Goal: Transaction & Acquisition: Purchase product/service

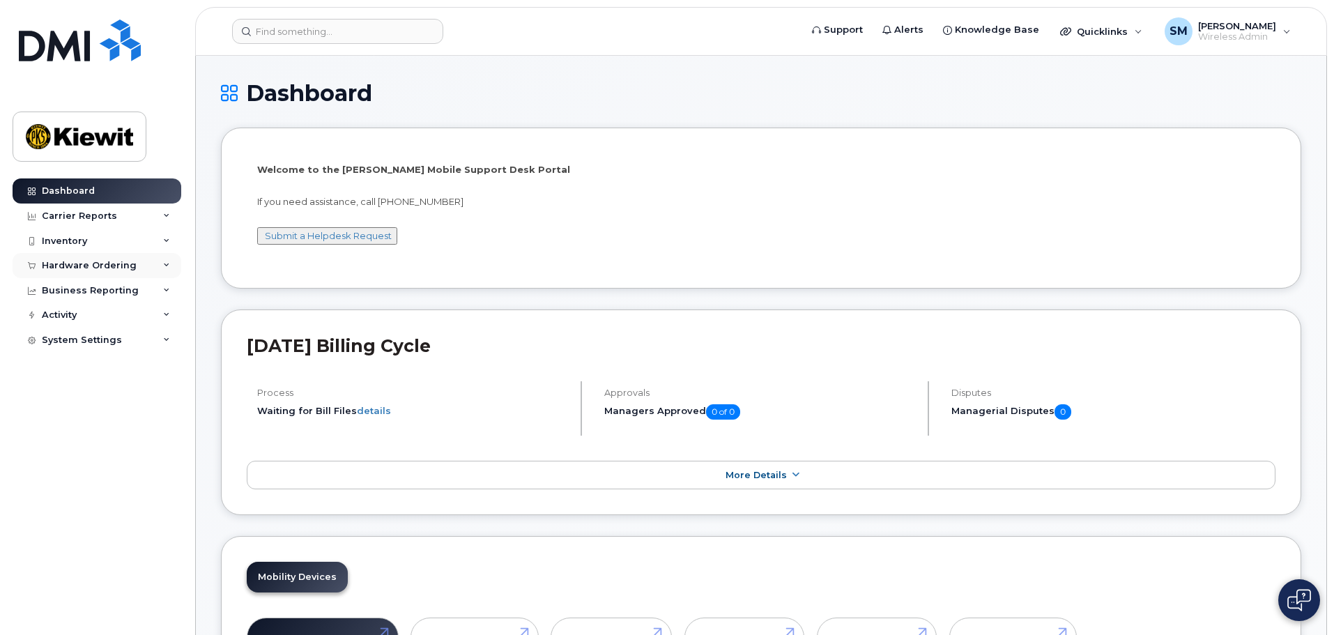
click at [107, 268] on div "Hardware Ordering" at bounding box center [89, 265] width 95 height 11
click at [100, 311] on link "Orders" at bounding box center [109, 318] width 144 height 26
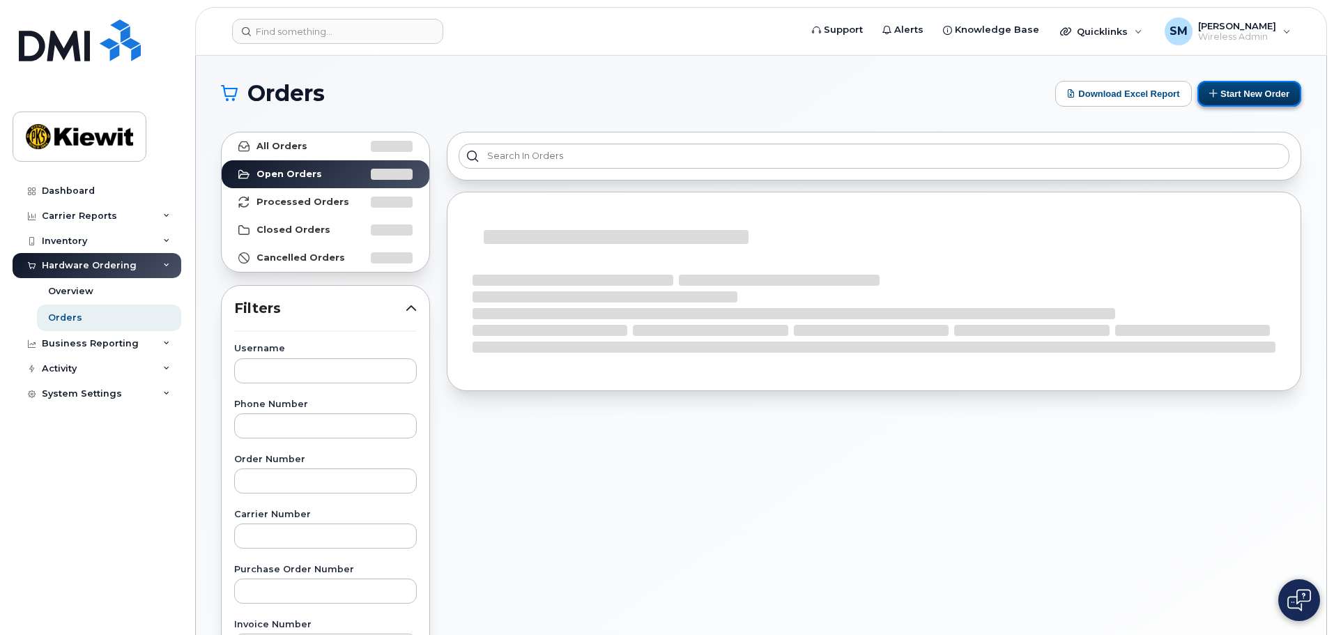
click at [1213, 101] on button "Start New Order" at bounding box center [1249, 94] width 104 height 26
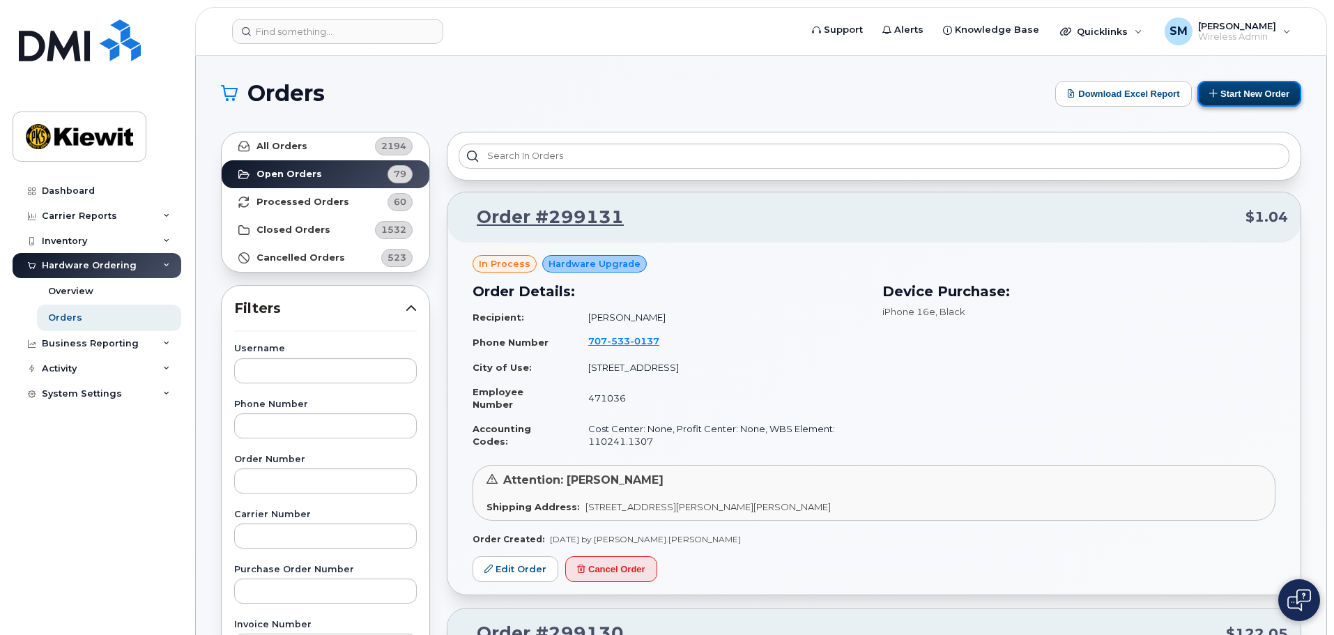
click at [1225, 88] on button "Start New Order" at bounding box center [1249, 94] width 104 height 26
click at [1263, 95] on button "Start New Order" at bounding box center [1249, 94] width 104 height 26
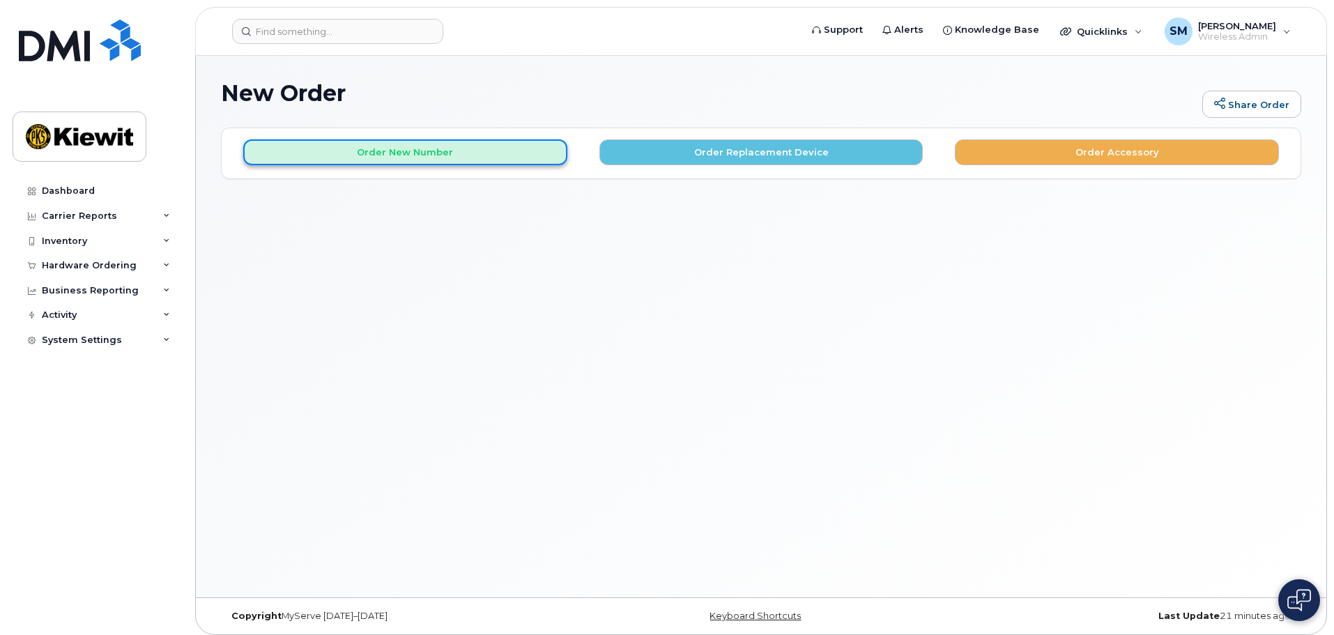
click at [385, 162] on button "Order New Number" at bounding box center [405, 152] width 324 height 26
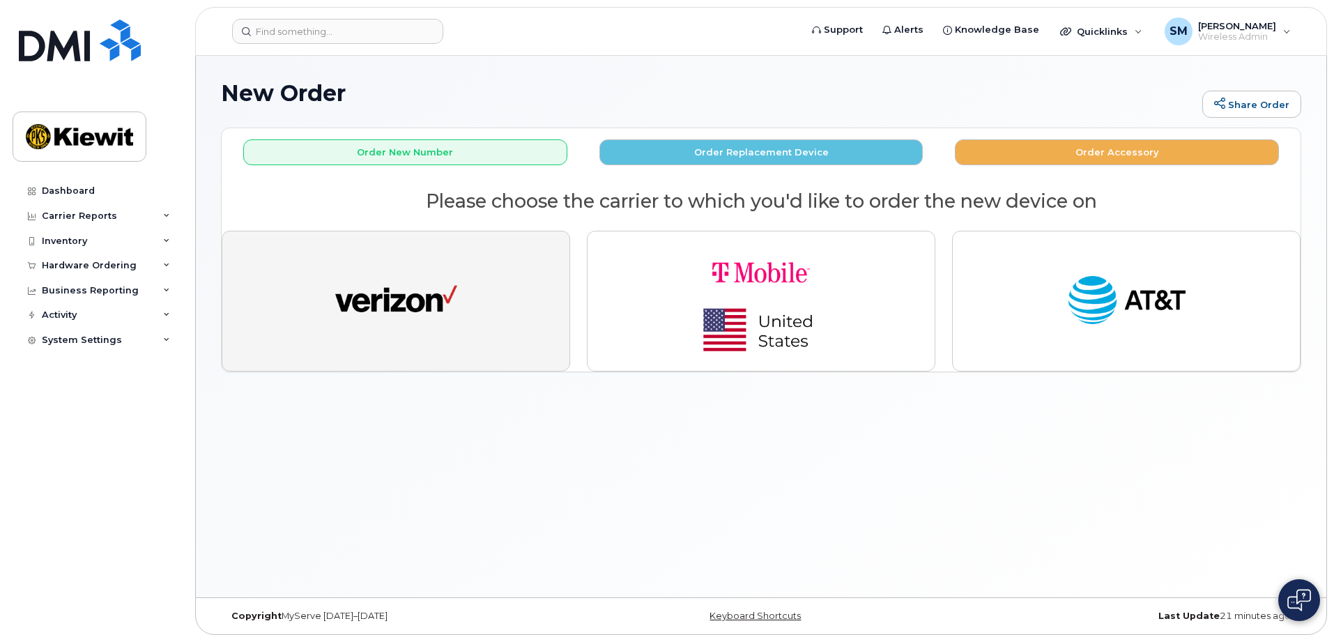
click at [416, 316] on img "button" at bounding box center [396, 301] width 122 height 63
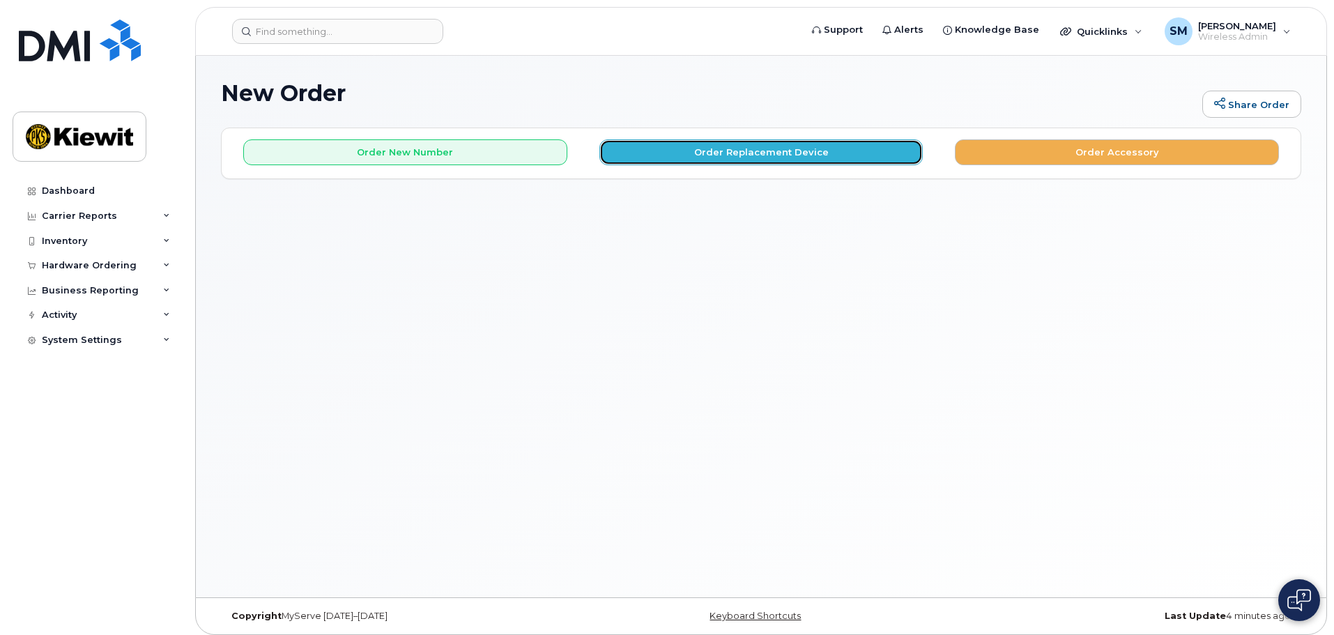
click at [716, 153] on button "Order Replacement Device" at bounding box center [761, 152] width 324 height 26
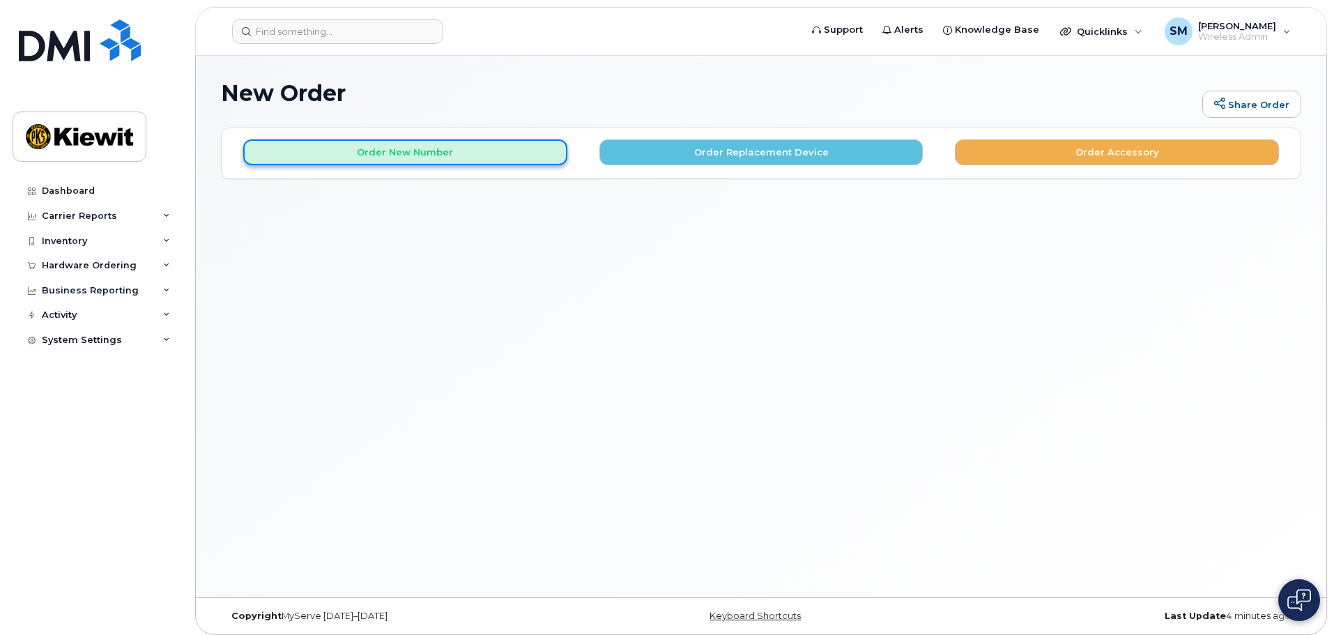
click at [374, 150] on button "Order New Number" at bounding box center [405, 152] width 324 height 26
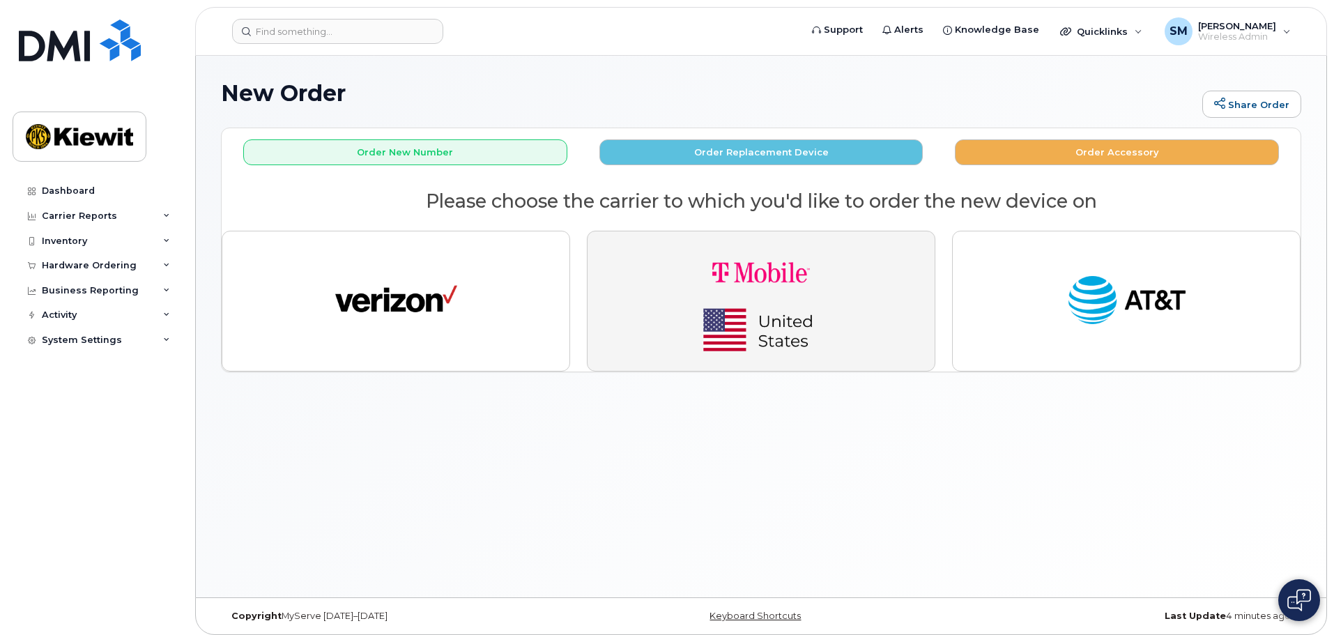
click at [776, 285] on img "button" at bounding box center [761, 301] width 195 height 117
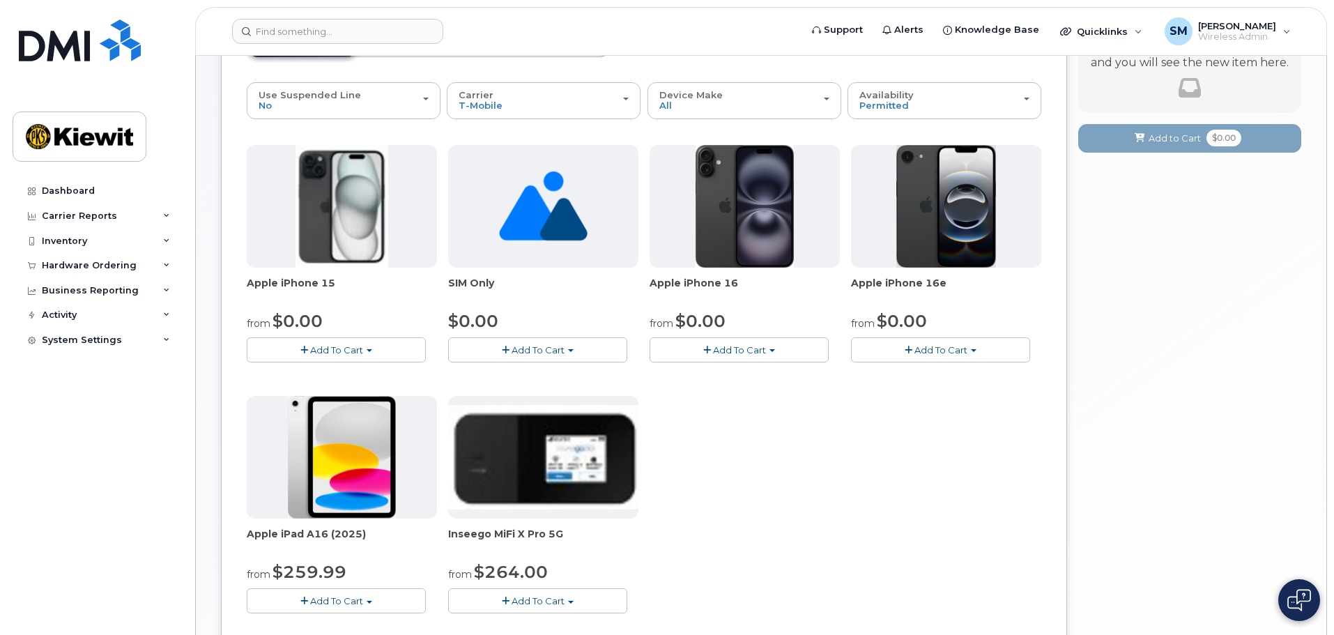
scroll to position [139, 0]
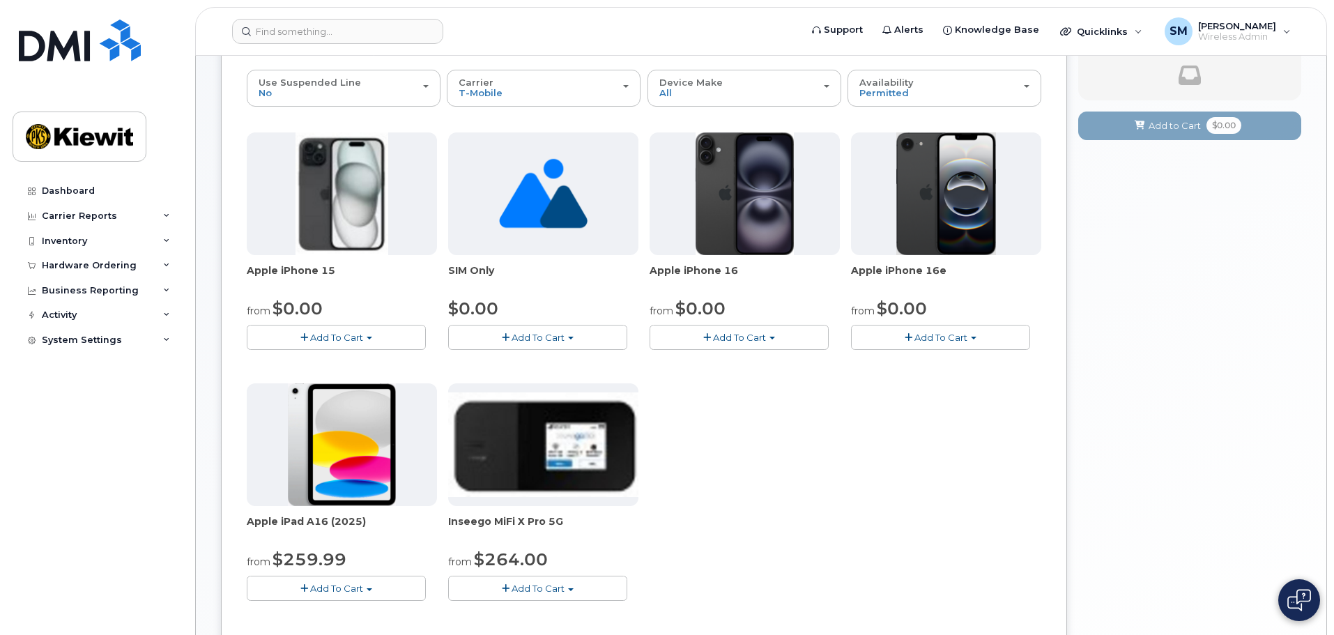
click at [707, 343] on button "Add To Cart" at bounding box center [739, 337] width 179 height 24
click at [324, 327] on button "Add To Cart" at bounding box center [336, 337] width 179 height 24
click at [684, 329] on button "Add To Cart" at bounding box center [739, 337] width 179 height 24
click at [242, 319] on div "Order New Device Upgrade Existing Device Order Accessory Order new device and n…" at bounding box center [644, 340] width 846 height 705
click at [281, 329] on button "Add To Cart" at bounding box center [336, 337] width 179 height 24
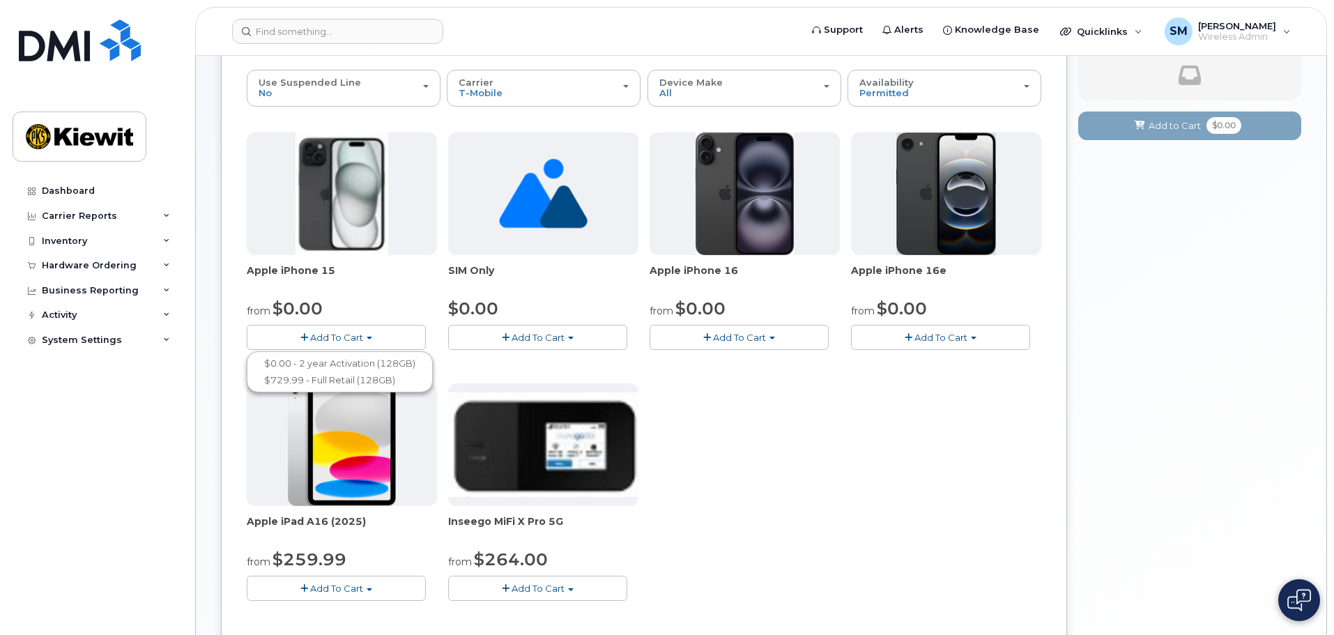
click at [763, 338] on span "Add To Cart" at bounding box center [739, 337] width 53 height 11
click at [290, 327] on button "Add To Cart" at bounding box center [336, 337] width 179 height 24
click at [340, 361] on link "$0.00 - 2 year Activation (128GB)" at bounding box center [339, 363] width 179 height 17
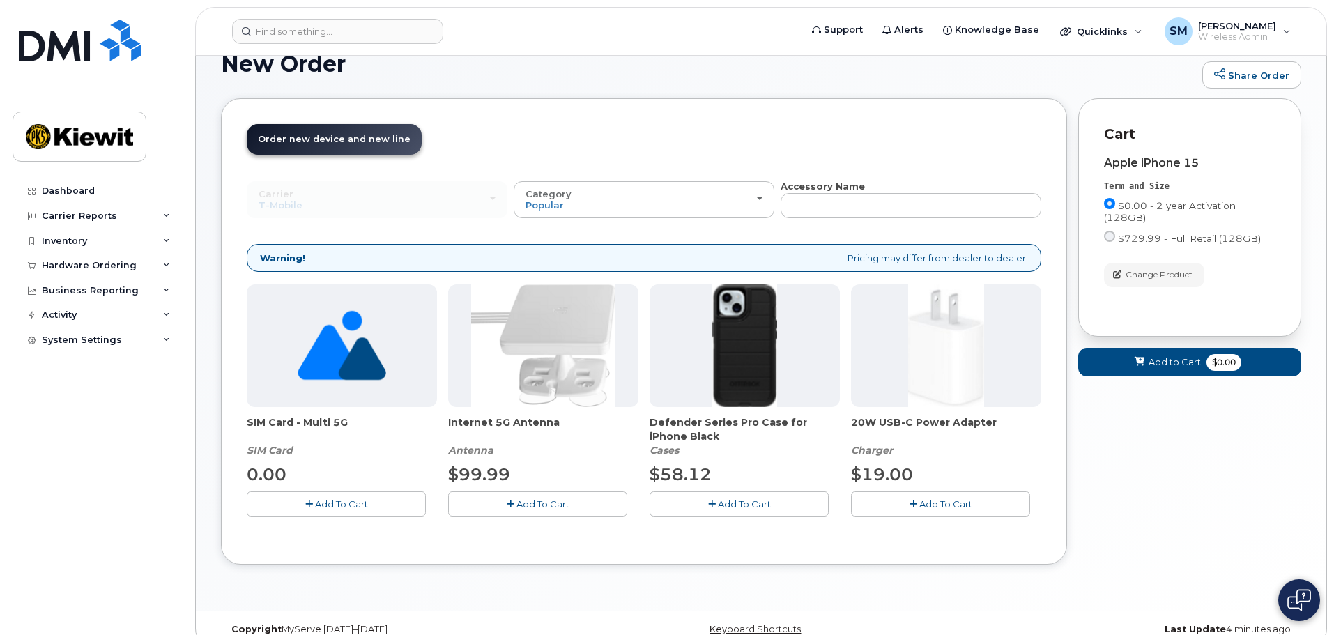
scroll to position [49, 0]
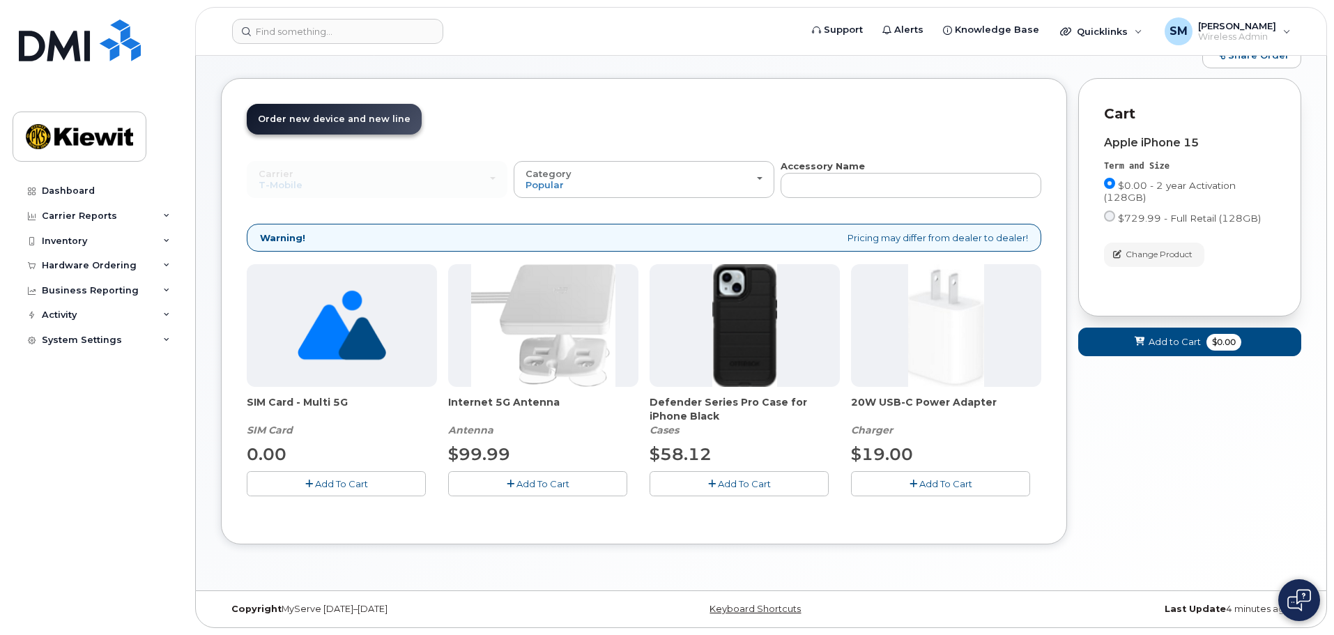
click at [774, 490] on button "Add To Cart" at bounding box center [739, 483] width 179 height 24
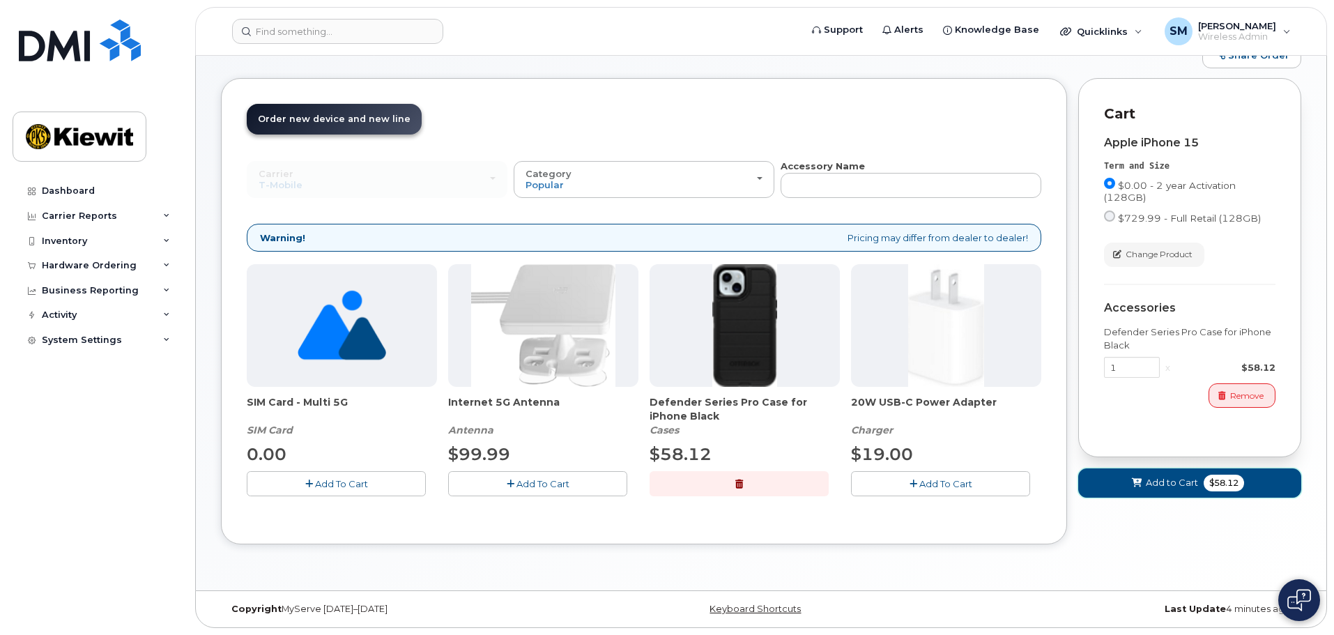
click at [1207, 491] on button "Add to Cart $58.12" at bounding box center [1189, 482] width 223 height 29
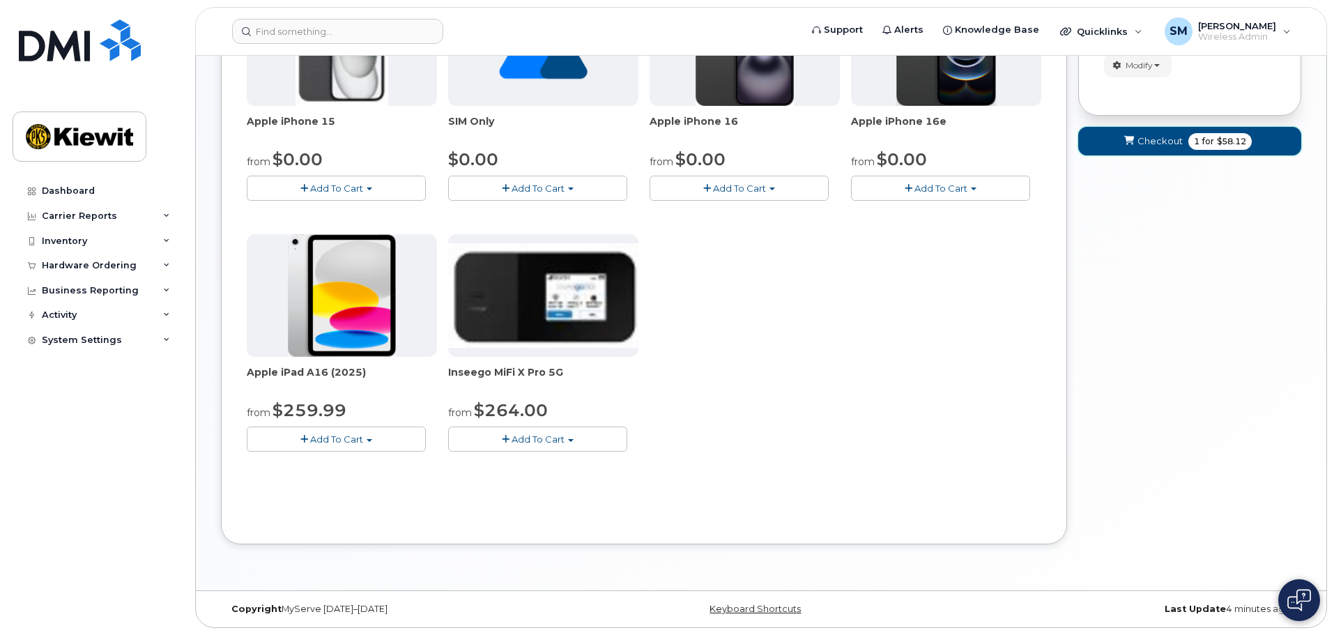
click at [1184, 144] on button "Checkout 1 for $58.12" at bounding box center [1189, 141] width 223 height 29
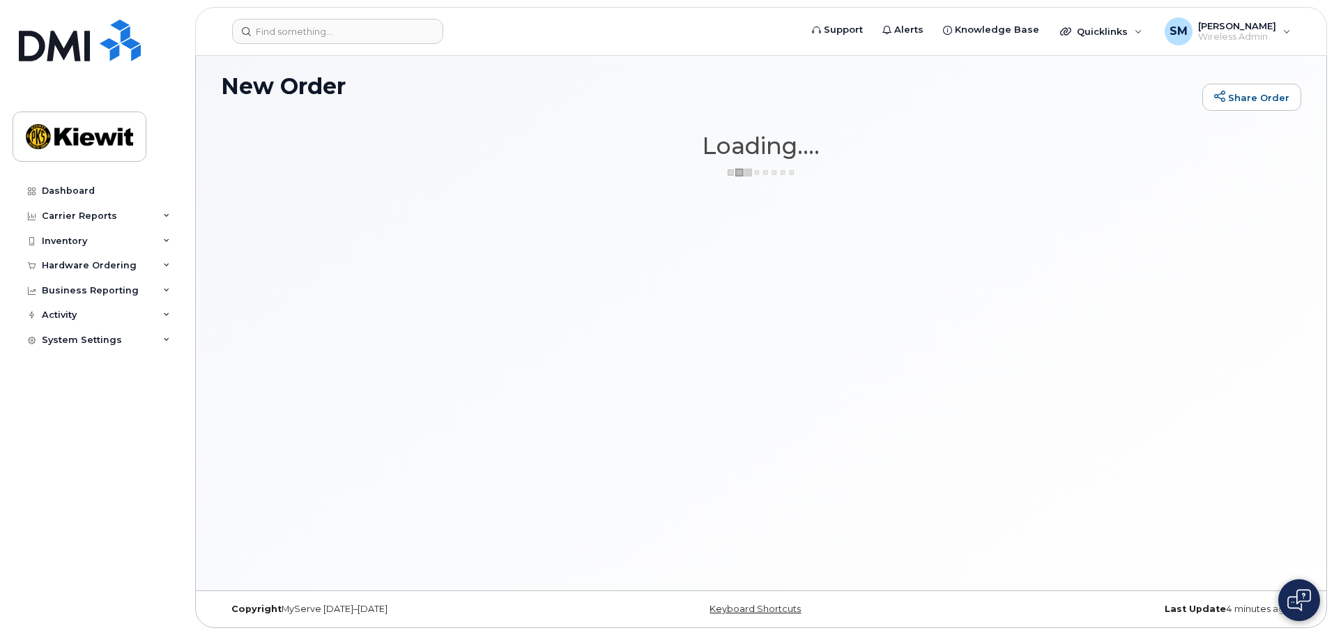
scroll to position [7, 0]
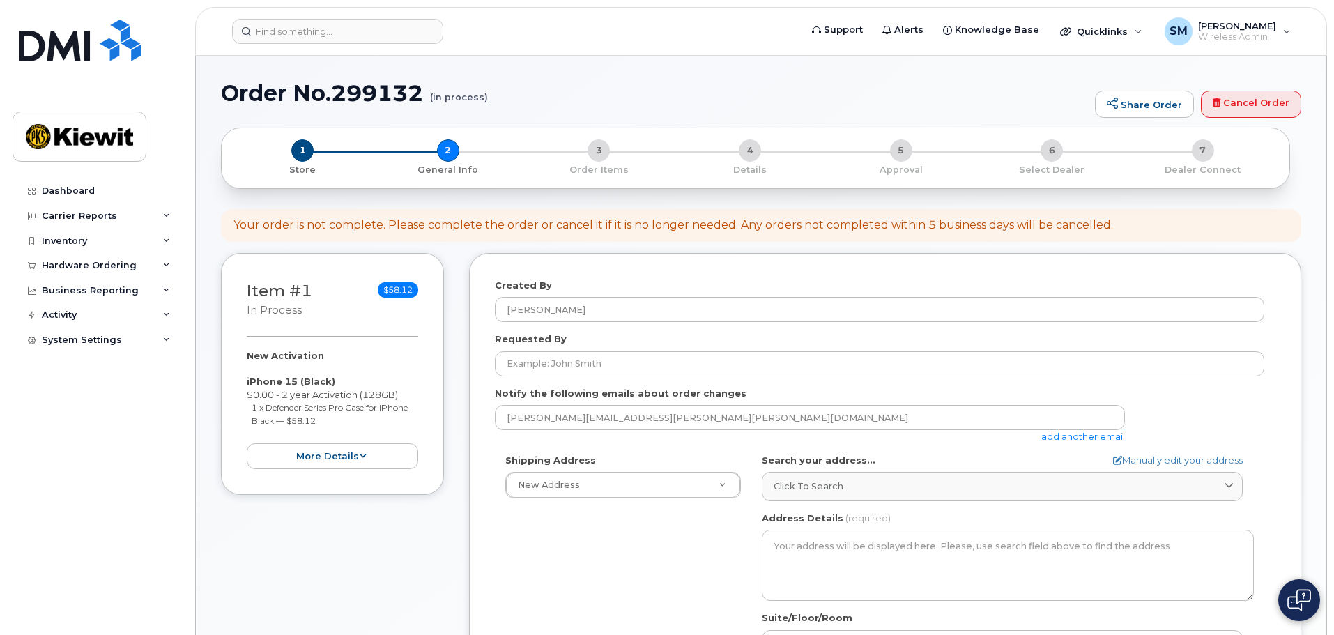
select select
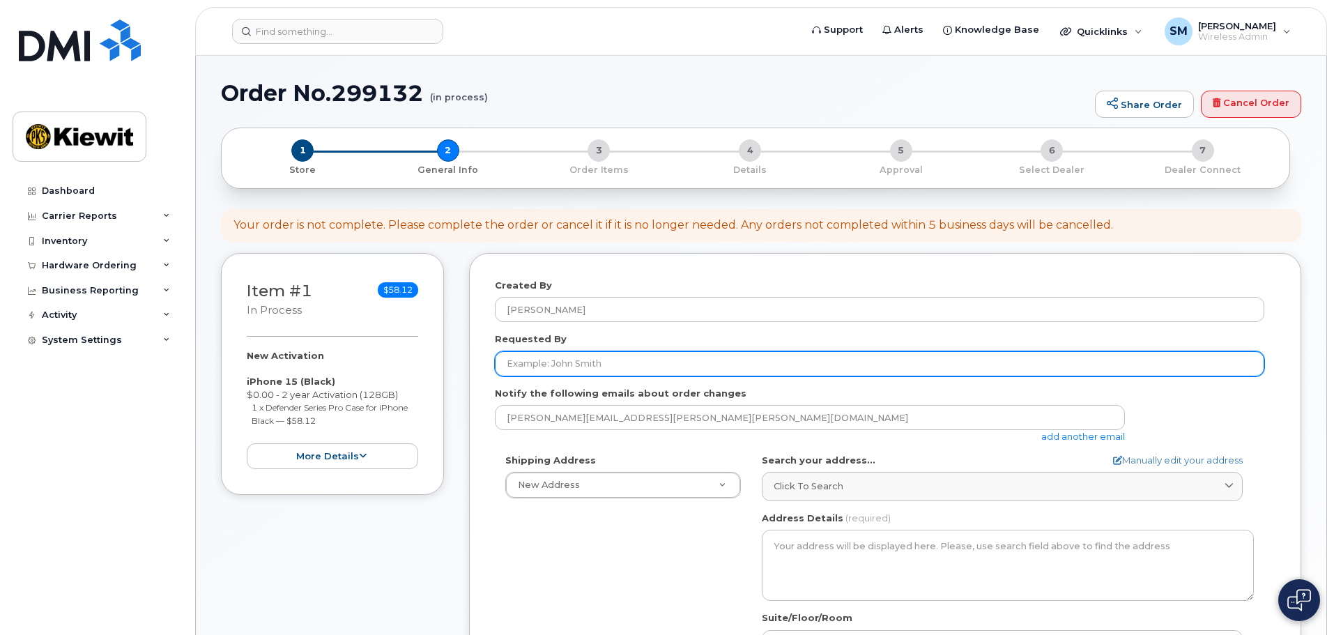
click at [549, 359] on input "Requested By" at bounding box center [879, 363] width 769 height 25
type input "[PERSON_NAME]"
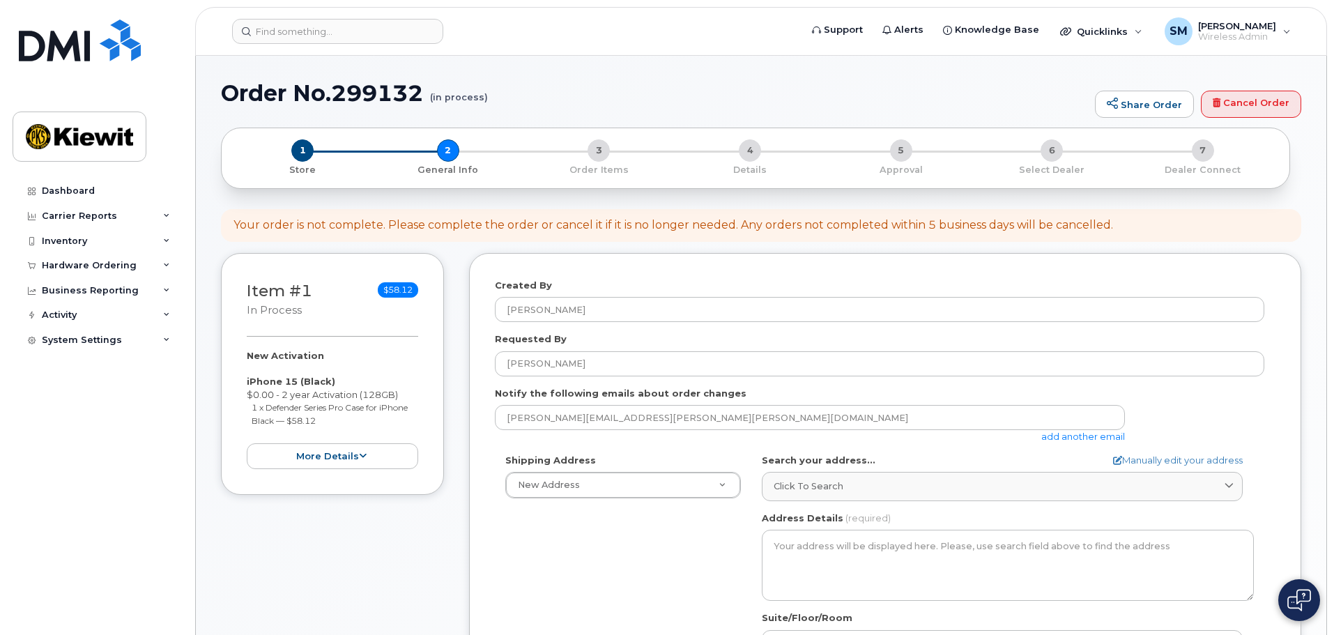
drag, startPoint x: 1055, startPoint y: 450, endPoint x: 1051, endPoint y: 438, distance: 11.9
click at [1051, 442] on form "Created By Shelby Miller Requested By Freddy Argudo Notify the following emails…" at bounding box center [885, 544] width 781 height 531
click at [1051, 438] on link "add another email" at bounding box center [1083, 436] width 84 height 11
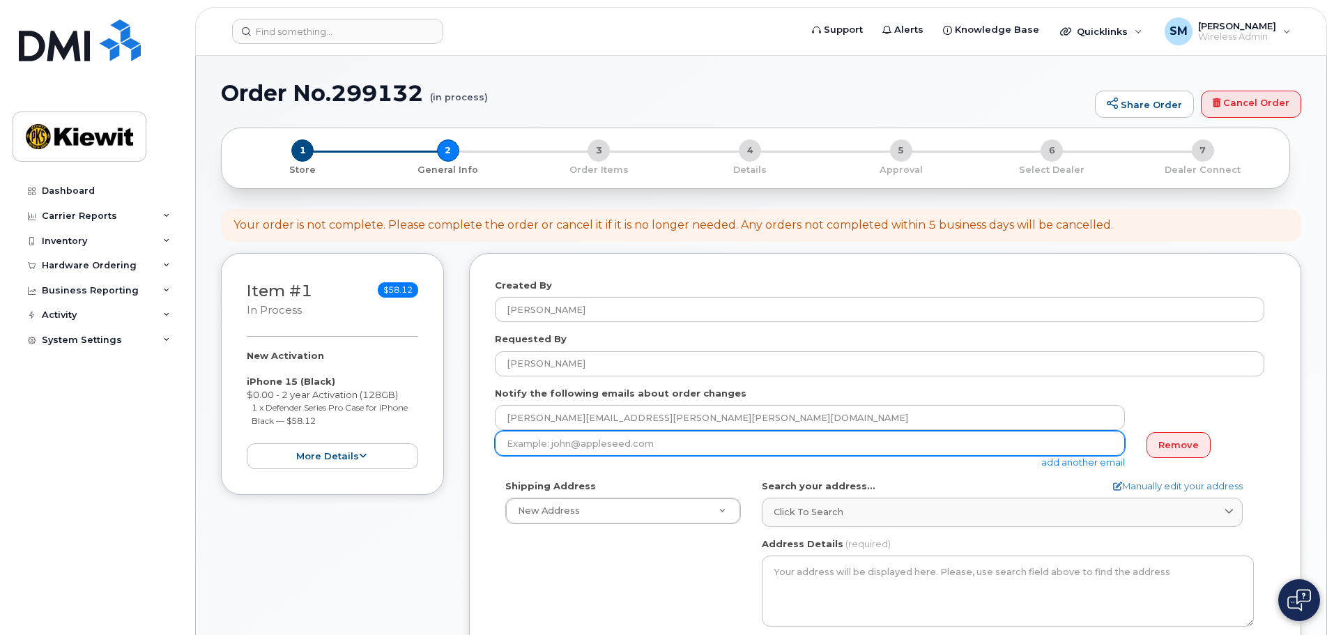
click at [650, 443] on input "email" at bounding box center [810, 443] width 630 height 25
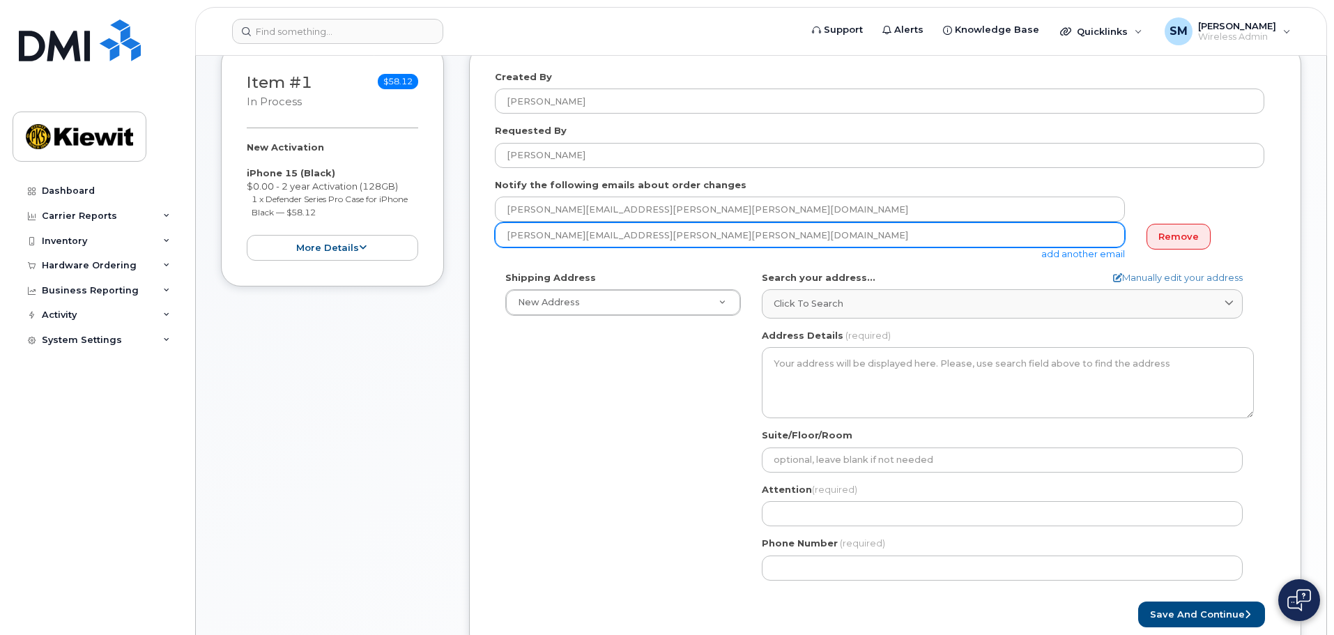
scroll to position [209, 0]
type input "freddy.argudo@kiewit.com"
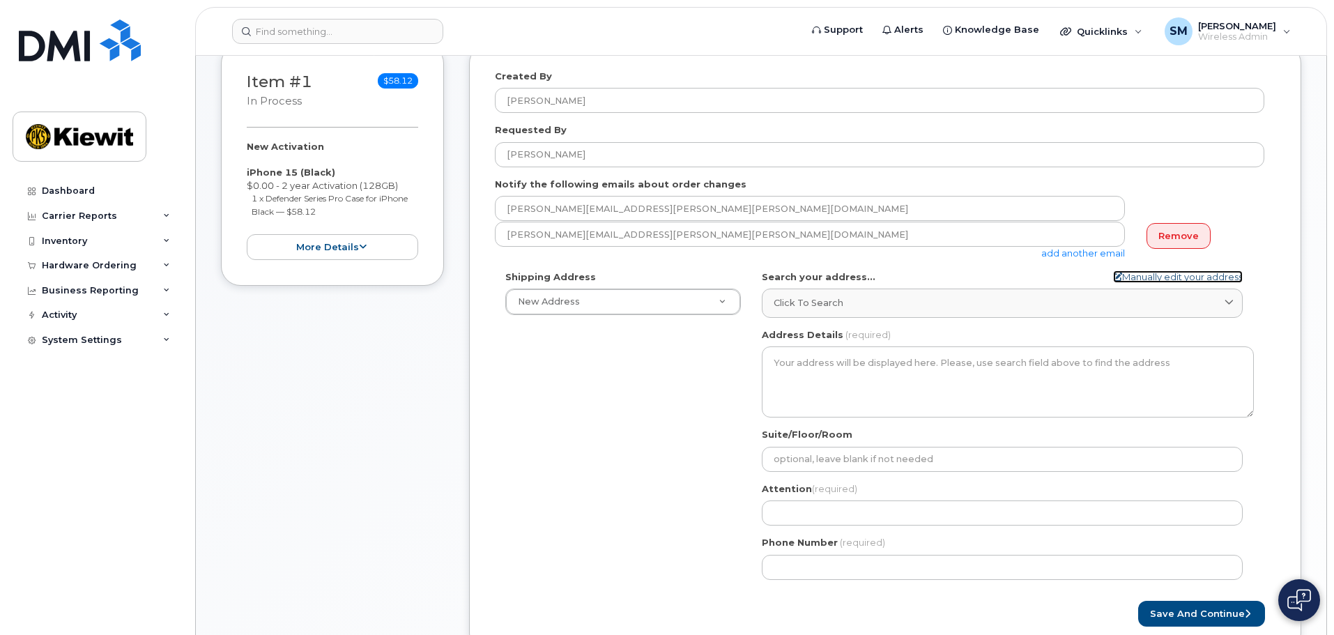
click at [1121, 270] on link "Manually edit your address" at bounding box center [1178, 276] width 130 height 13
select select
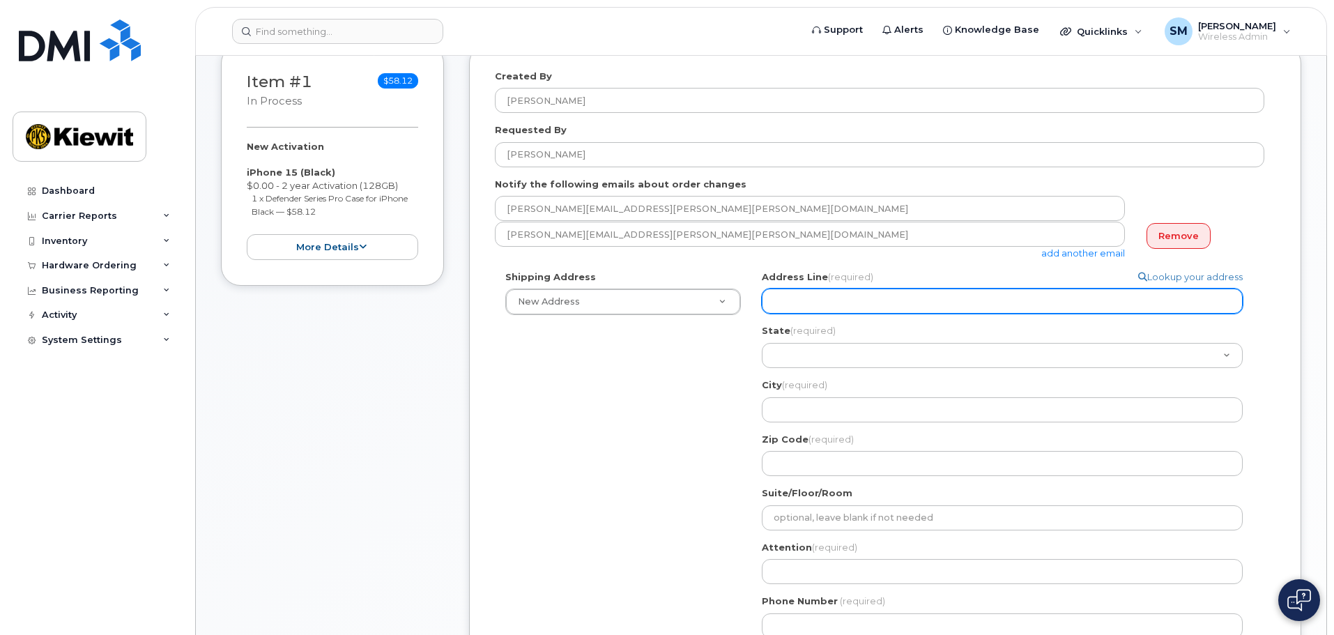
click at [917, 290] on input "Address Line (required)" at bounding box center [1002, 301] width 481 height 25
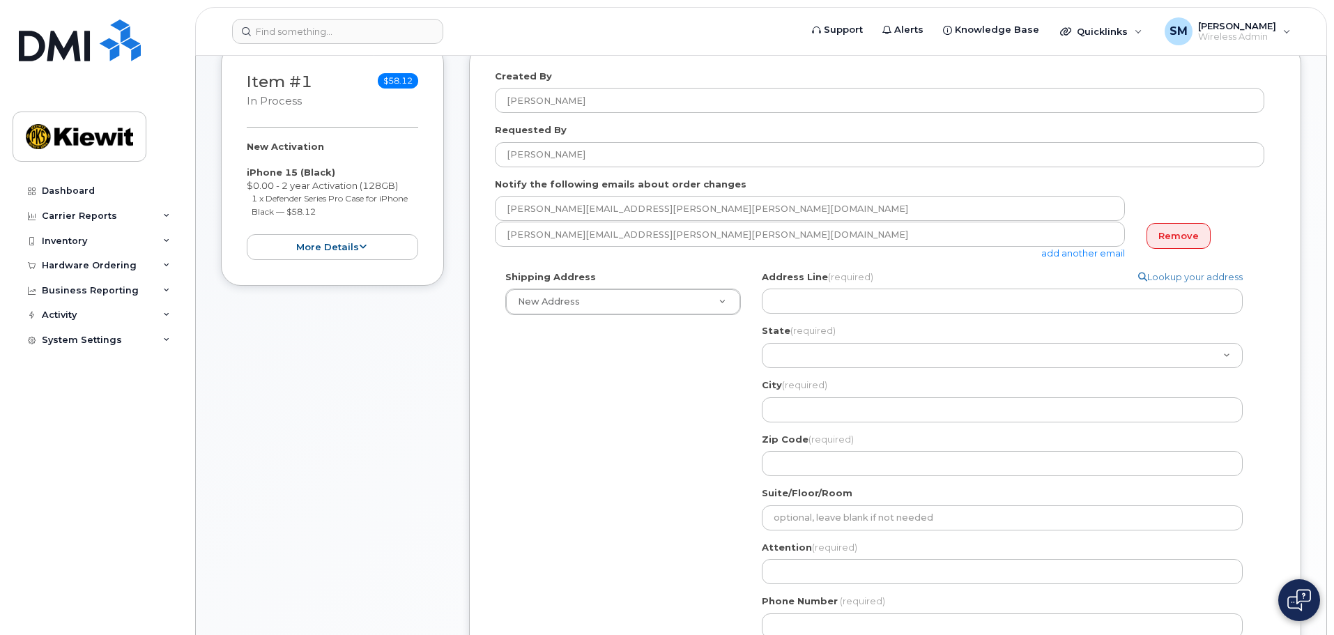
click at [551, 260] on form "Created By Shelby Miller Requested By Freddy Argudo Notify the following emails…" at bounding box center [885, 377] width 781 height 615
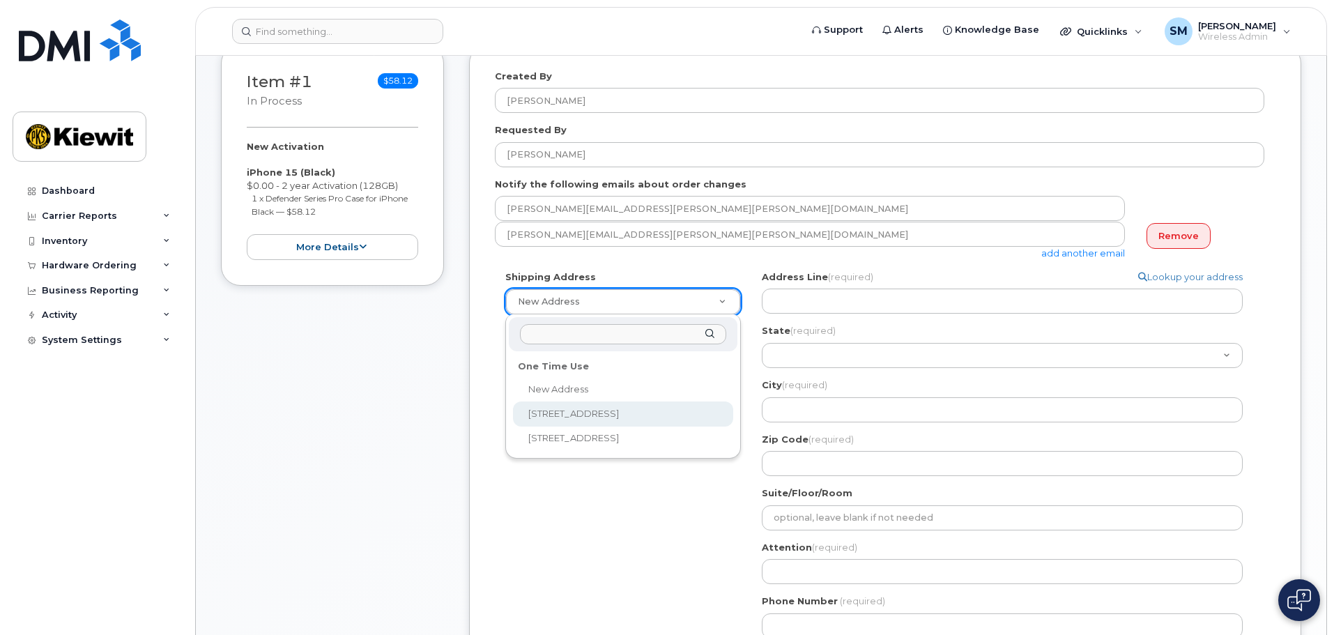
select select "3501 W. Prospect Rd"
type input "3501 W. Prospect Rd"
select select "FL"
type input "Fort Lauderdale"
type input "33309"
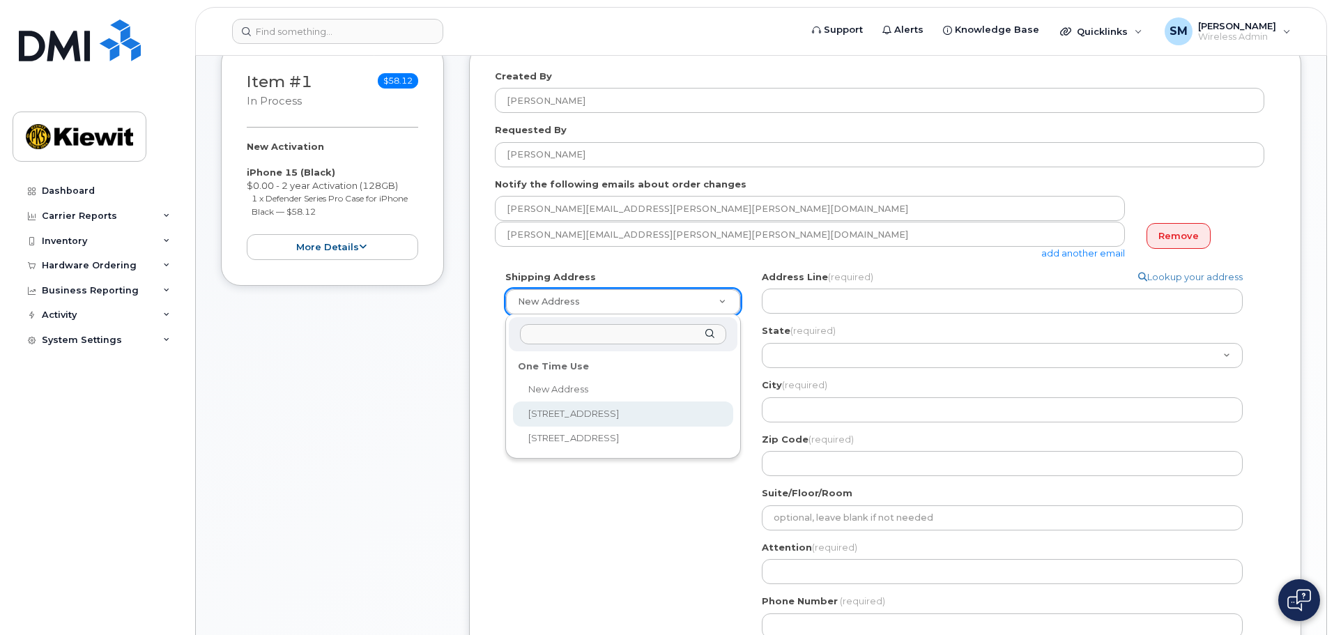
type input "Steven Rodriguez"
type input "6824316765"
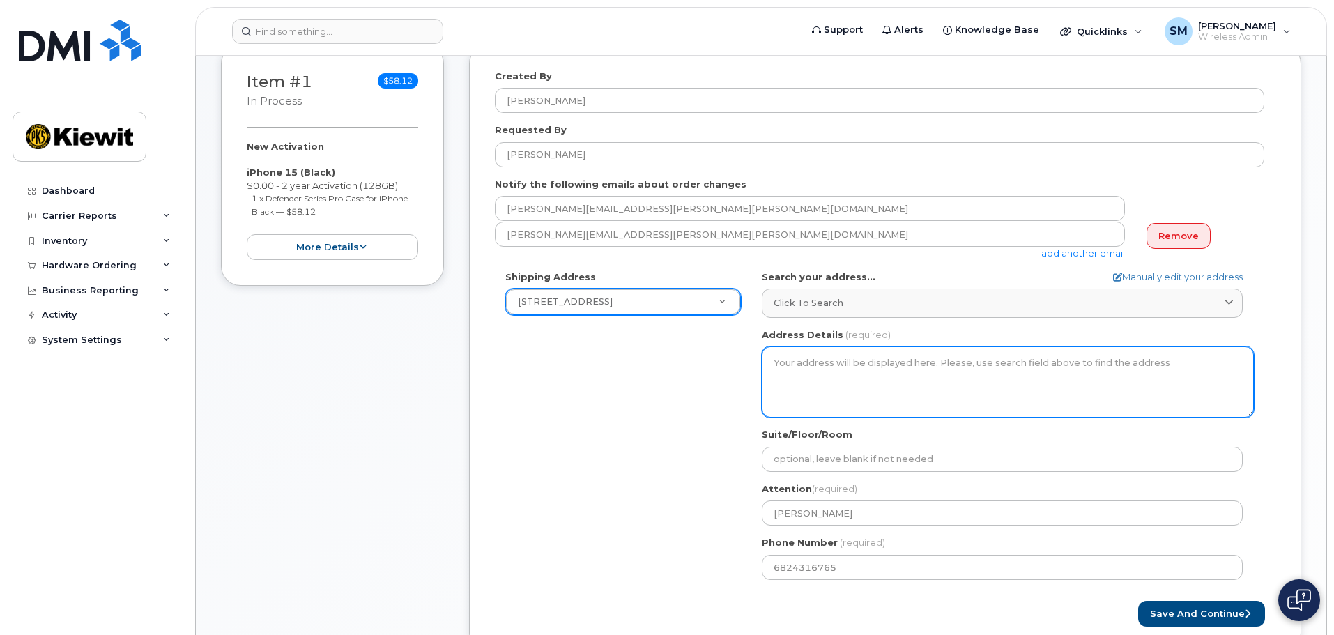
click at [912, 375] on textarea "Address Details" at bounding box center [1008, 381] width 492 height 71
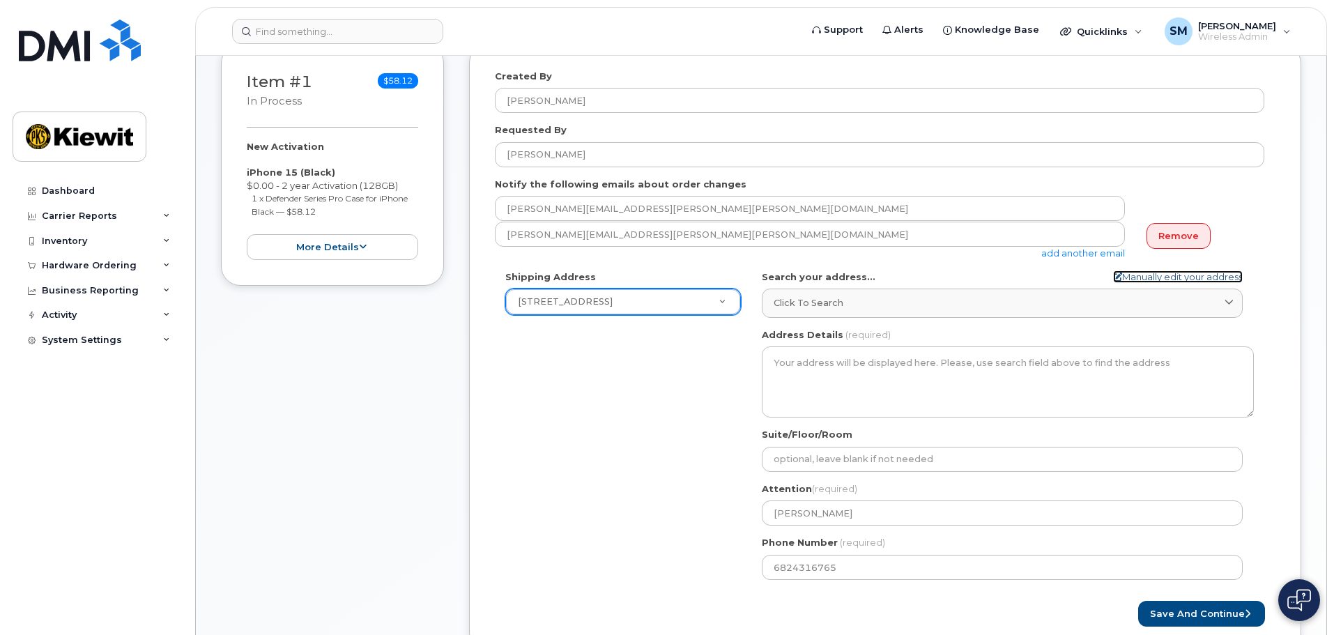
click at [1165, 276] on link "Manually edit your address" at bounding box center [1178, 276] width 130 height 13
select select "New Address"
select select
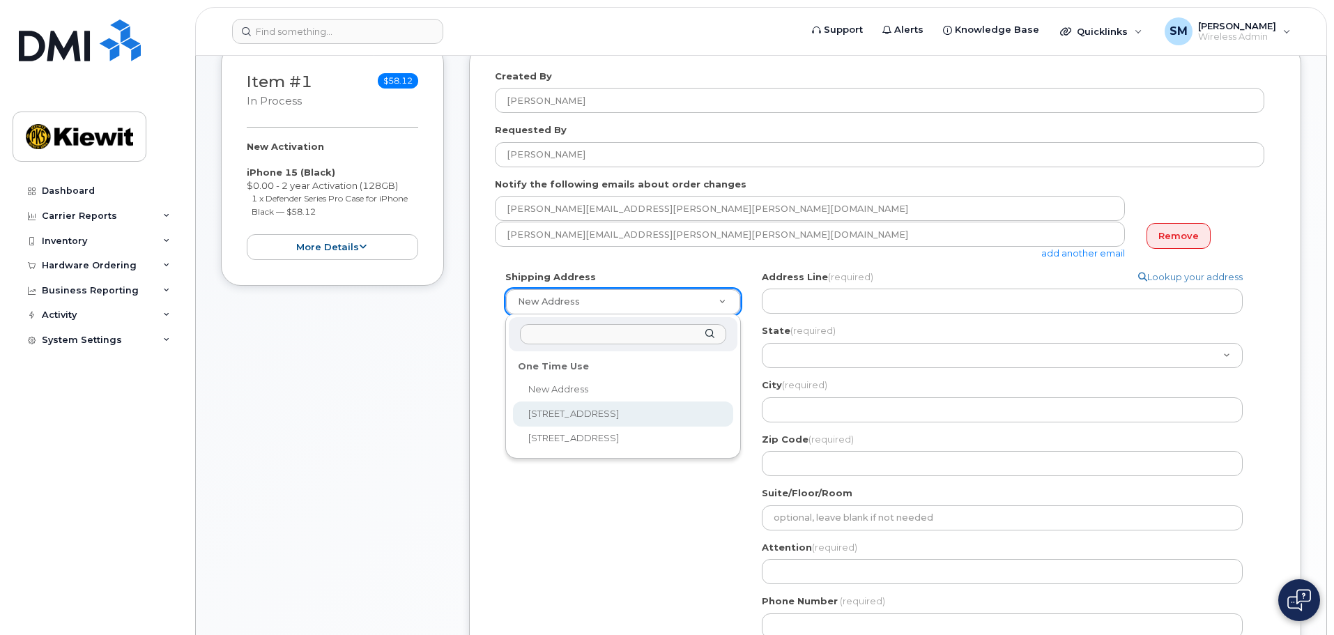
select select "3501 W. Prospect Rd"
type input "Steven Rodriguez"
type input "6824316765"
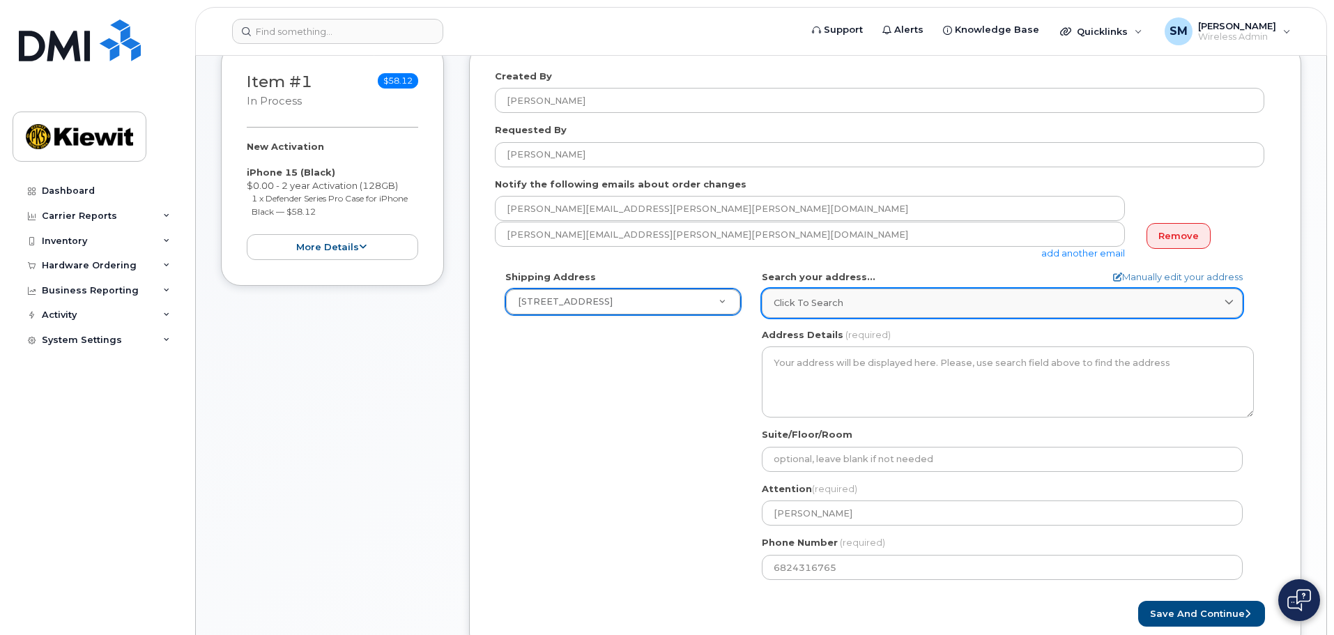
click at [824, 309] on span "Click to search" at bounding box center [809, 302] width 70 height 13
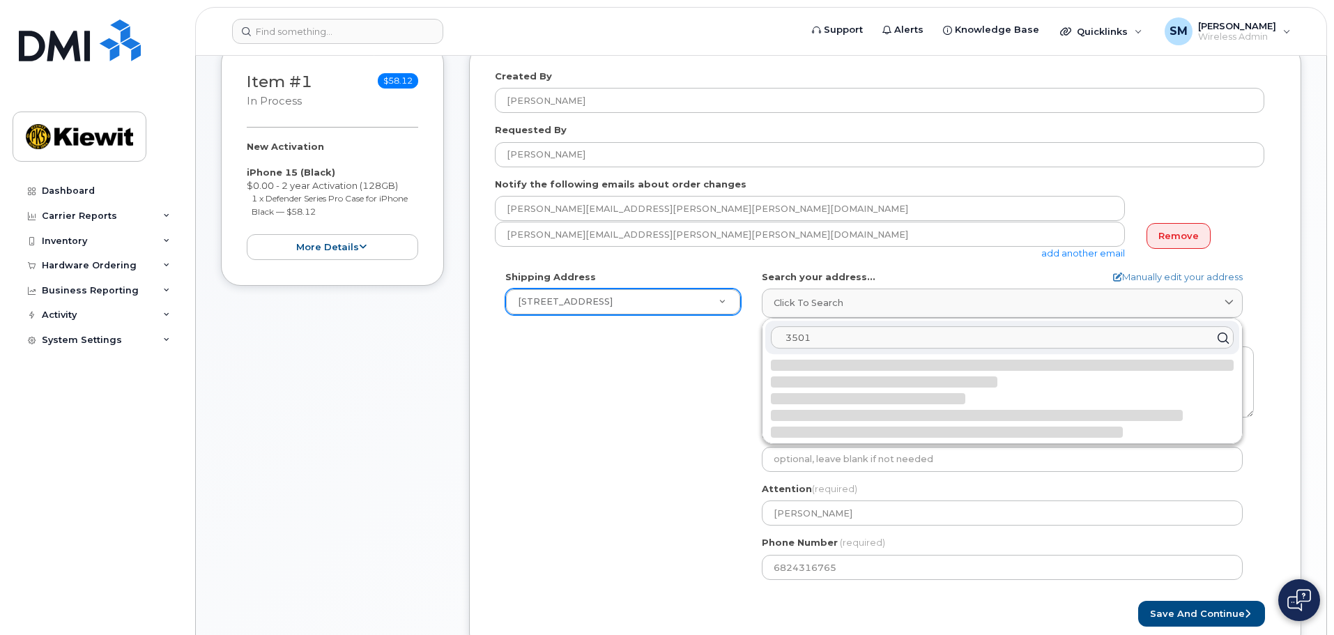
type input "3501"
click at [706, 357] on div "Shipping Address 3501 W. Prospect Rd New Address 3501 W. Prospect Rd 3501 W. Pr…" at bounding box center [879, 430] width 769 height 320
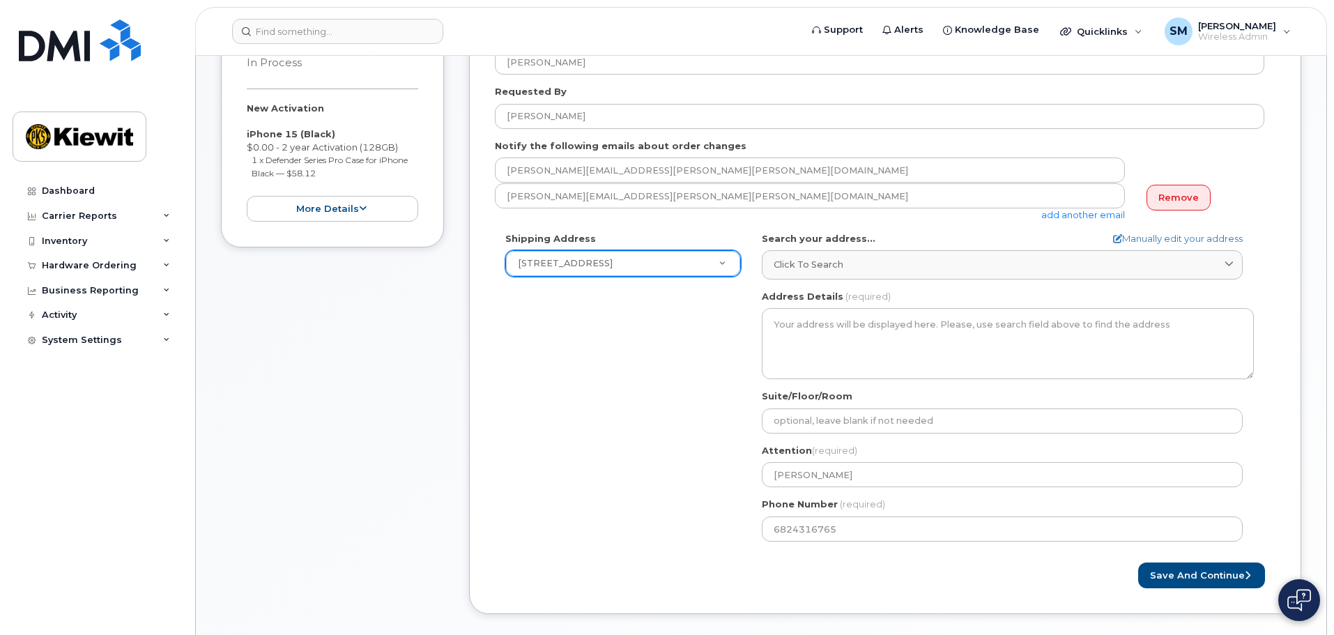
scroll to position [279, 0]
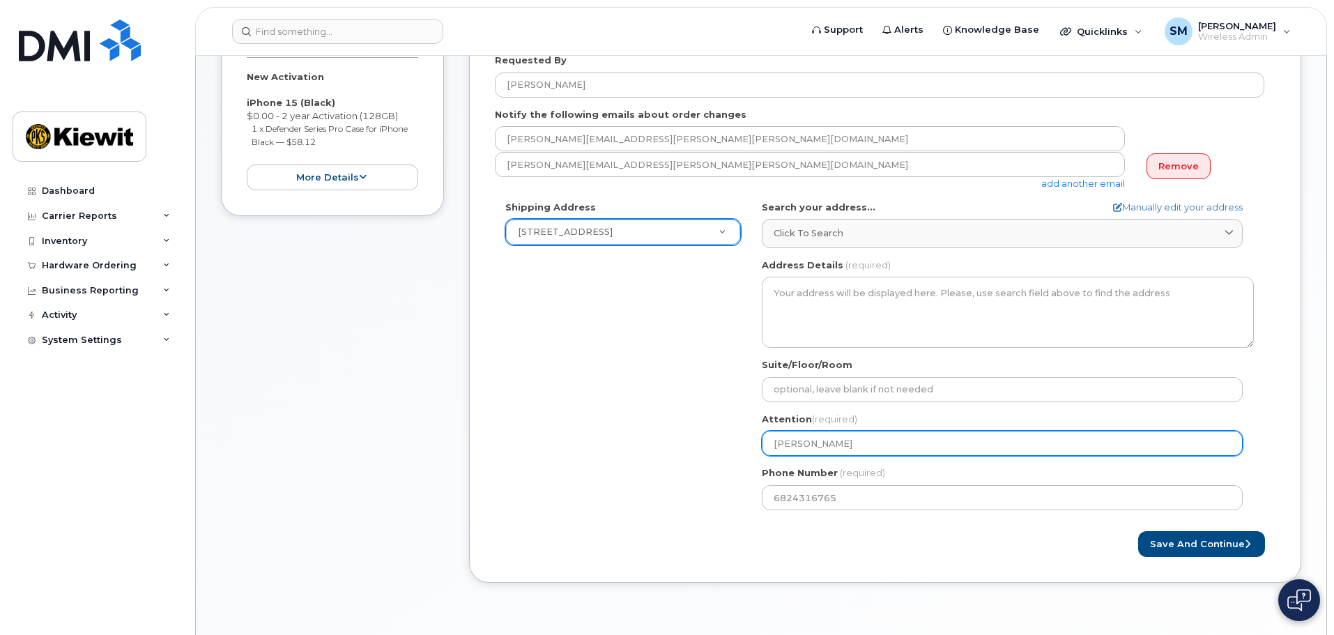
click at [859, 438] on input "Steven Rodriguez" at bounding box center [1002, 443] width 481 height 25
select select
type input "F"
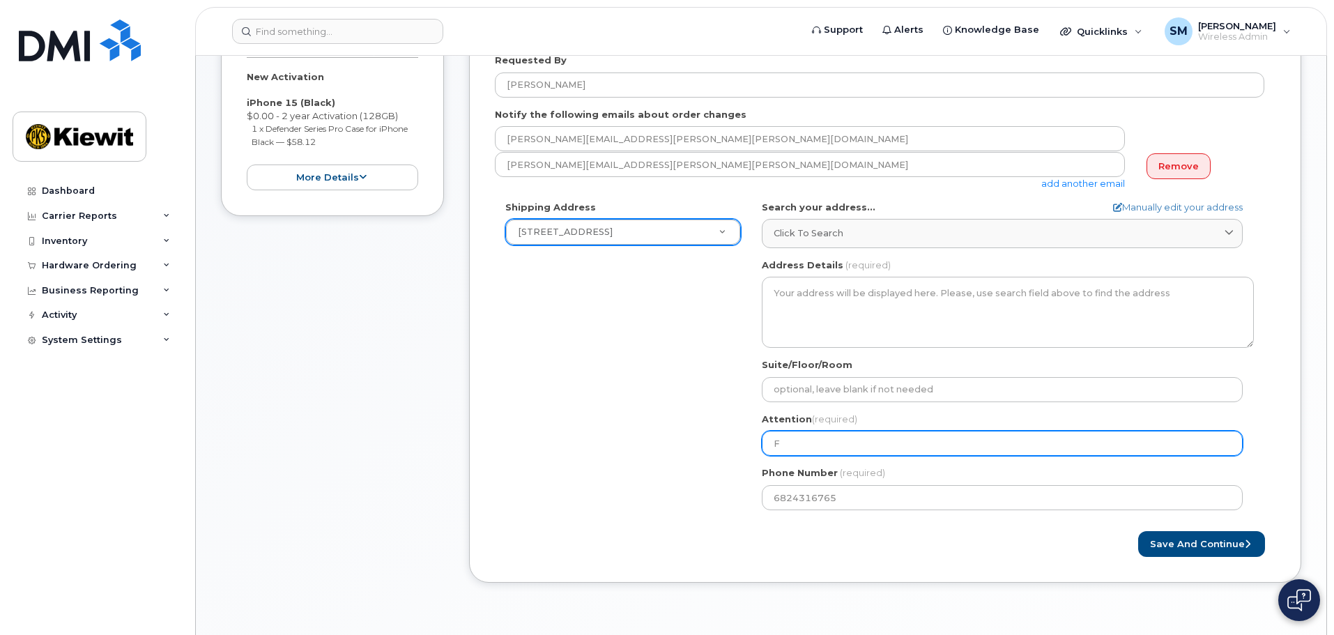
select select
type input "Fr"
select select
type input "Fre"
select select
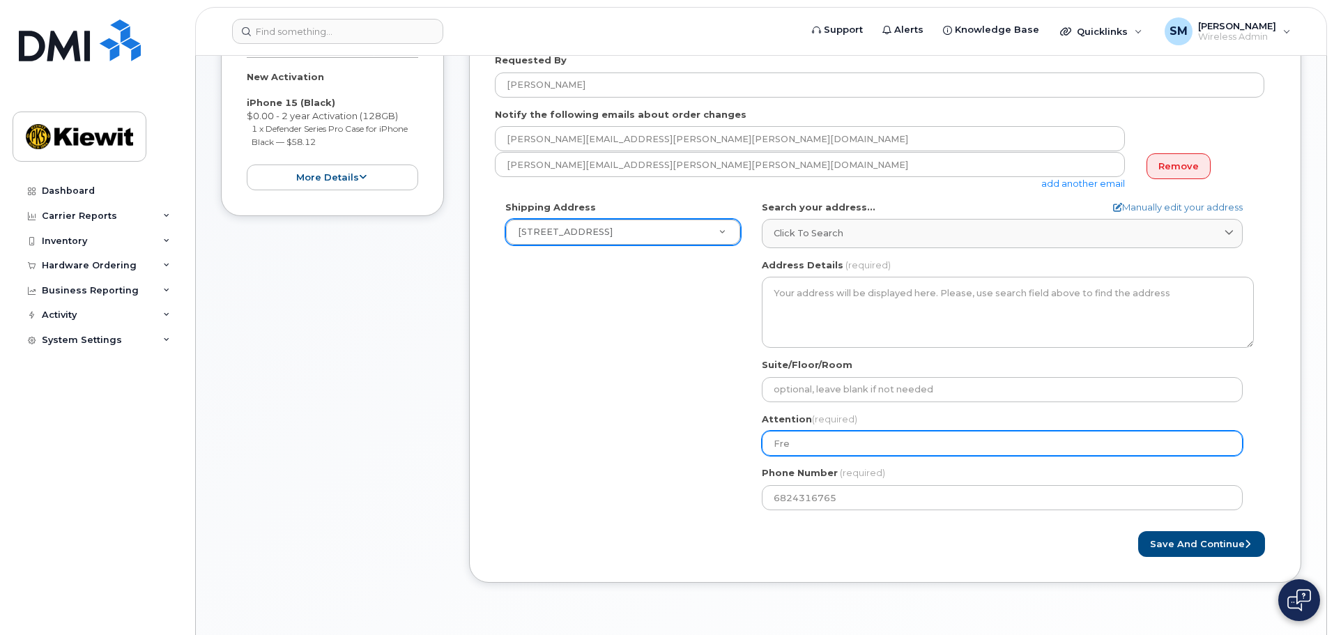
type input "Fred"
select select
type input "Fredd"
select select
type input "Freddy"
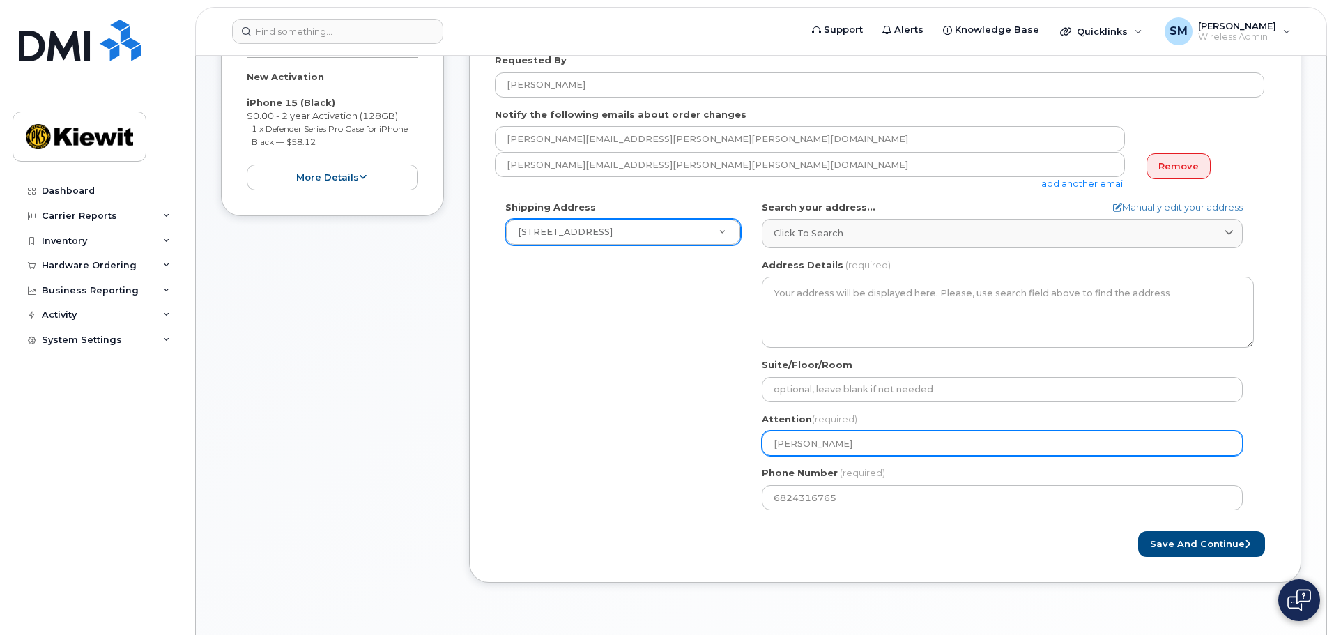
select select
type input "Freddy A"
select select
type input "Freddy AR"
select select
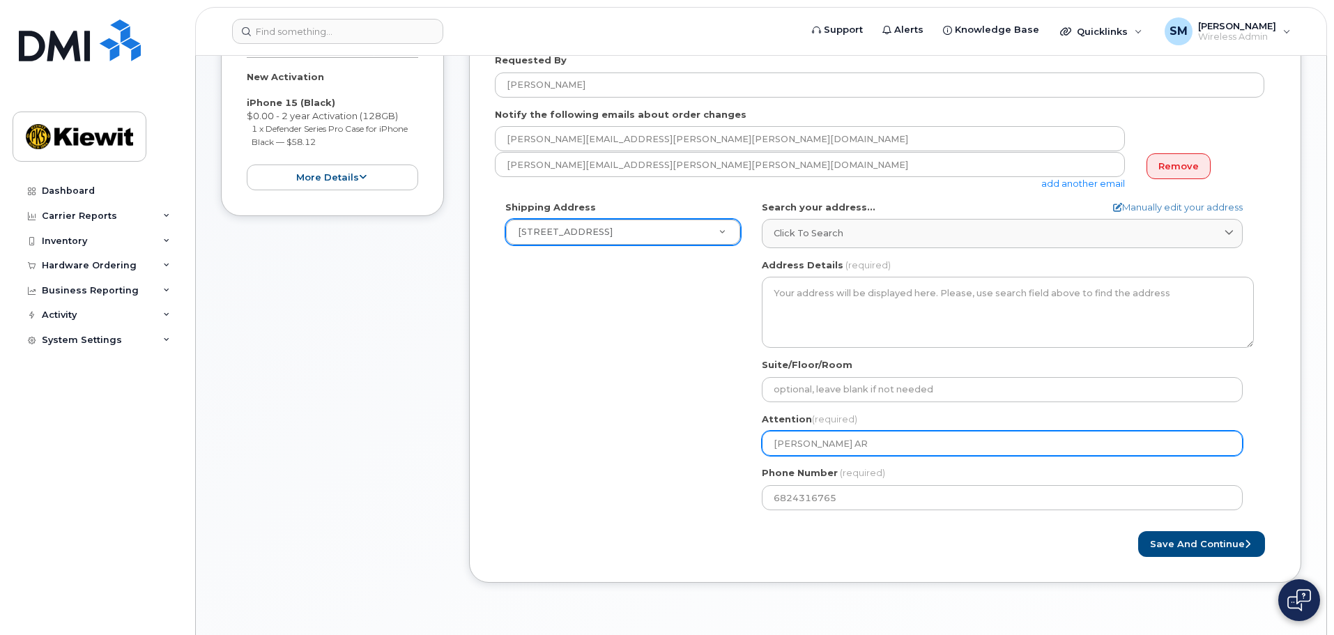
type input "Freddy ARg"
select select
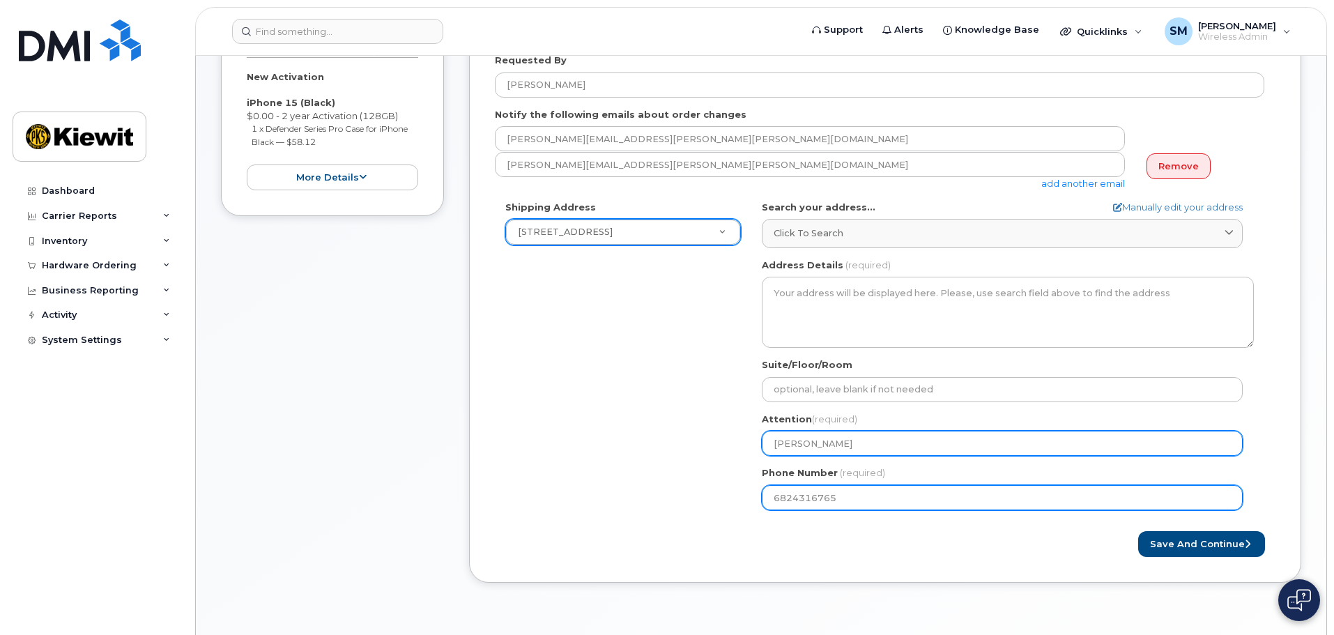
type input "[PERSON_NAME]"
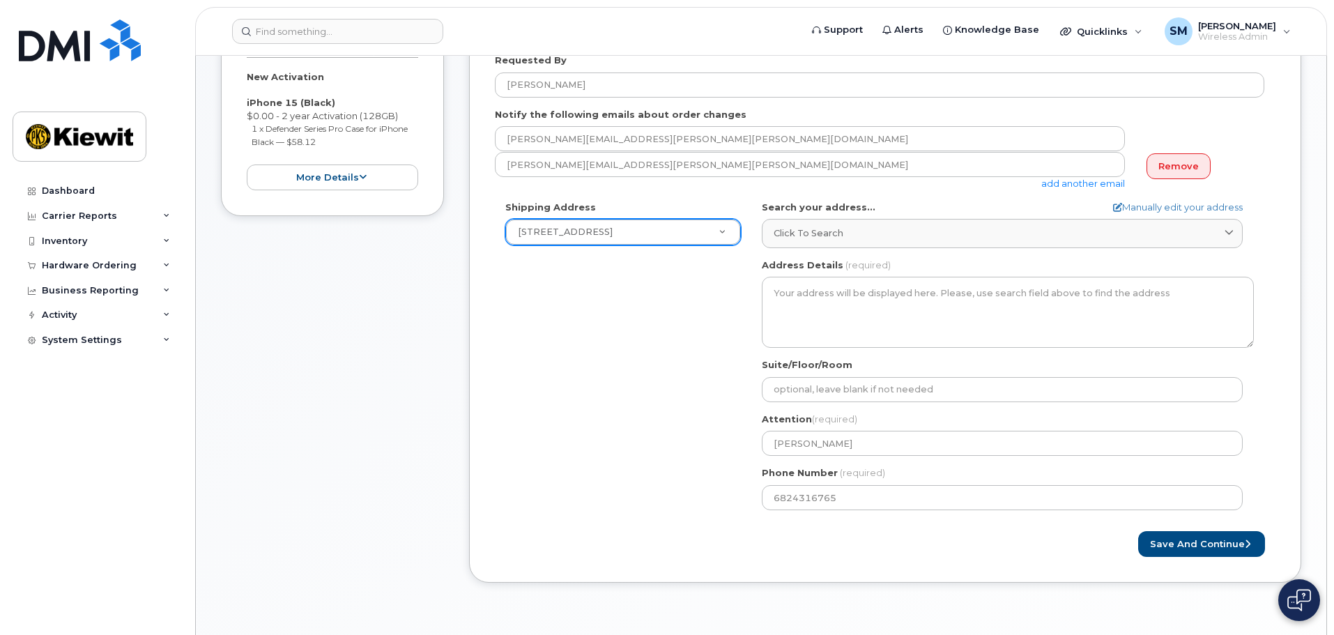
drag, startPoint x: 933, startPoint y: 532, endPoint x: 986, endPoint y: 535, distance: 53.7
click at [935, 532] on div "Save and Continue" at bounding box center [1080, 544] width 390 height 26
click at [1226, 557] on div "Created By Shelby Miller Requested By Freddy Argudo Notify the following emails…" at bounding box center [885, 278] width 832 height 608
click at [1220, 551] on button "Save and Continue" at bounding box center [1201, 544] width 127 height 26
click at [1194, 539] on button "Save and Continue" at bounding box center [1201, 544] width 127 height 26
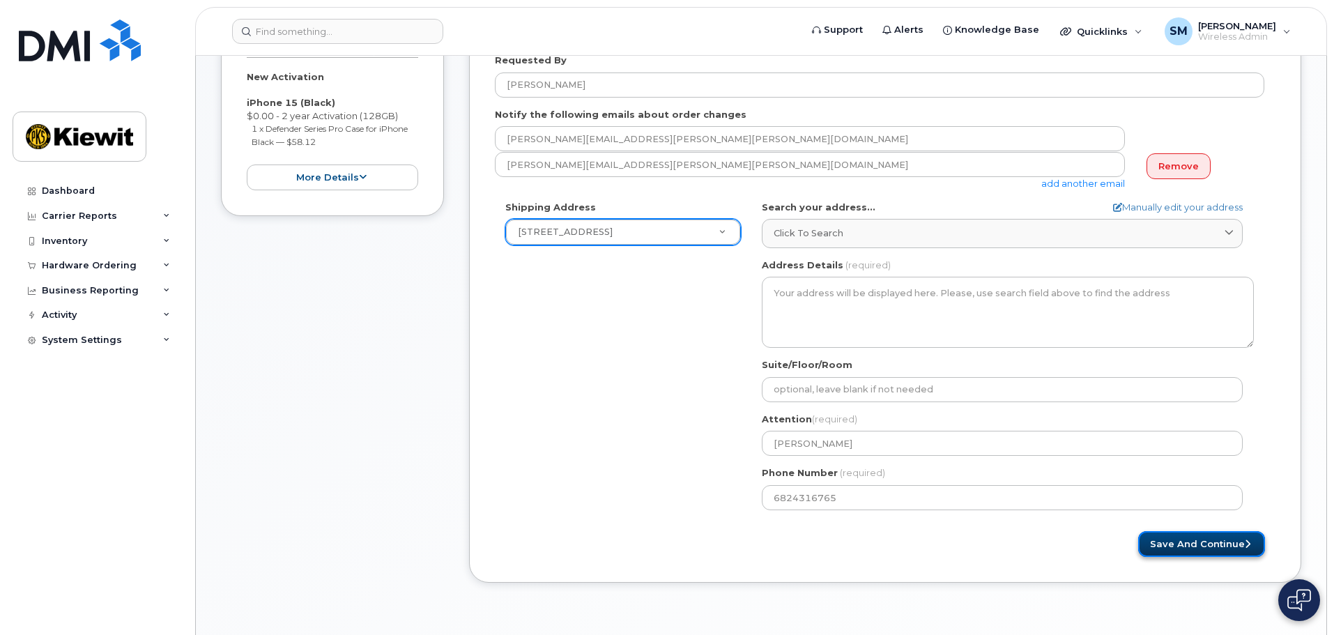
click at [1164, 542] on button "Save and Continue" at bounding box center [1201, 544] width 127 height 26
click at [1183, 215] on div "Search your address... Manually edit your address Click to search 3501 3501 Cen…" at bounding box center [1008, 224] width 492 height 47
click at [1182, 206] on link "Manually edit your address" at bounding box center [1178, 207] width 130 height 13
select select "New Address"
select select
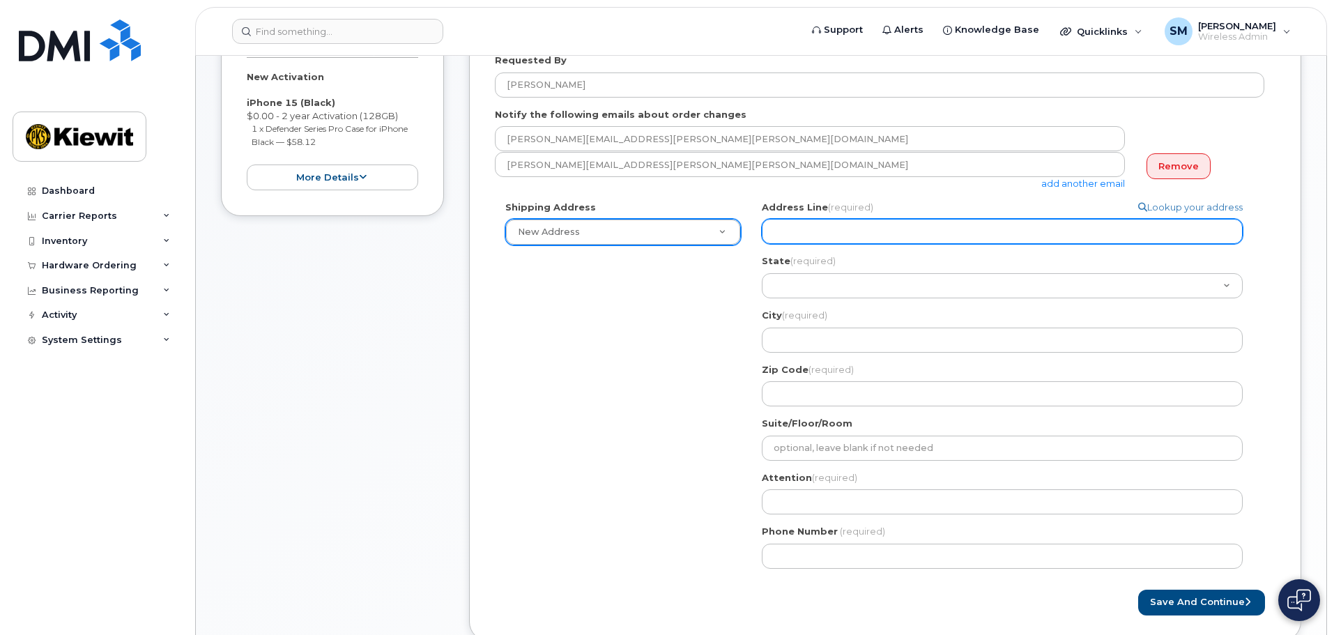
click at [940, 235] on input "Address Line (required)" at bounding box center [1002, 231] width 481 height 25
select select
type input "3"
select select
type input "35"
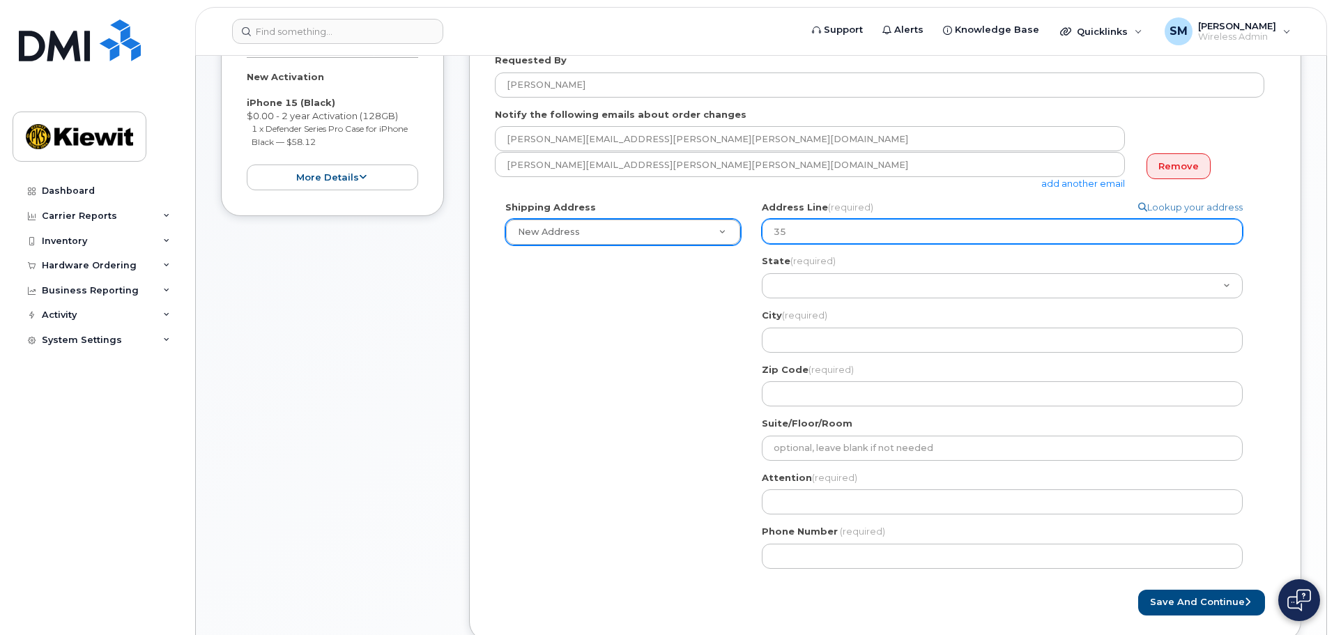
select select
type input "350"
select select
type input "3500"
select select
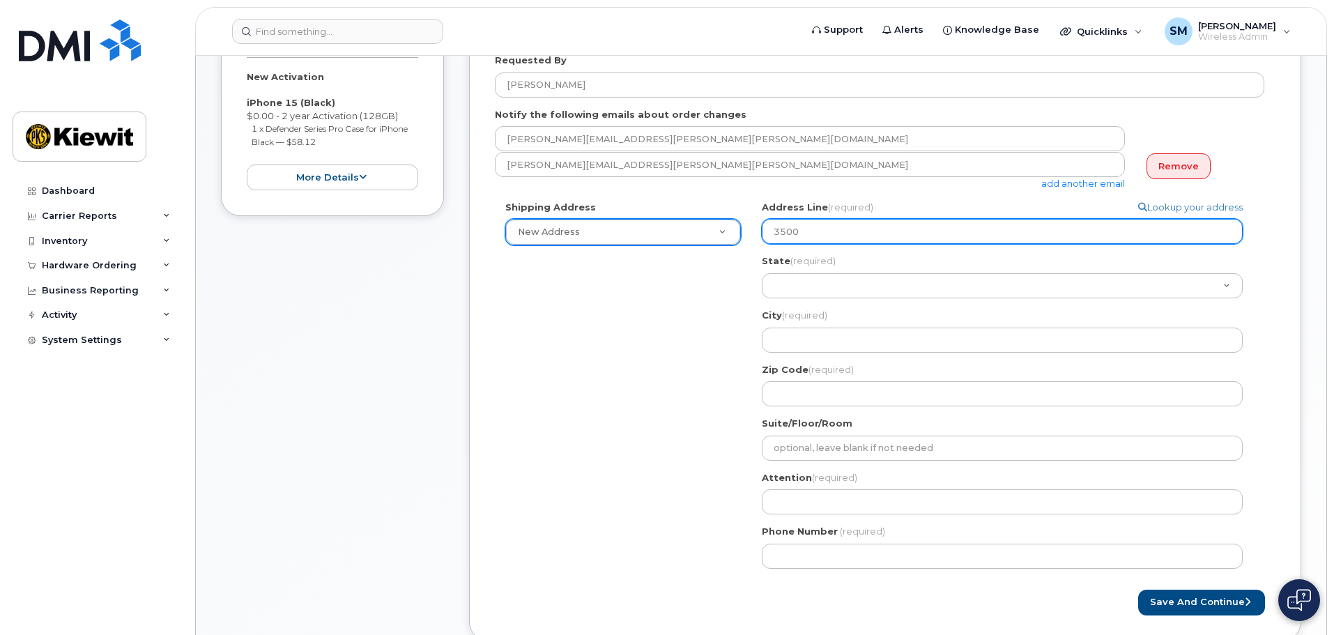
type input "35001"
select select
type input "3500"
select select
type input "350"
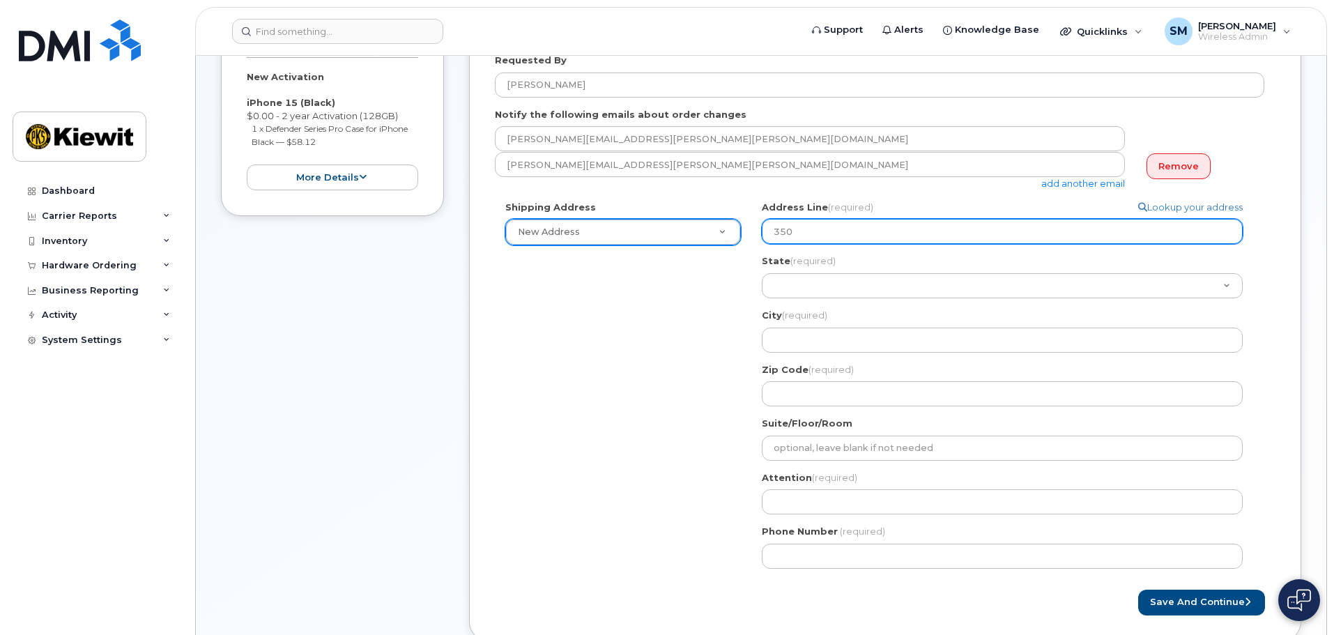
select select
type input "3501"
select select
type input "3501 W. Prospect Road"
select select
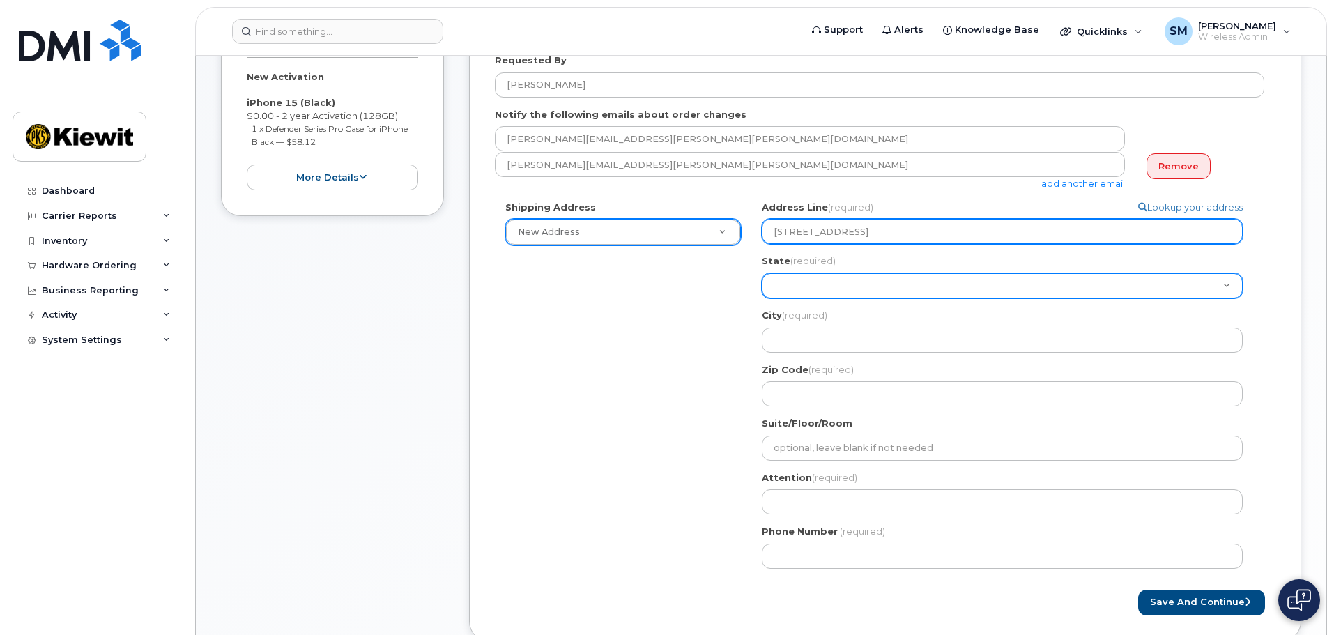
select select "FL"
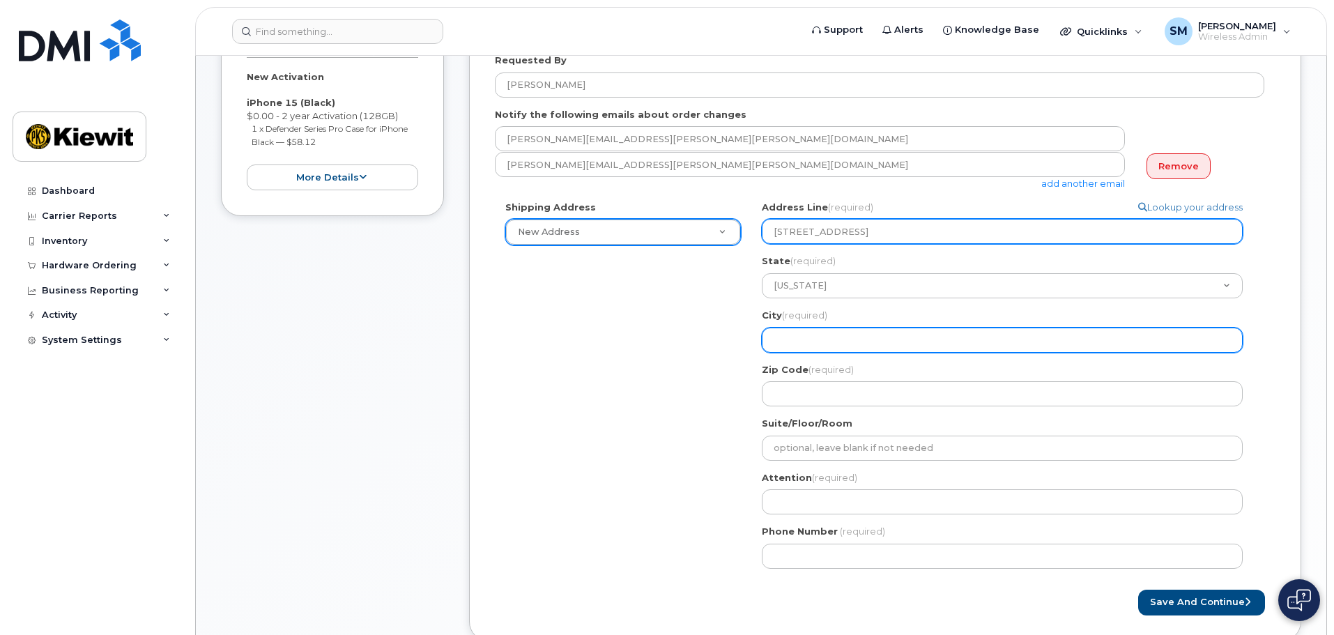
select select
type input "F"
select select
type input "Fo"
select select
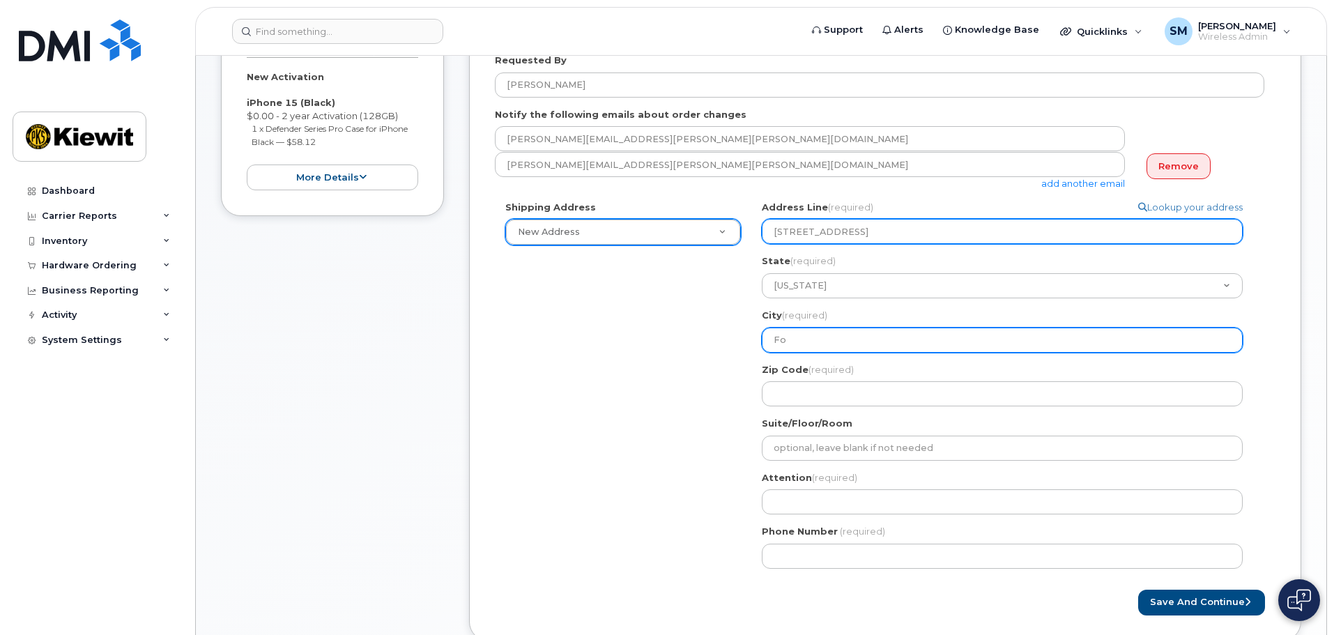
type input "For"
select select
type input "Fort"
select select
type input "Fort L"
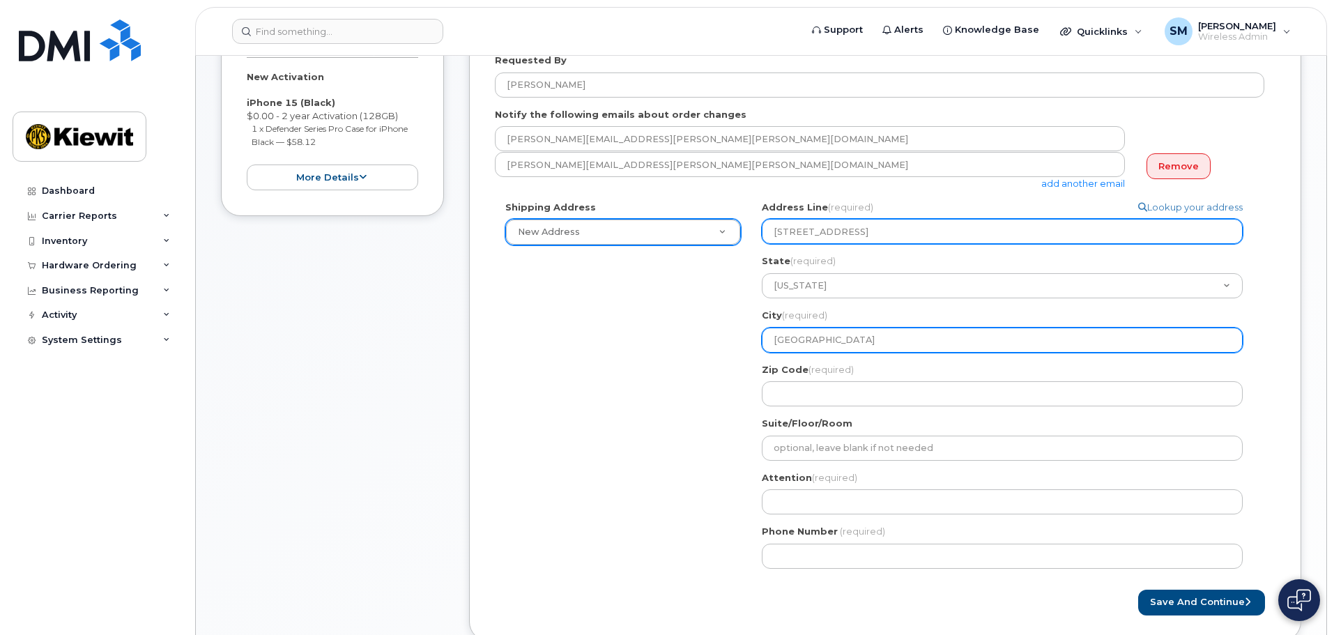
select select
type input "Fort La"
select select
type input "Fort Lau"
select select
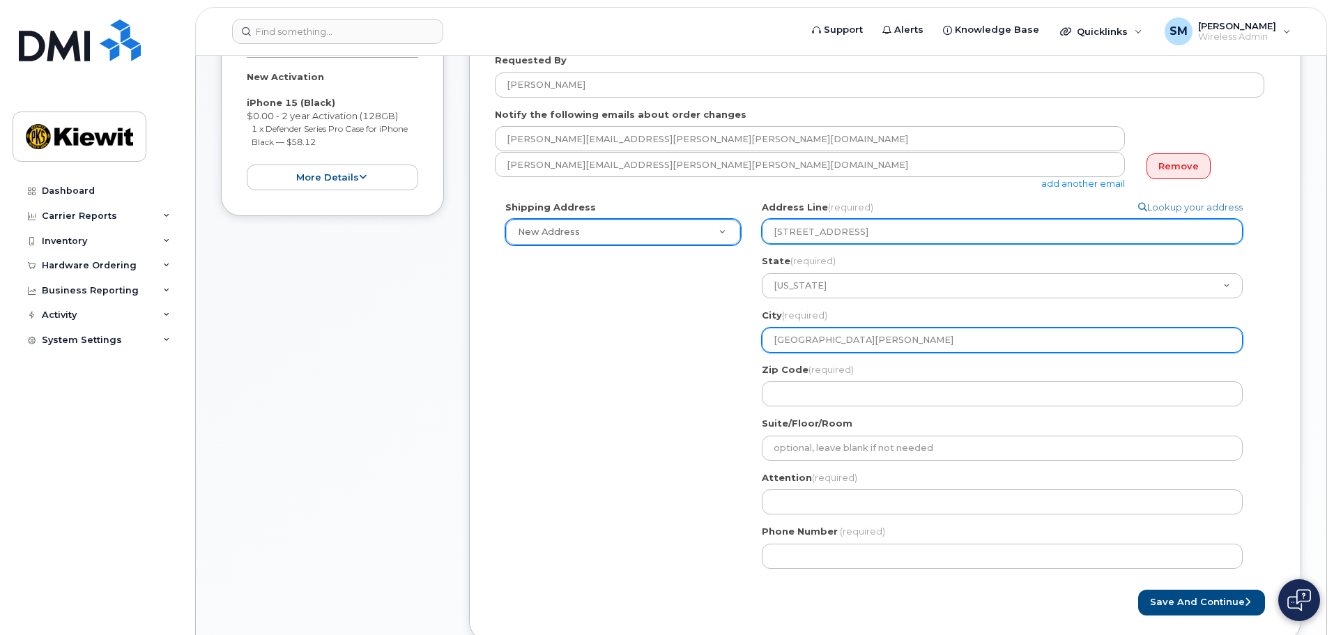
type input "Fort Laud"
select select
type input "Fort Laude"
select select
type input "Fort Lauder"
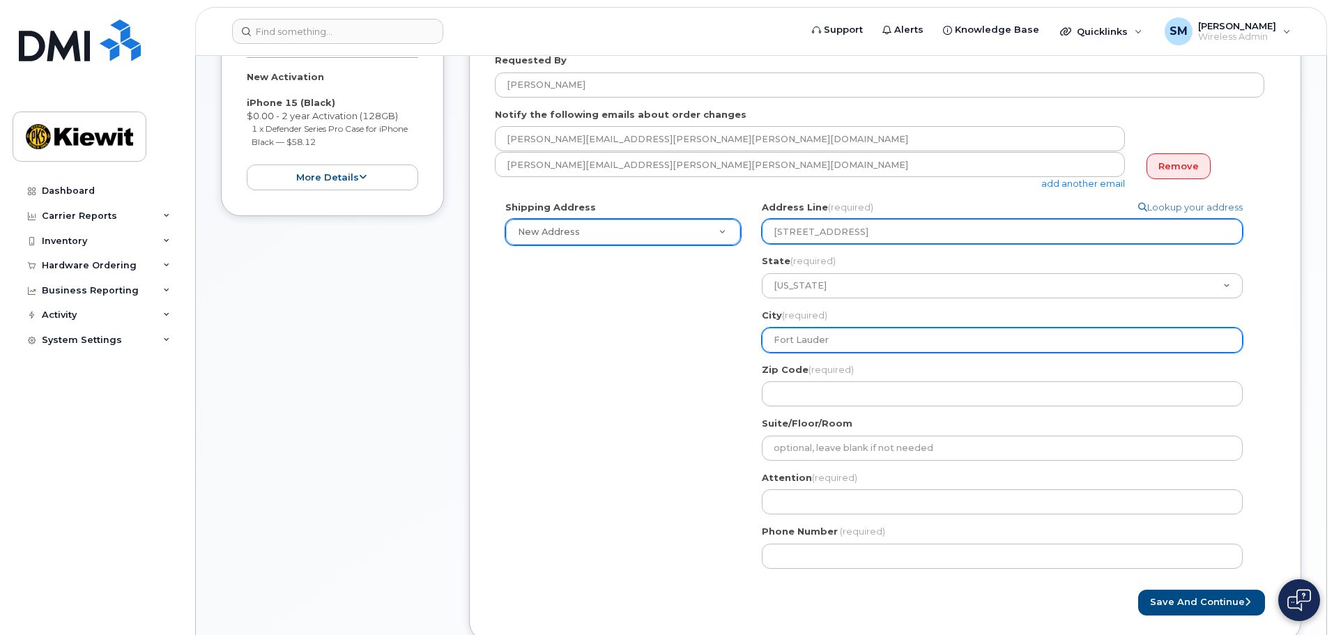
select select
type input "Fort Lauderd"
select select
type input "Fort Lauderda"
select select
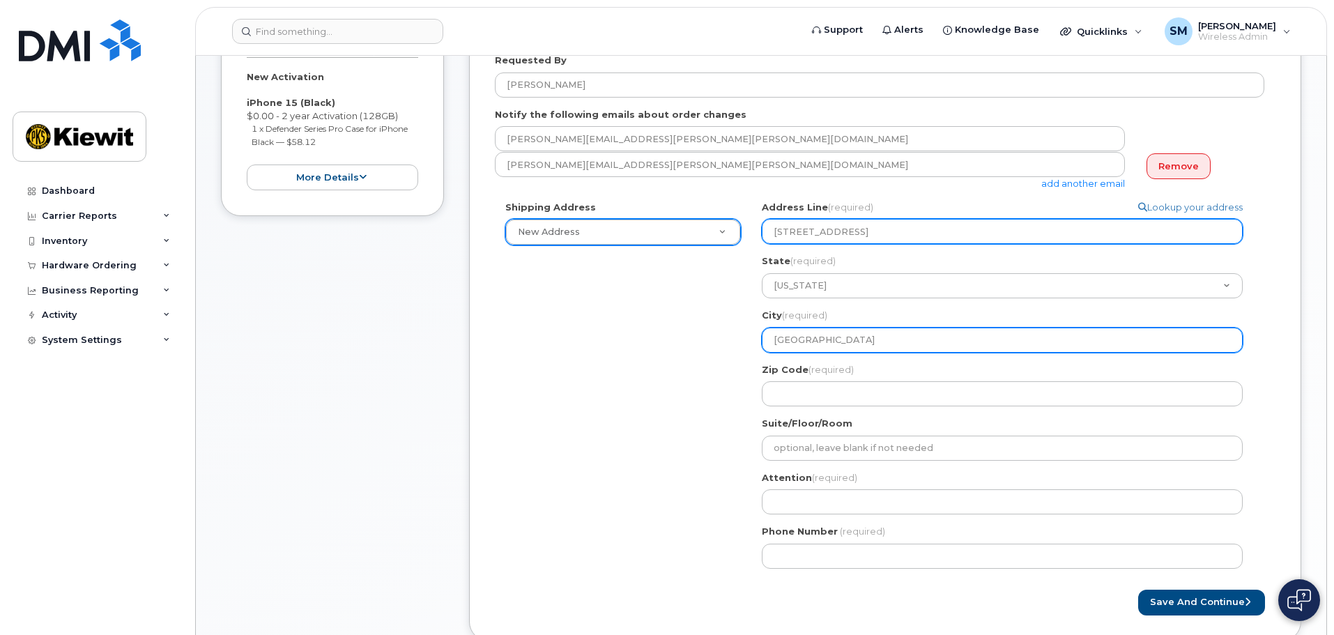
type input "Fort Lauderdal"
select select
type input "Fort Lauderdale"
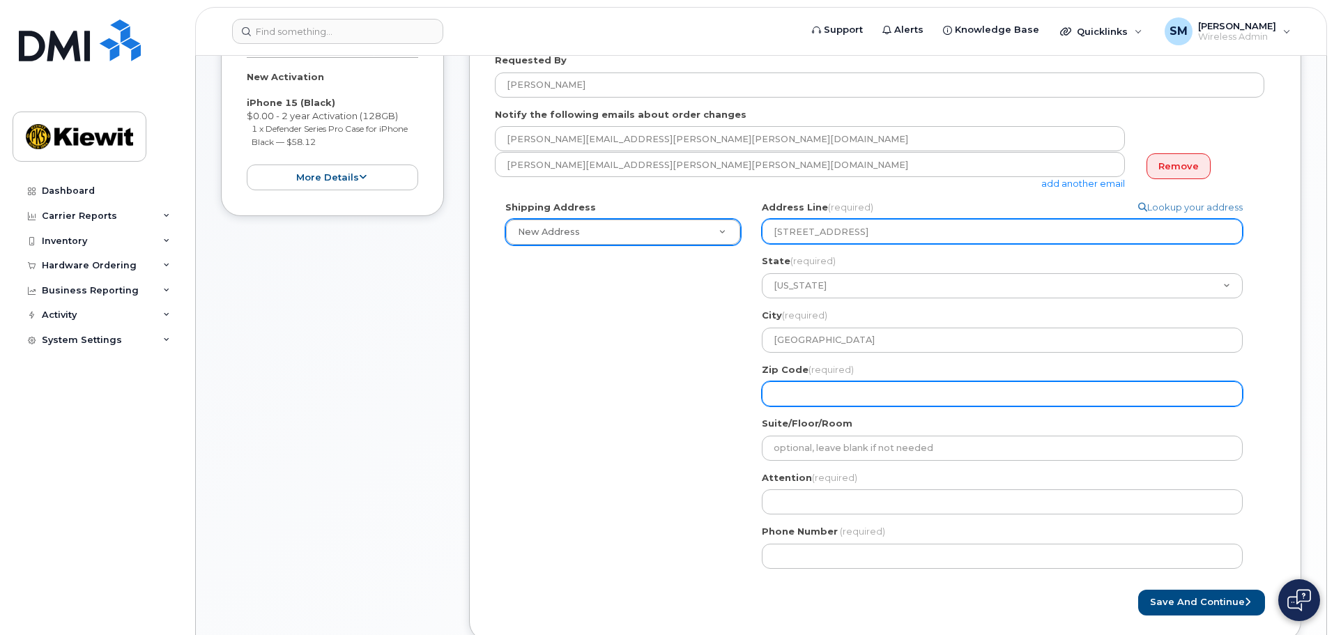
select select
type input "3"
select select
type input "33"
select select
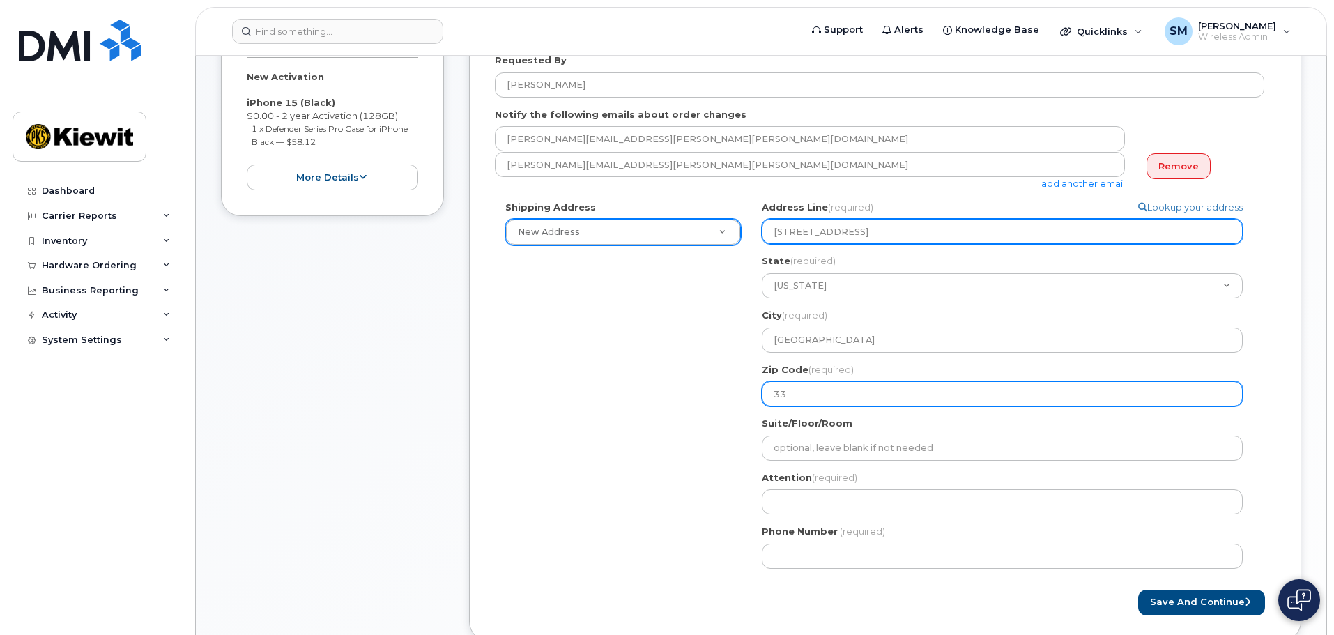
type input "333"
select select
type input "3330"
select select
type input "33309"
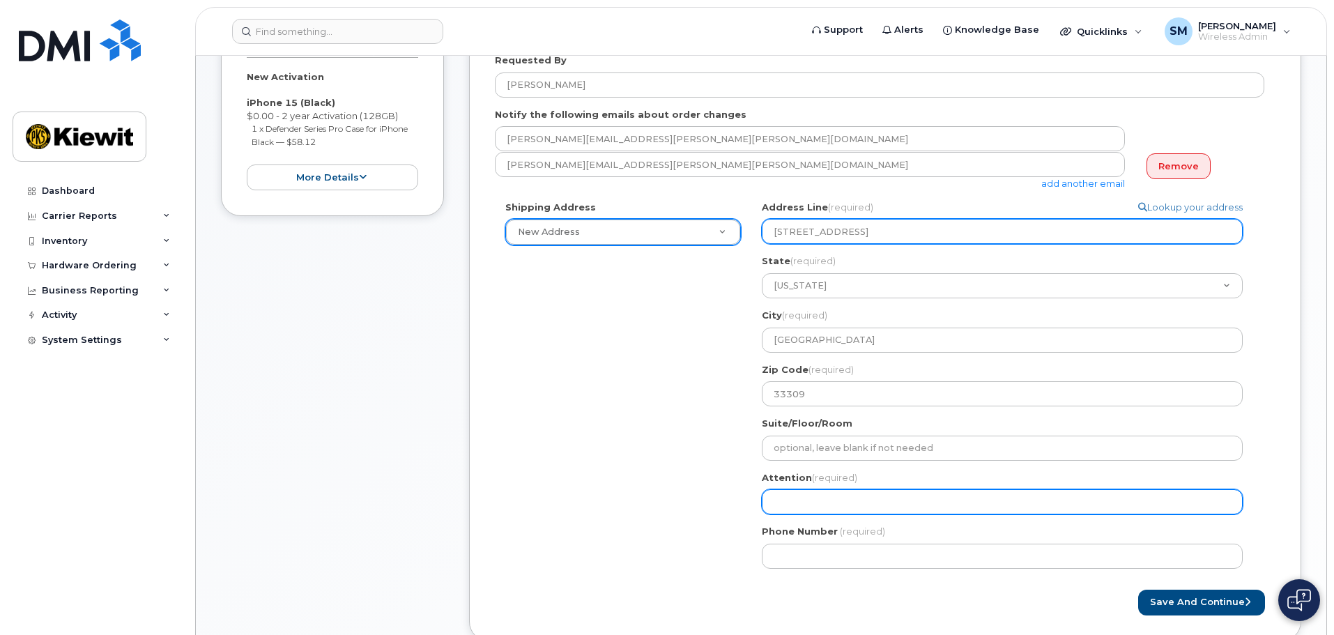
select select
type input "F"
select select
type input "Fr"
select select
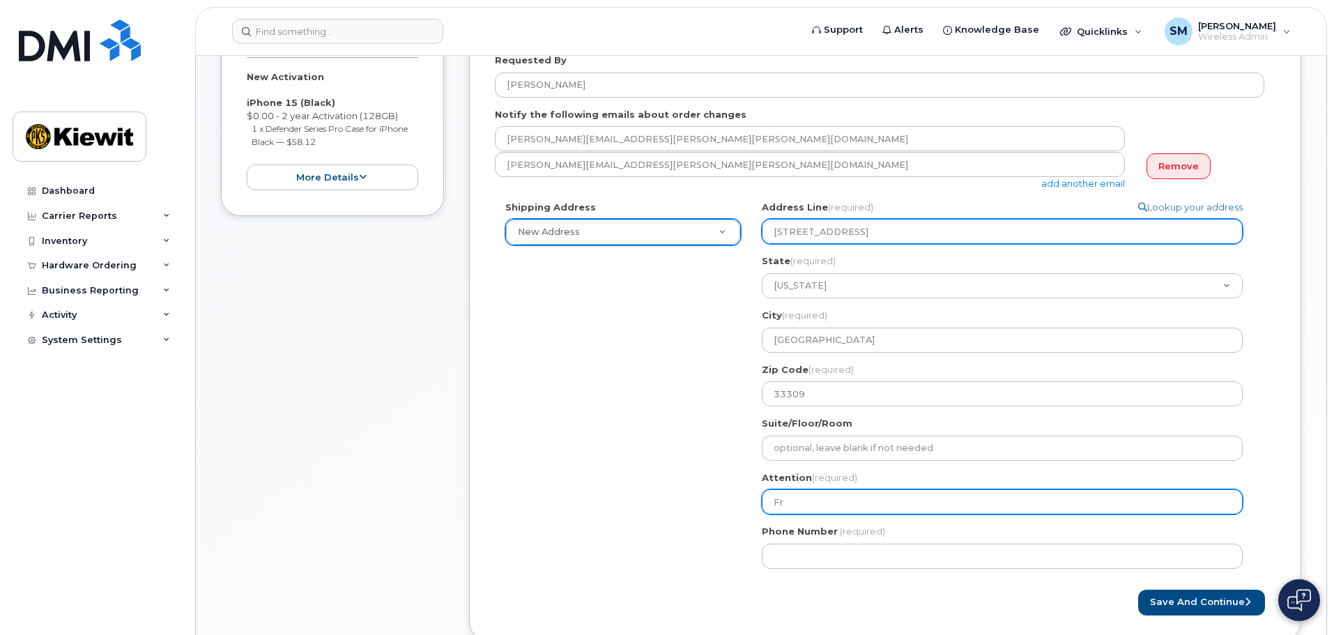
type input "Fre"
select select
type input "Fred"
select select
type input "Fredd"
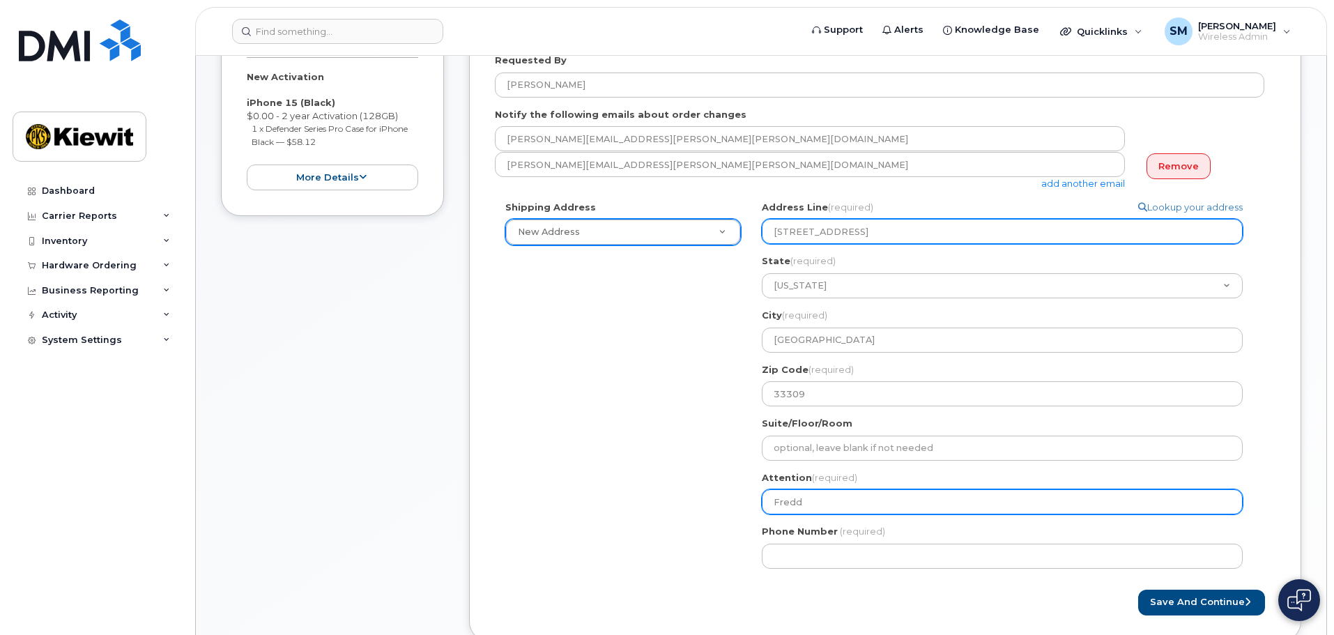
select select
type input "Freddy"
select select
type input "Freddy A"
select select
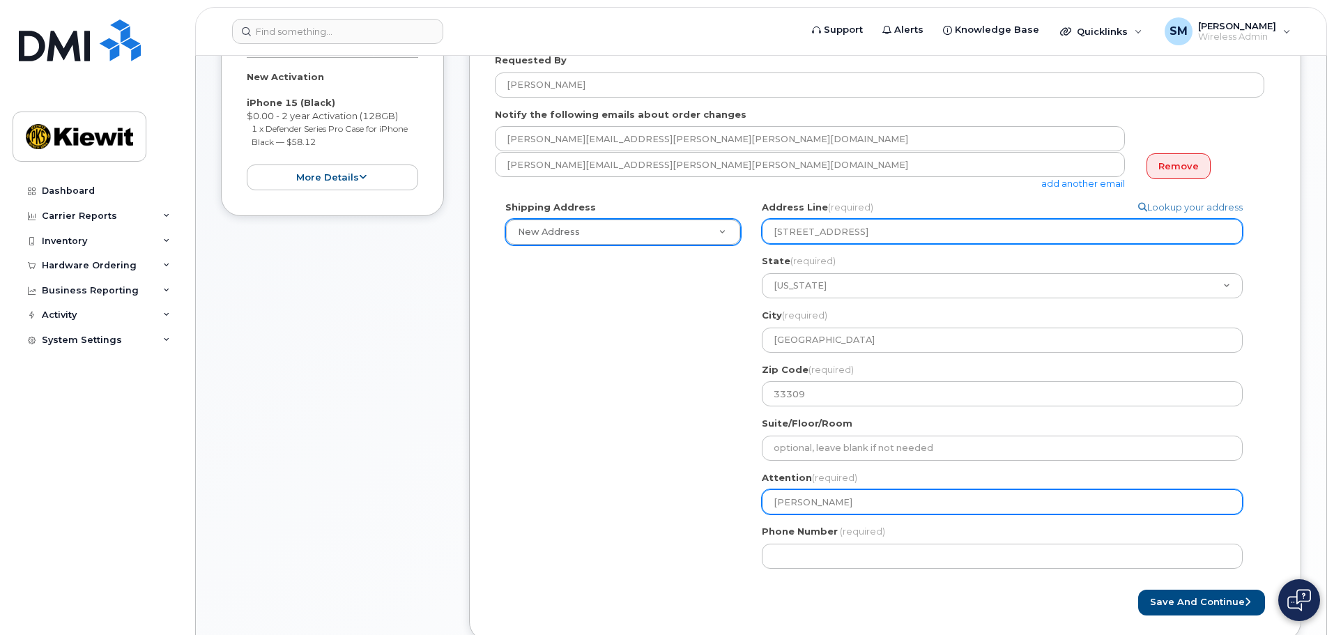
type input "Freddy Ar"
select select
type input "Freddy Arg"
select select
type input "Freddy Argu"
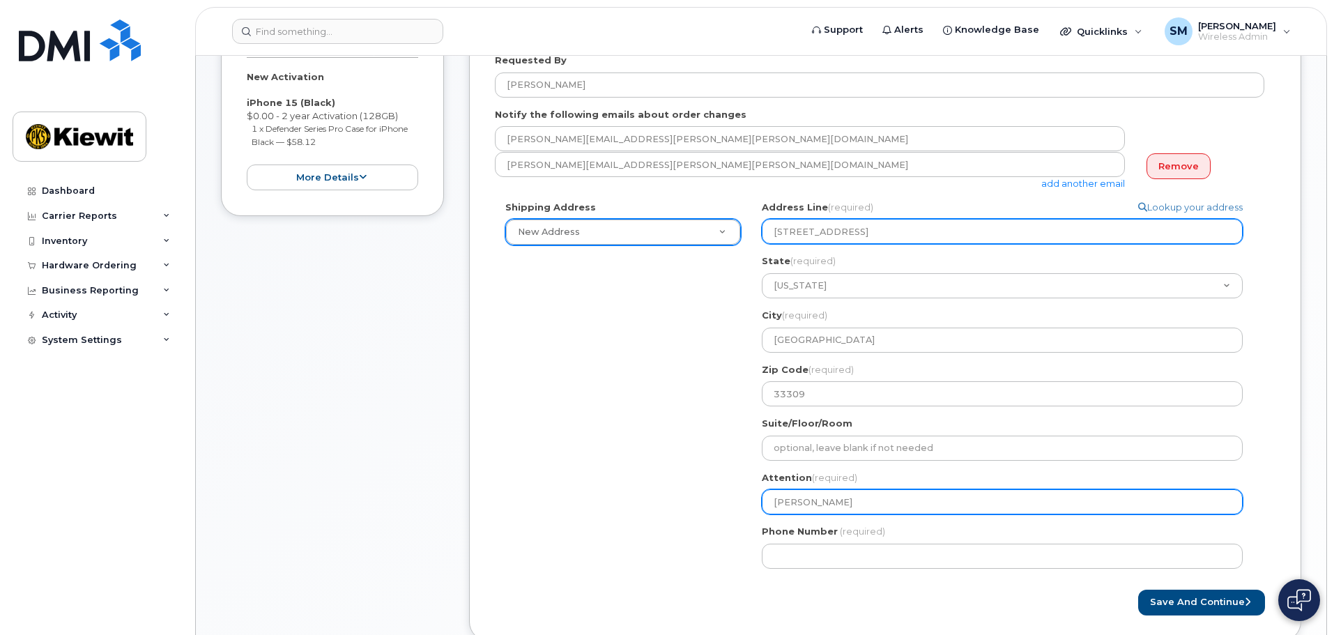
select select
type input "Freddy Argud"
select select
type input "[PERSON_NAME]"
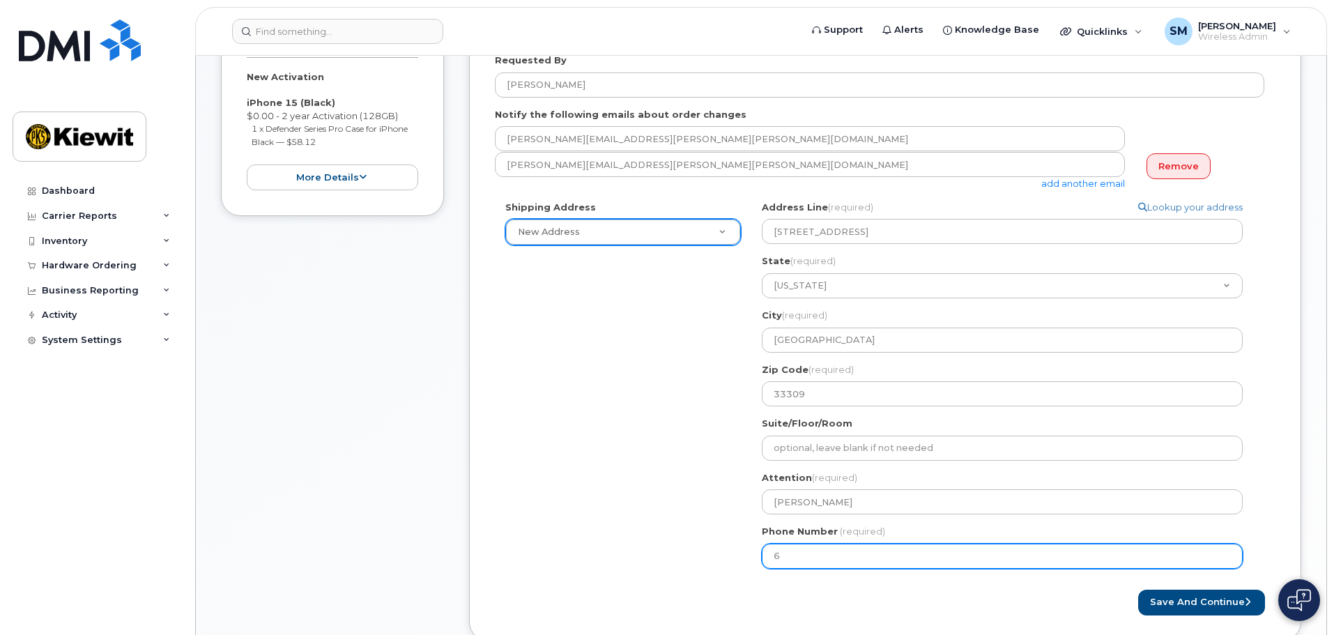
type input "6"
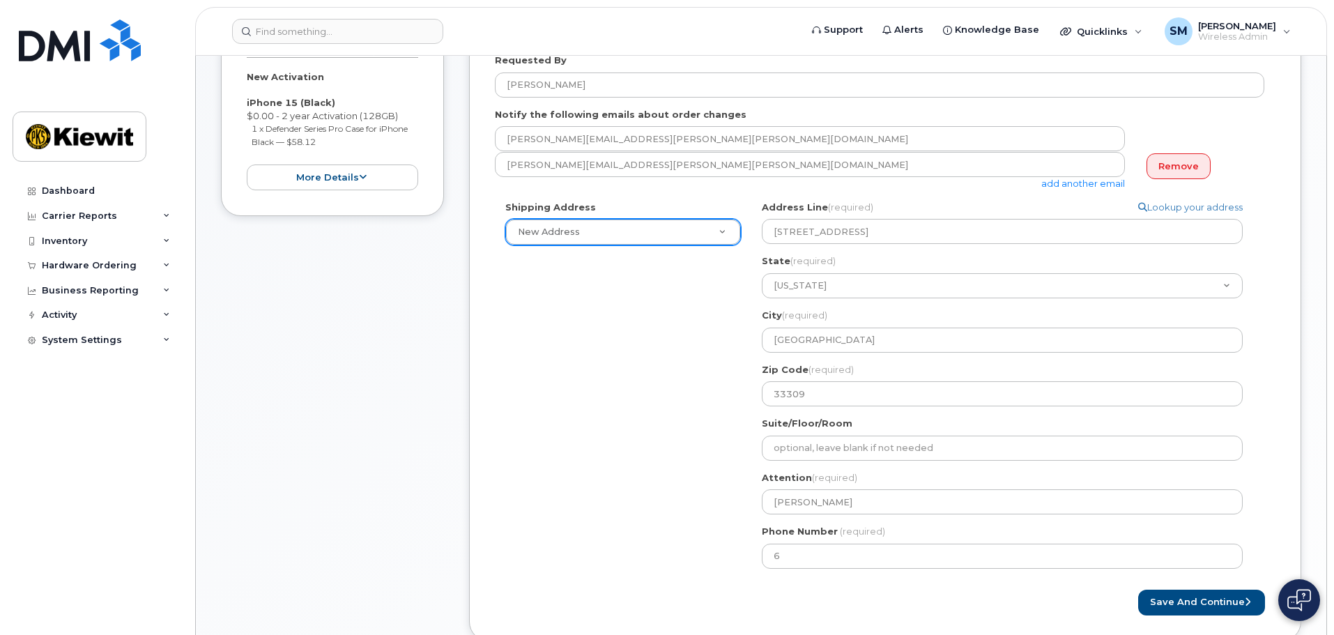
click at [606, 431] on div "Shipping Address New Address New Address 3501 W. Prospect Rd 3501 W. Prospect R…" at bounding box center [879, 390] width 769 height 378
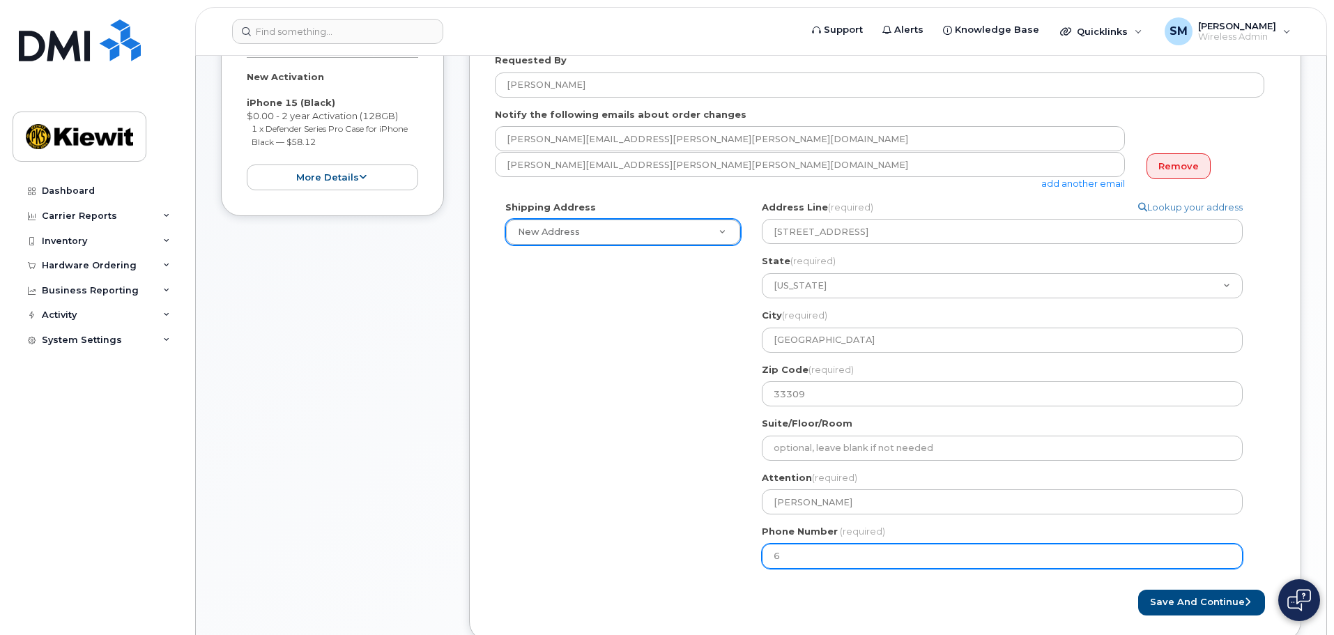
click at [808, 560] on input "6" at bounding box center [1002, 556] width 481 height 25
type input "972343298"
select select
type input "9723432981"
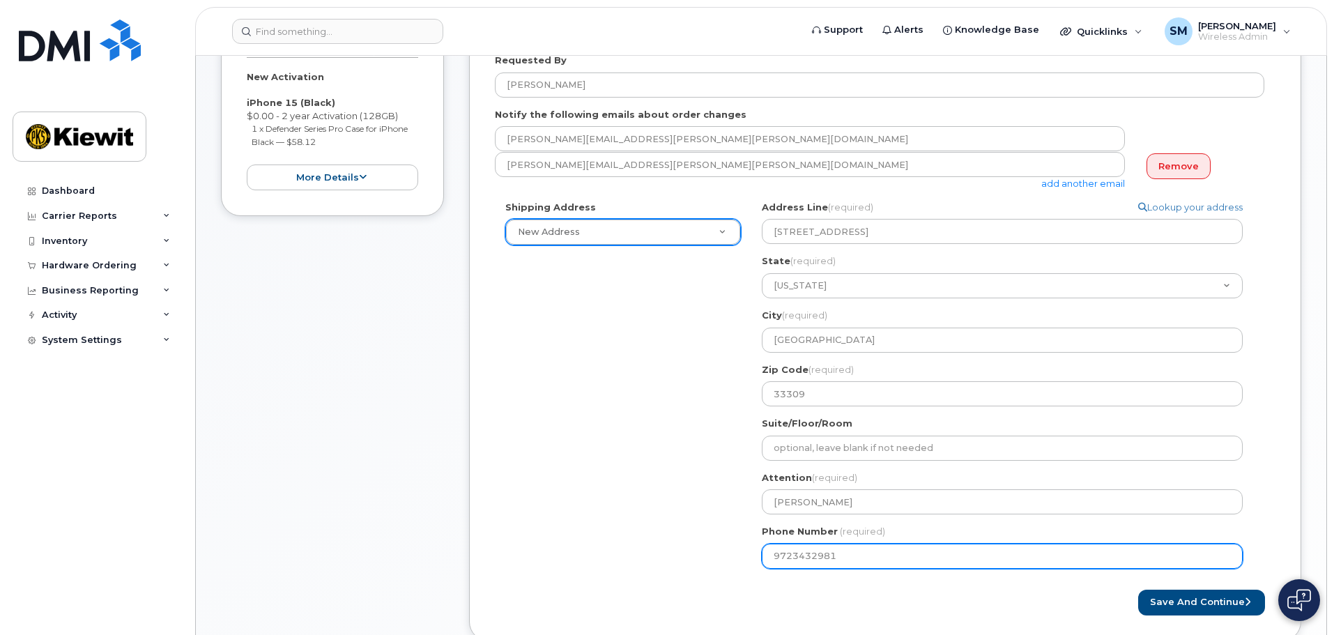
select select
type input "97234329816"
drag, startPoint x: 795, startPoint y: 558, endPoint x: 809, endPoint y: 556, distance: 14.1
click at [809, 556] on input "97234329816" at bounding box center [1002, 556] width 481 height 25
click at [806, 556] on input "97234329816" at bounding box center [1002, 556] width 481 height 25
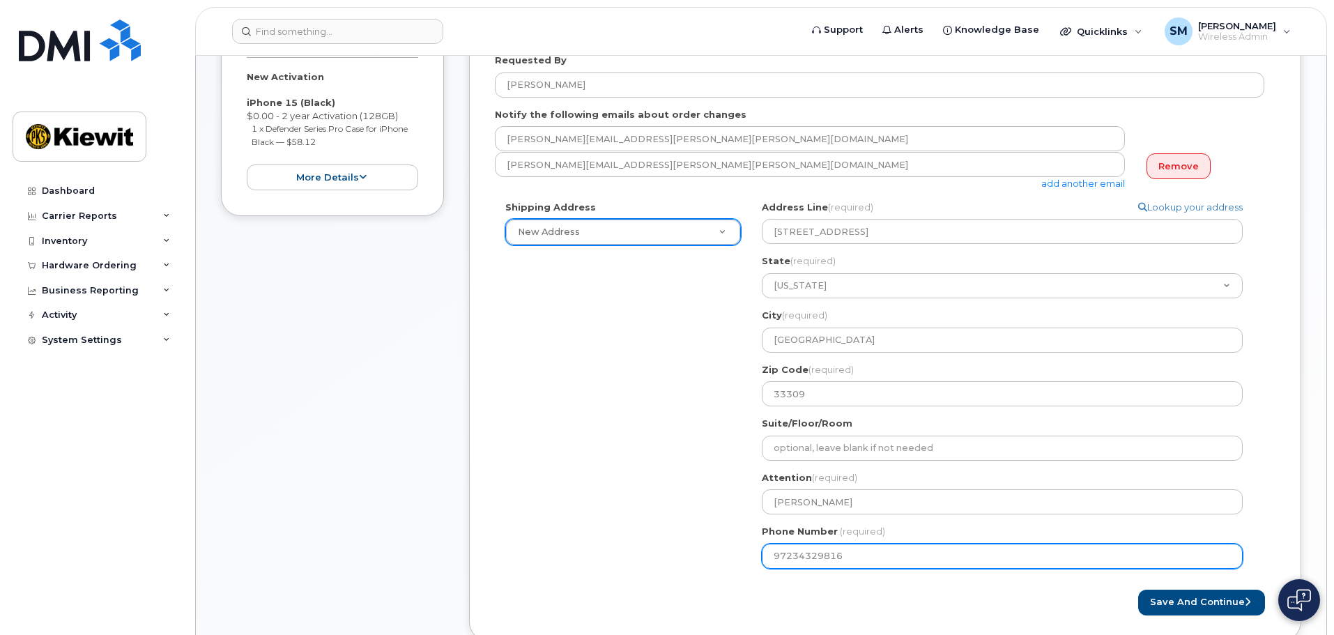
select select
type input "9723429816"
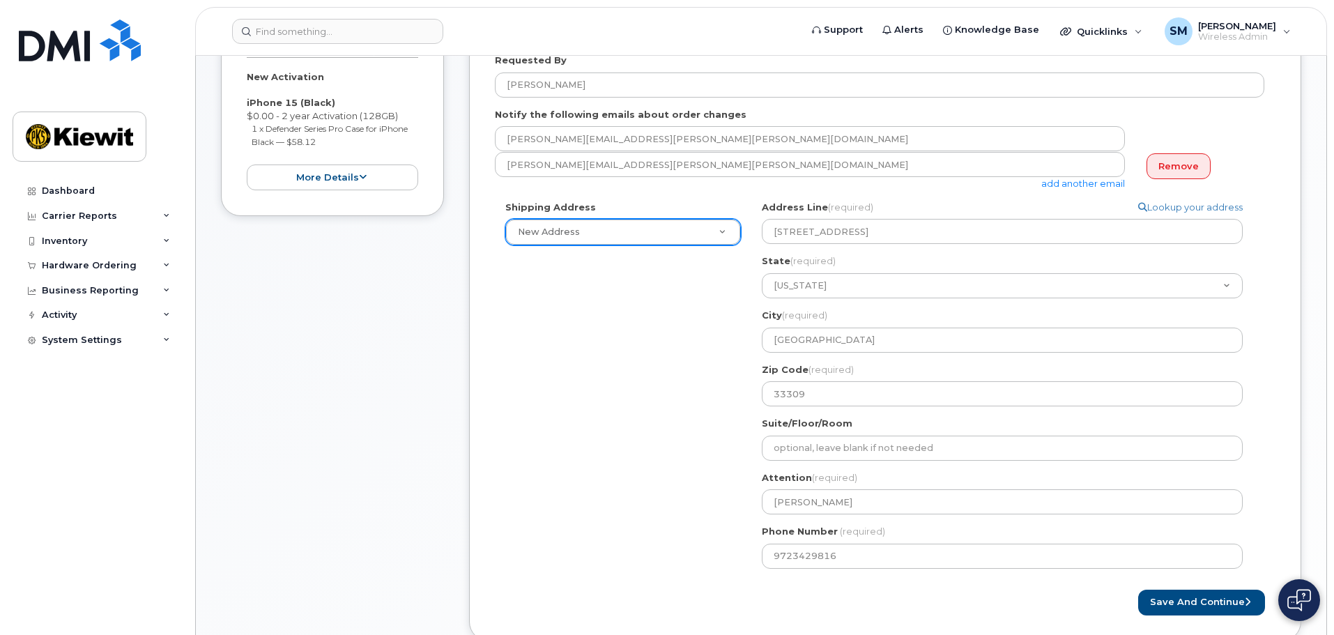
click at [832, 582] on form "Created By Shelby Miller Requested By Freddy Argudo Notify the following emails…" at bounding box center [885, 307] width 781 height 615
click at [1177, 604] on button "Save and Continue" at bounding box center [1201, 603] width 127 height 26
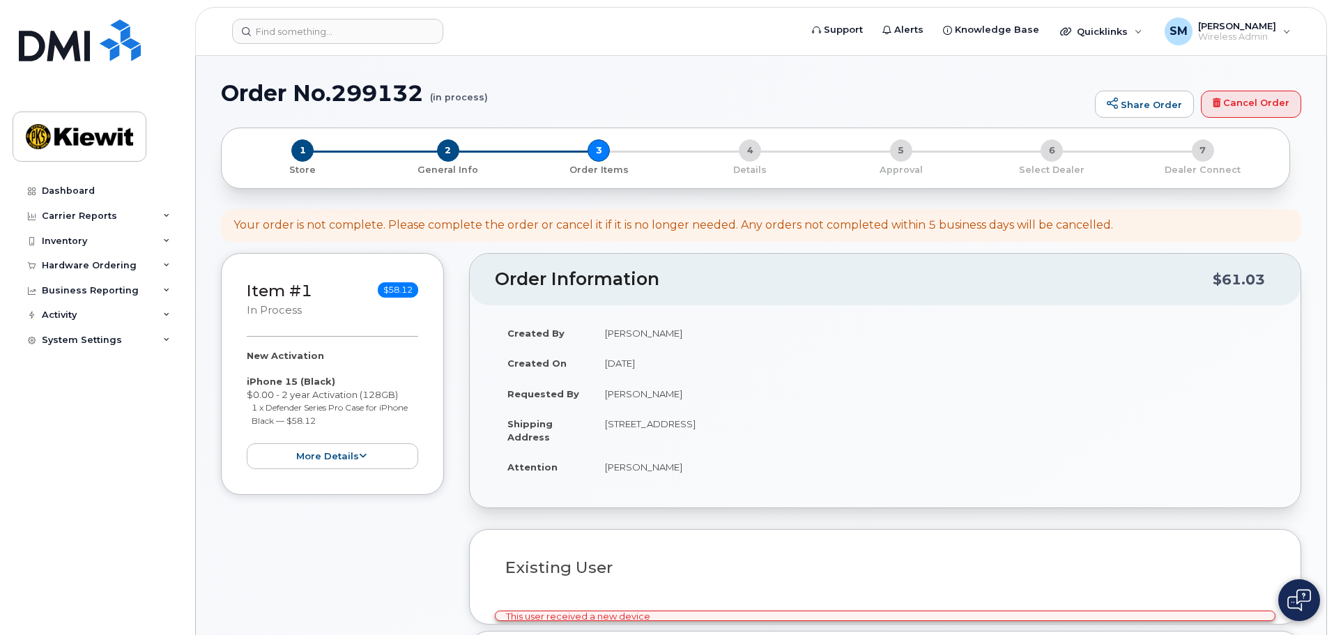
select select
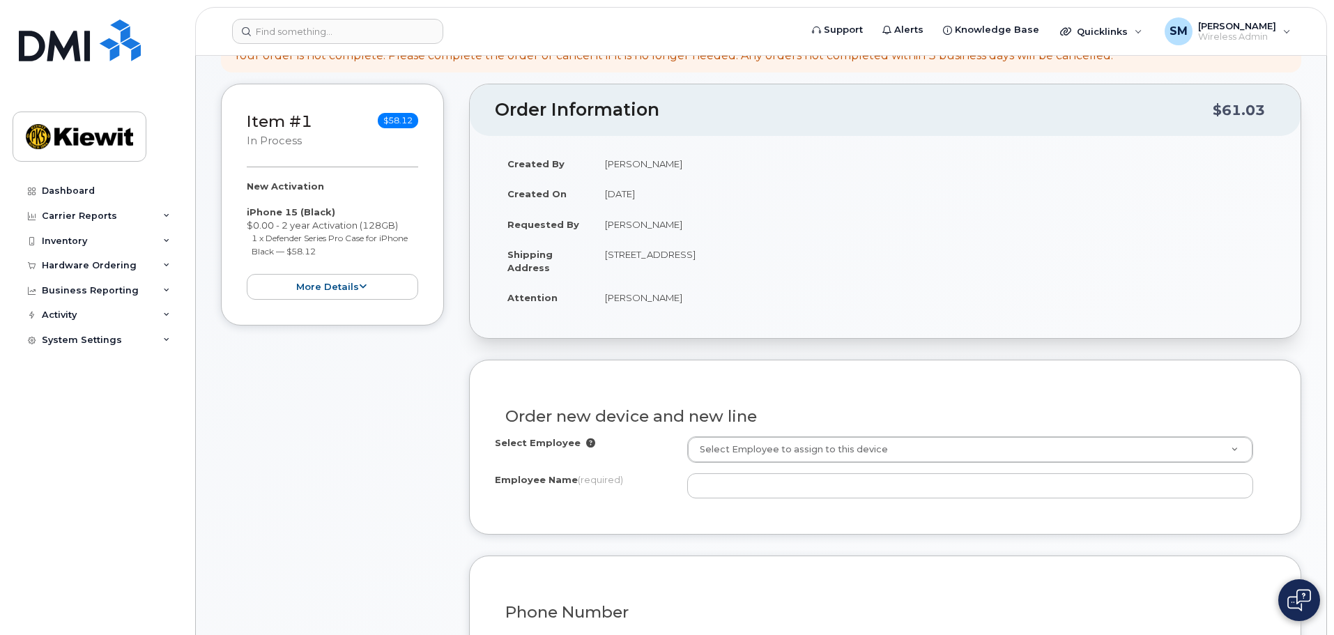
scroll to position [349, 0]
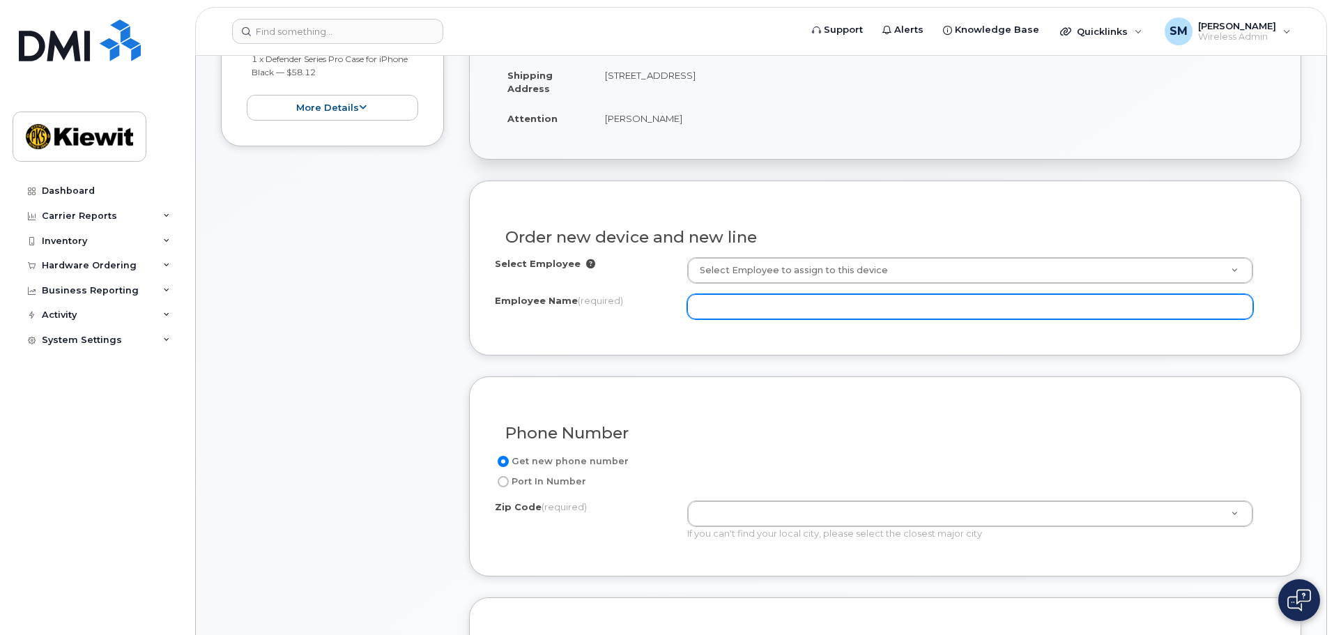
click at [811, 298] on input "Employee Name (required)" at bounding box center [970, 306] width 566 height 25
type input "4"
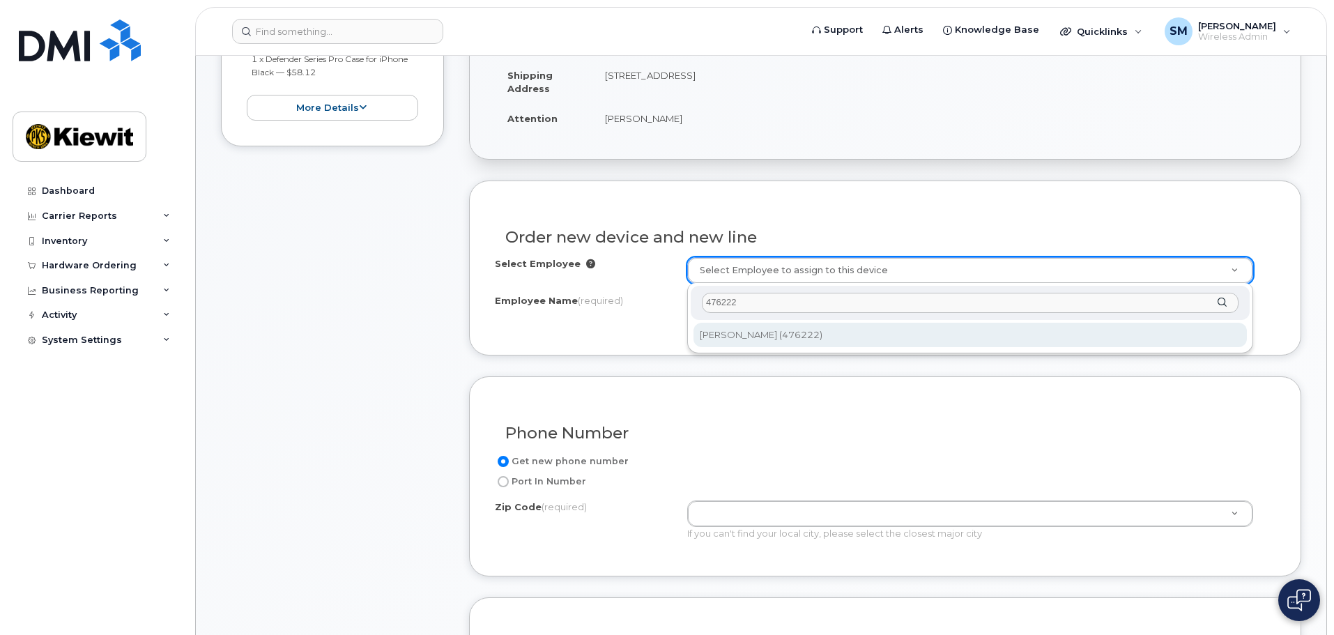
type input "476222"
type input "2159415"
type input "[PERSON_NAME]"
type input "3301 Prospect Road"
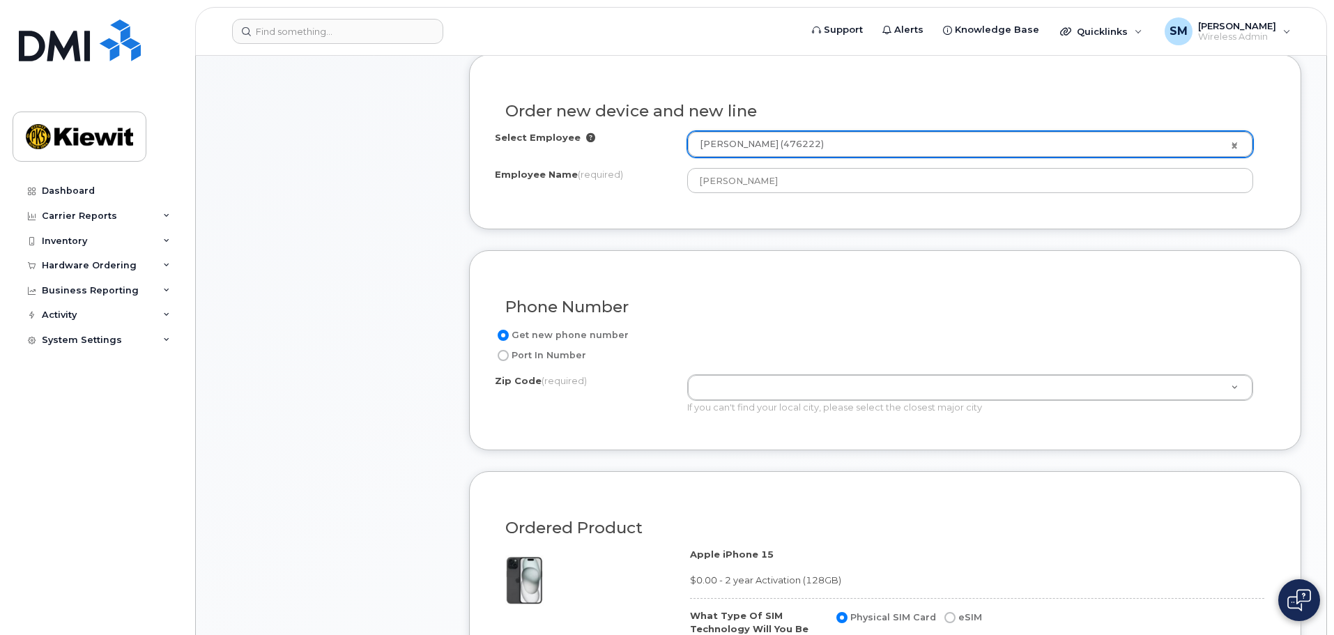
scroll to position [488, 0]
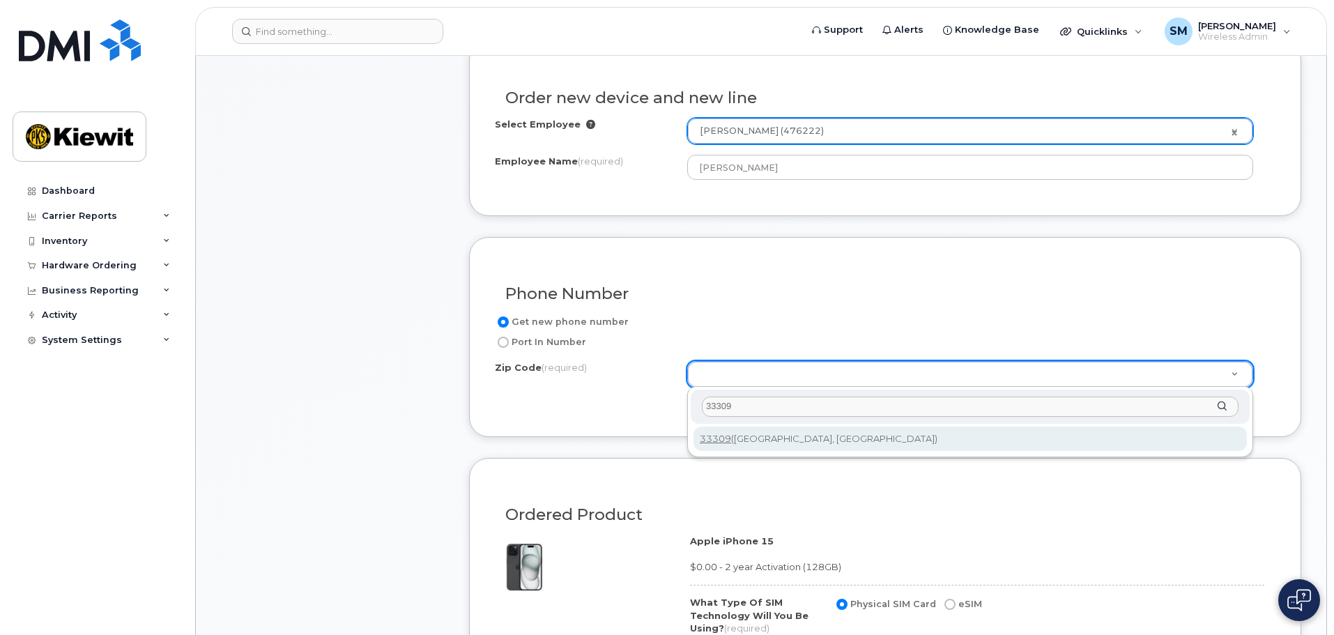
type input "33309"
type input "33309 (Fort Lauderdale, FL)"
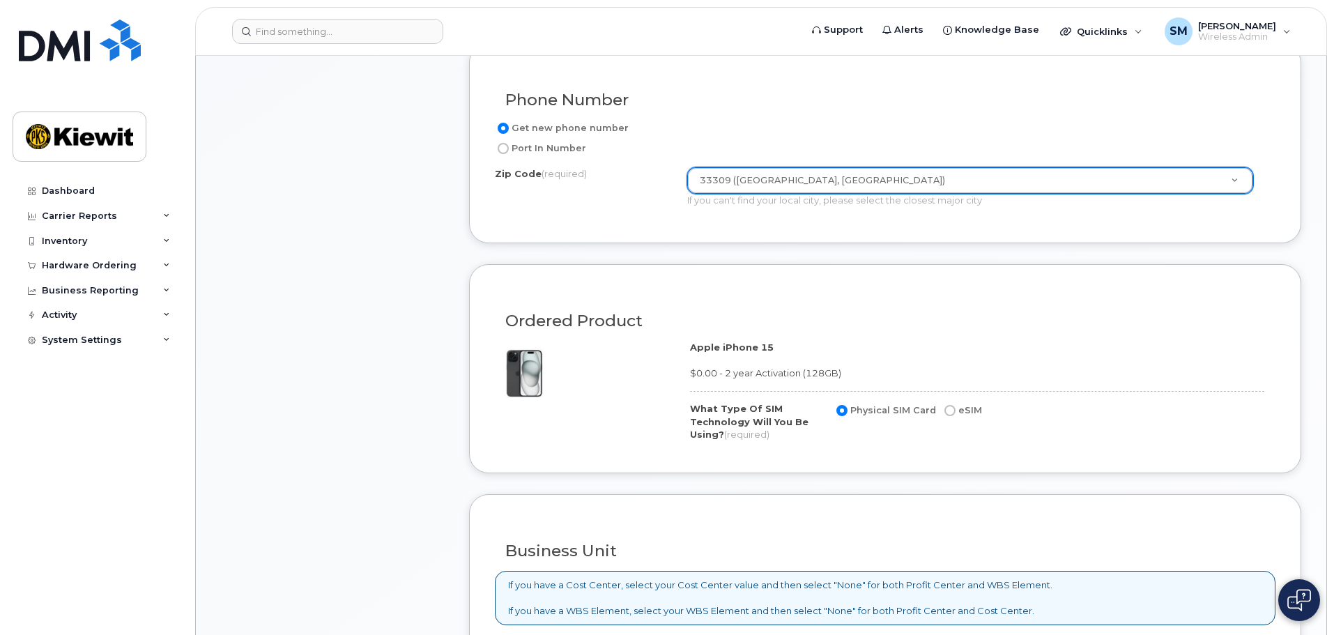
scroll to position [697, 0]
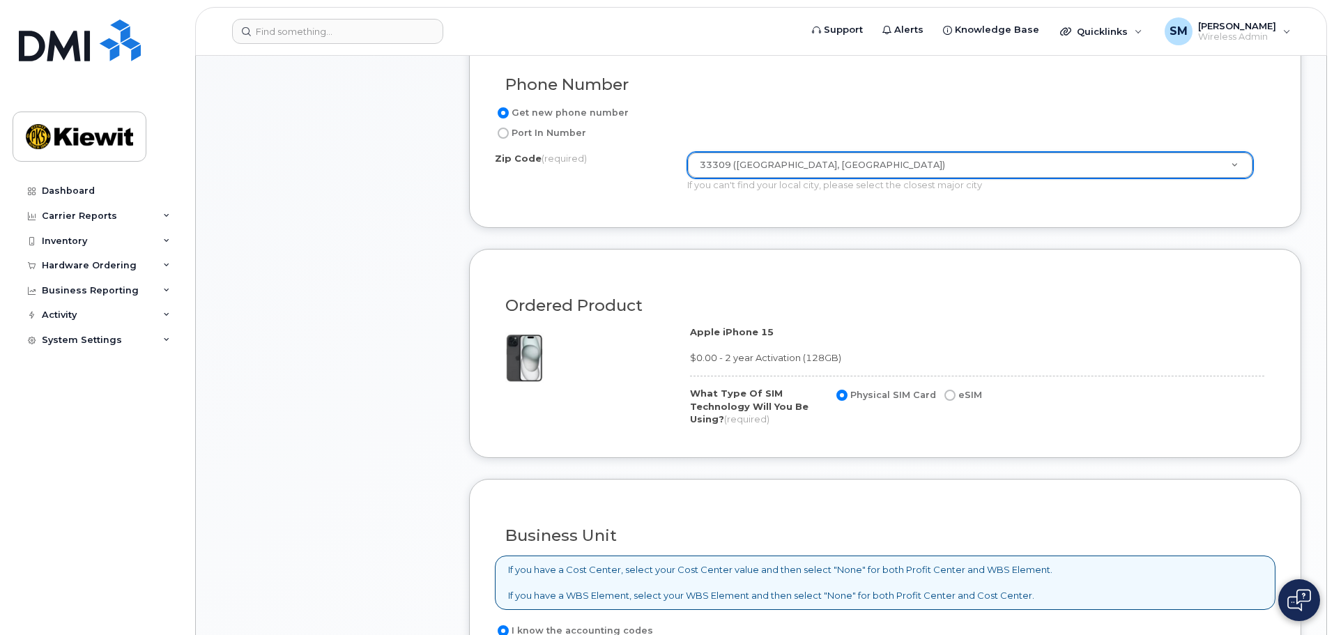
click at [944, 399] on input "eSIM" at bounding box center [949, 395] width 11 height 11
radio input "true"
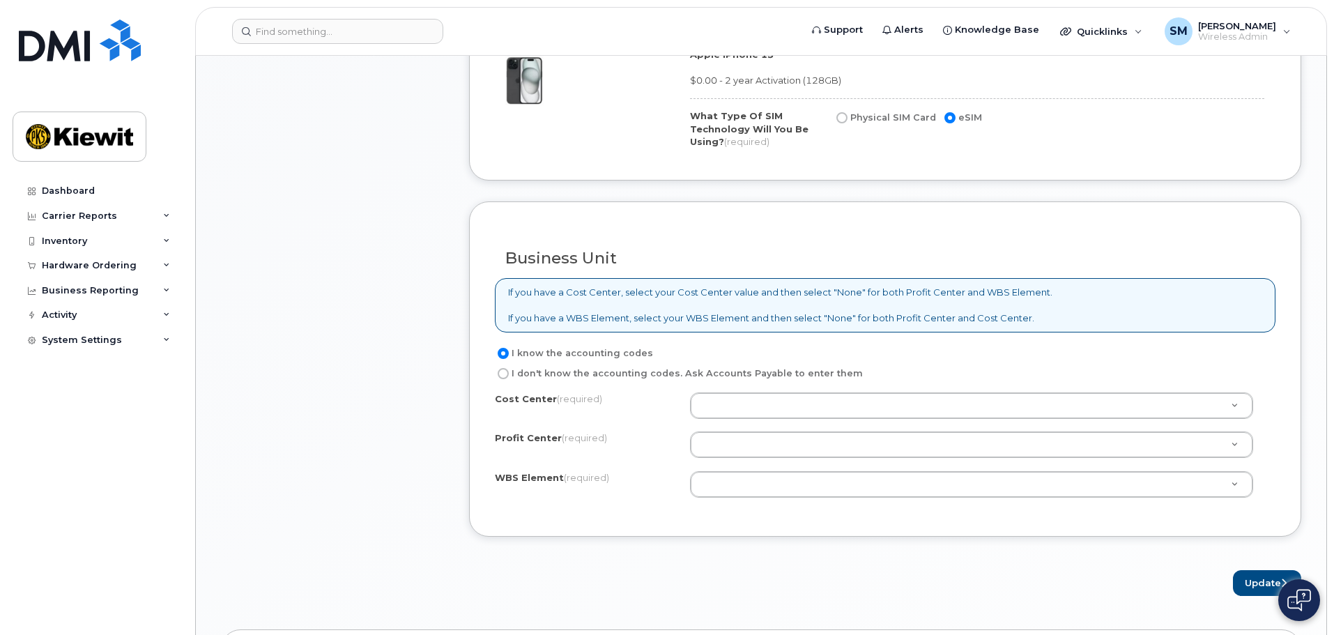
scroll to position [976, 0]
click at [794, 390] on div "I know the accounting codes I don't know the accounting codes. Ask Accounts Pay…" at bounding box center [885, 427] width 781 height 166
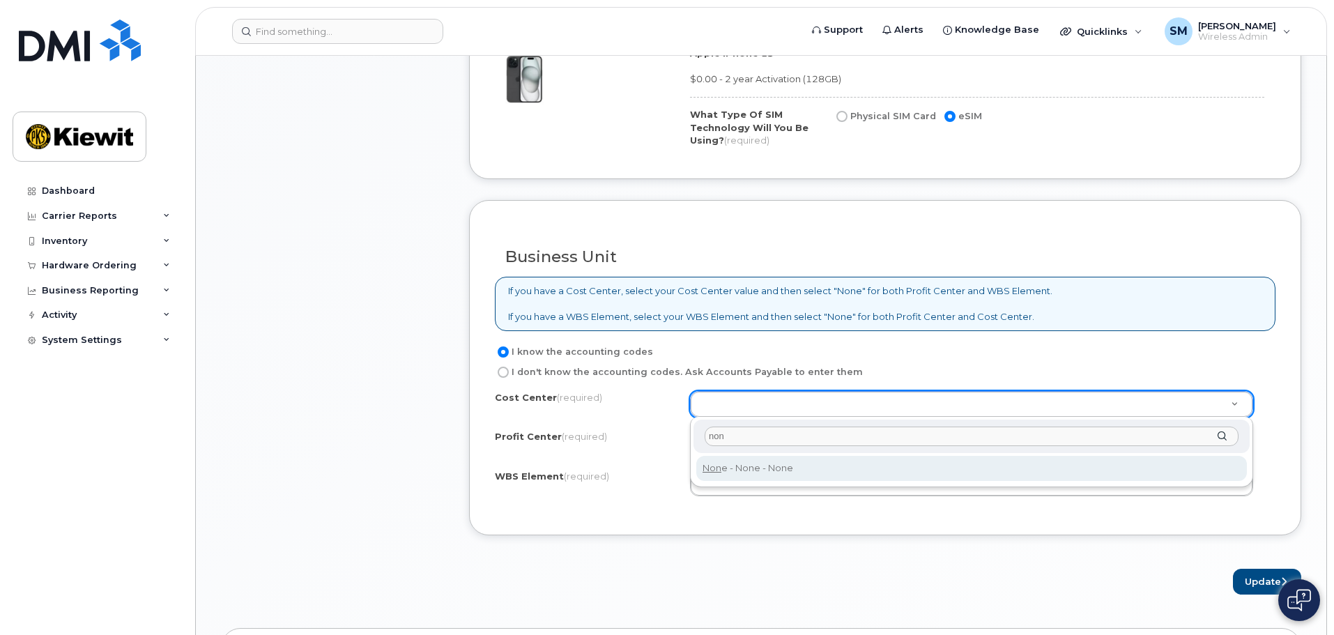
type input "non"
type input "None"
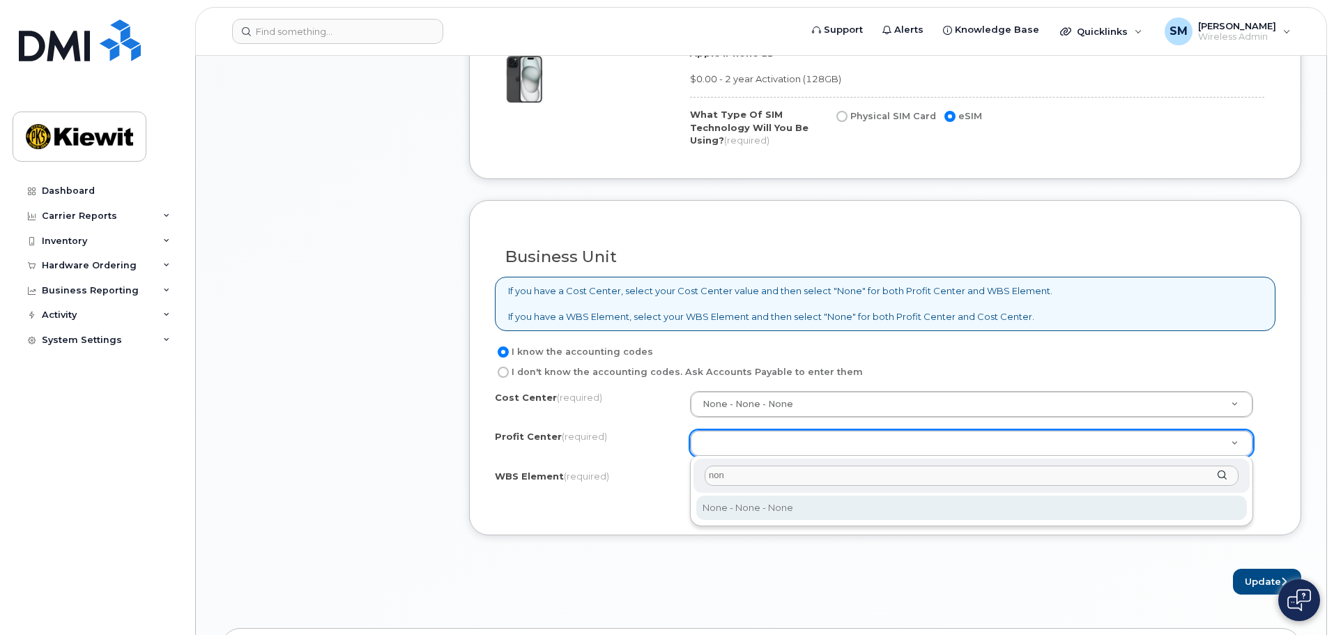
type input "non"
select select "None"
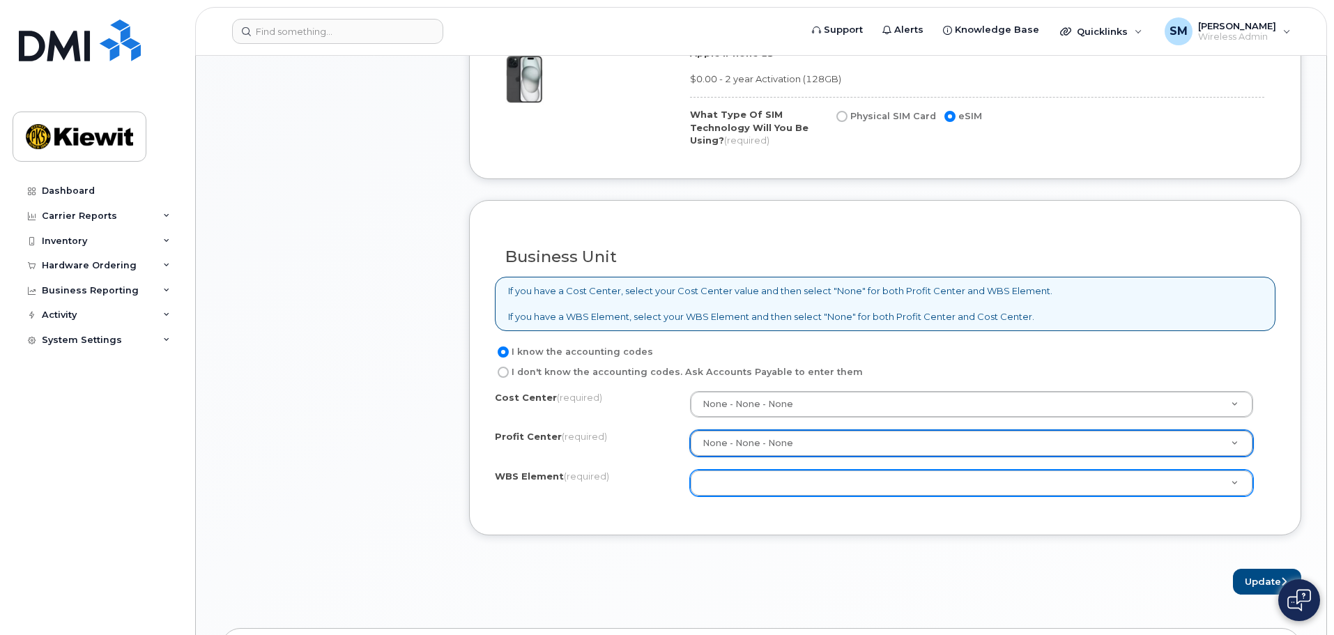
drag, startPoint x: 756, startPoint y: 497, endPoint x: 756, endPoint y: 489, distance: 8.4
click at [756, 496] on div "Cost Center (required) None - None - None None Profit Center (required) None - …" at bounding box center [885, 450] width 781 height 118
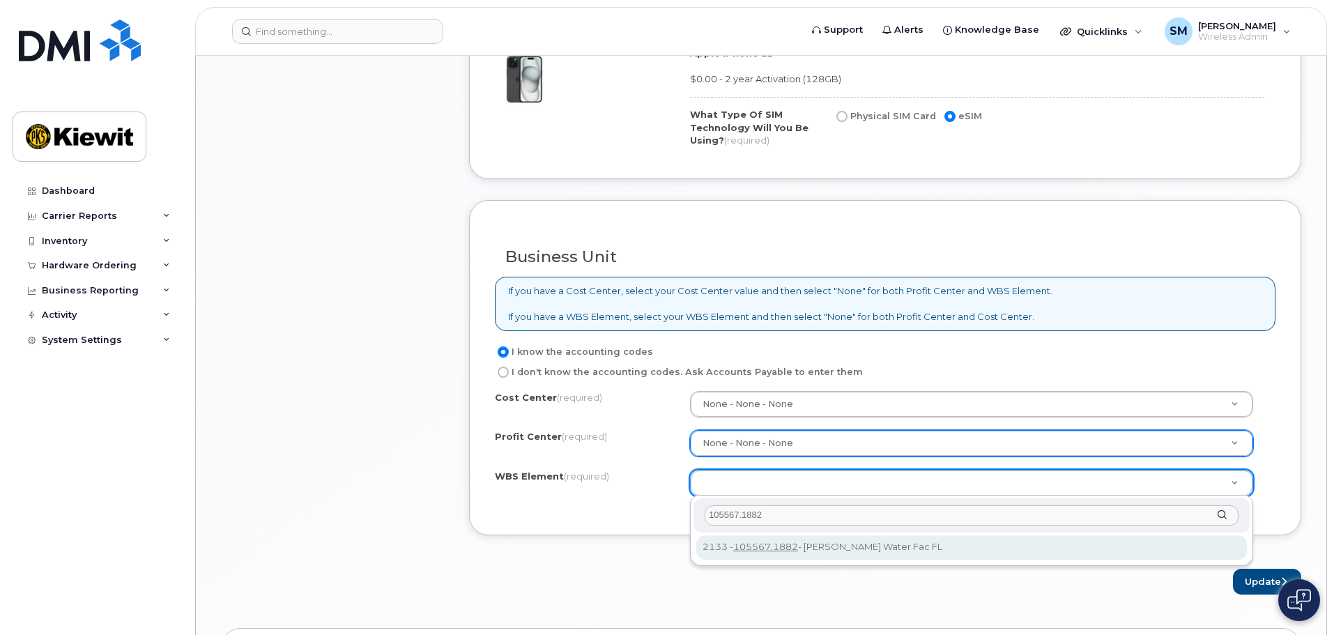
type input "105567.1882"
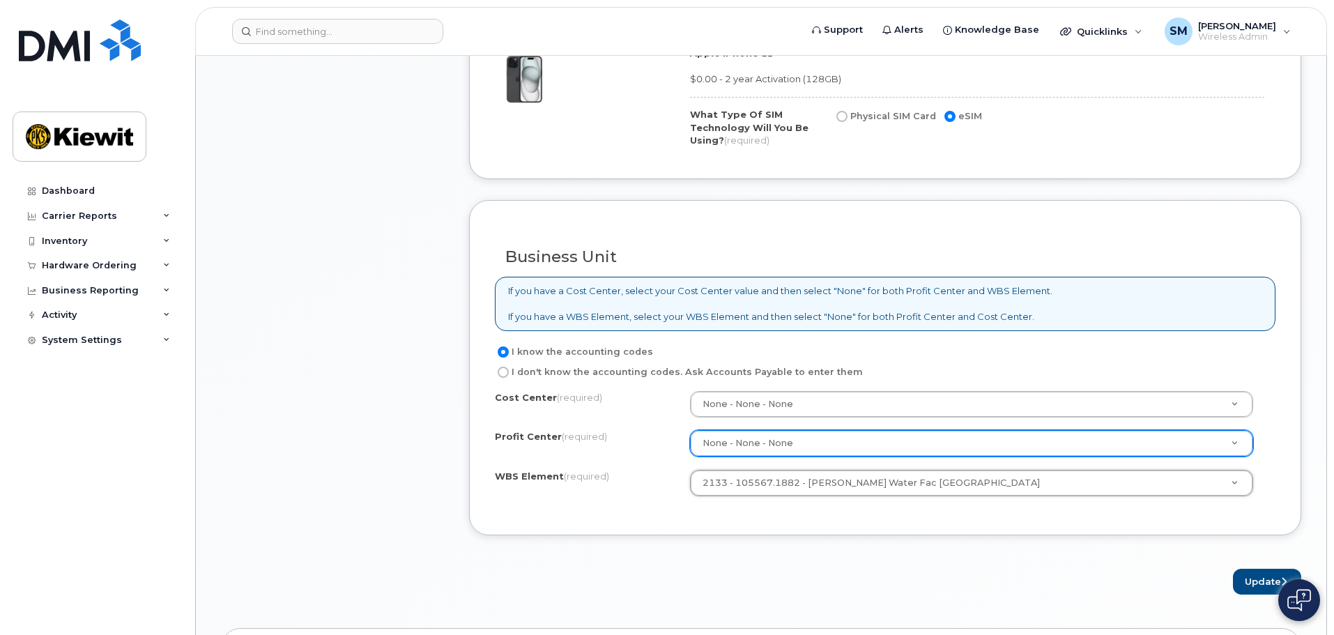
click at [885, 558] on form "Existing User Additional cost to upgrading the device Selected device is Eligib…" at bounding box center [885, 73] width 832 height 1041
click at [1240, 576] on button "Update" at bounding box center [1267, 582] width 68 height 26
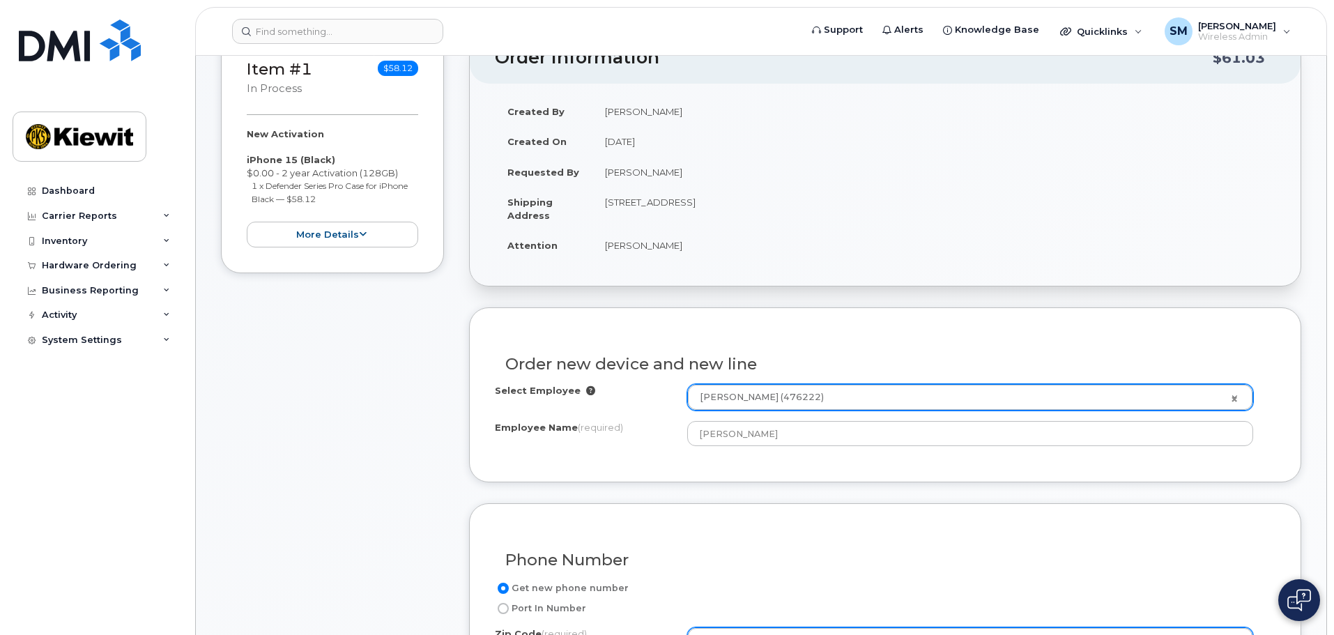
scroll to position [0, 0]
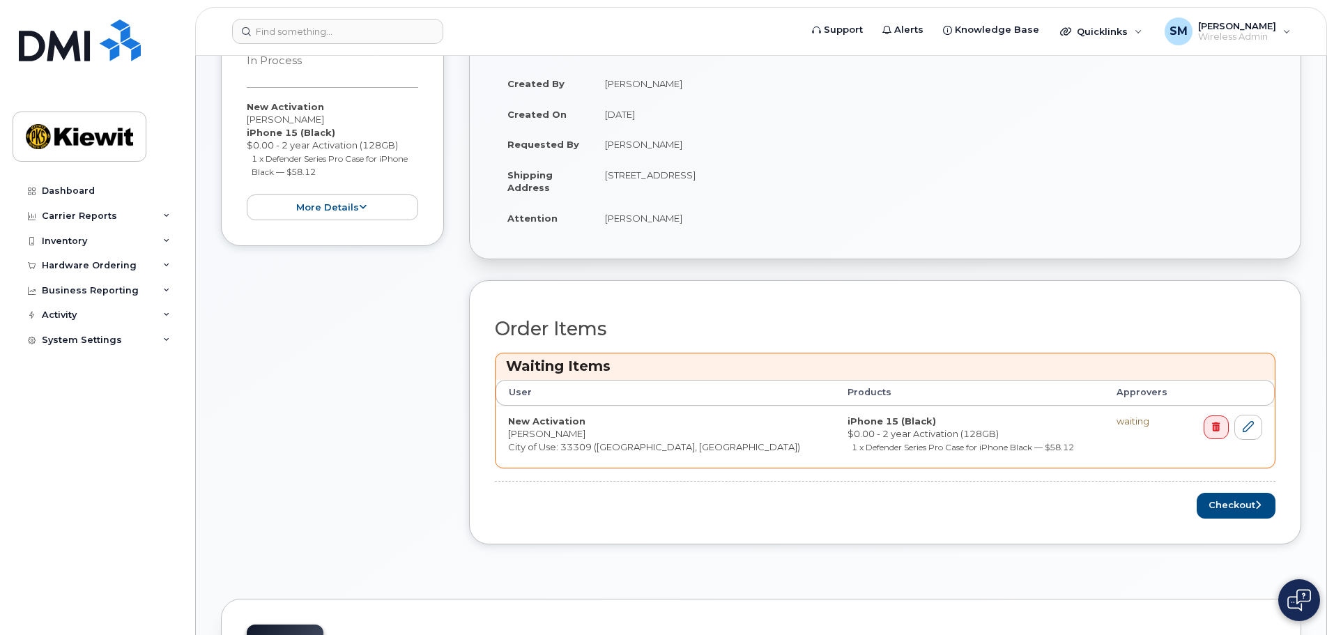
scroll to position [349, 0]
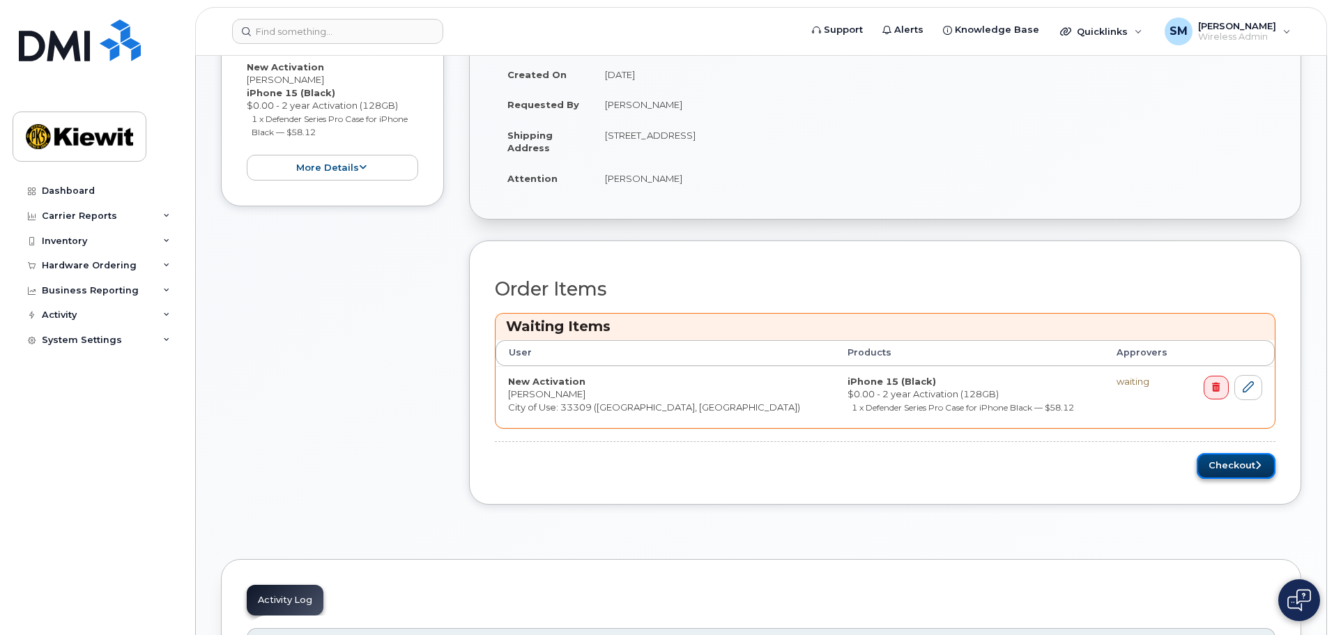
click at [1238, 457] on button "Checkout" at bounding box center [1236, 466] width 79 height 26
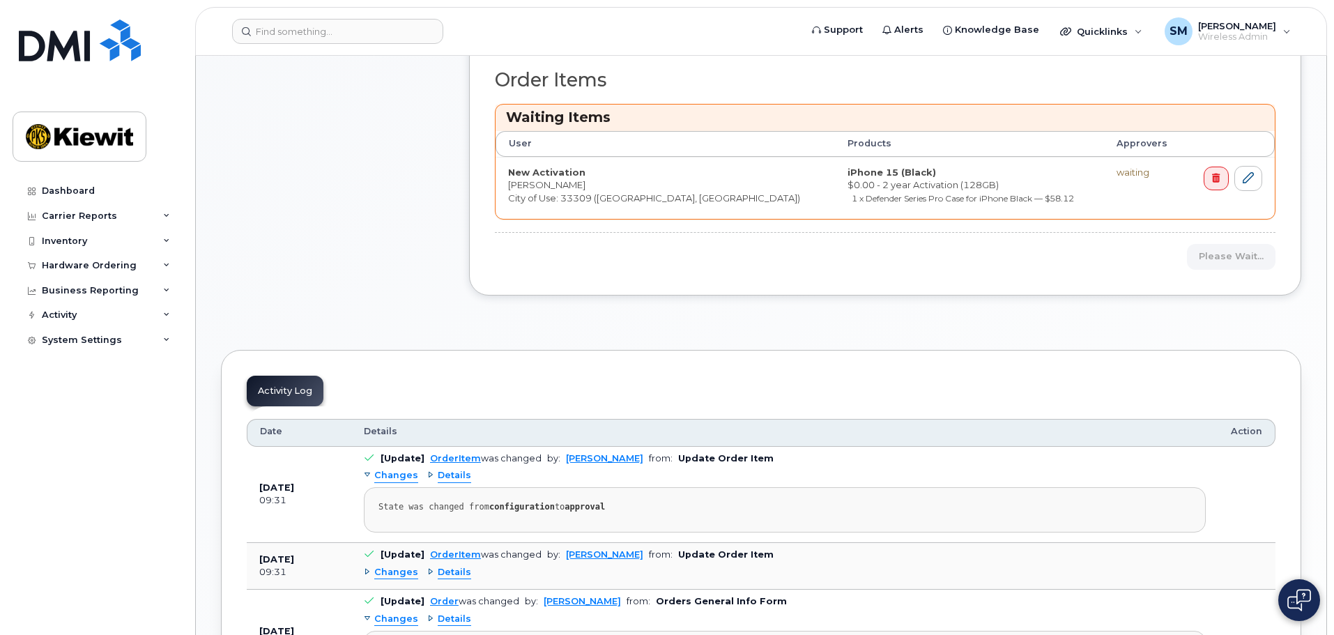
scroll to position [399, 0]
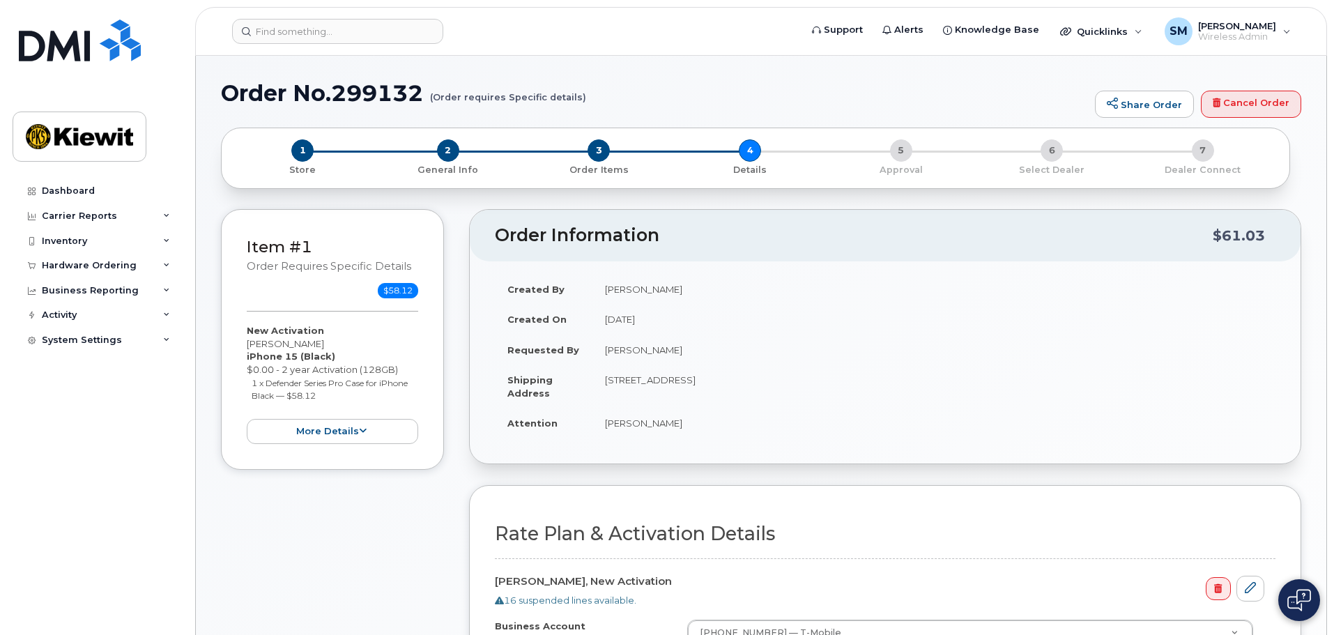
select select
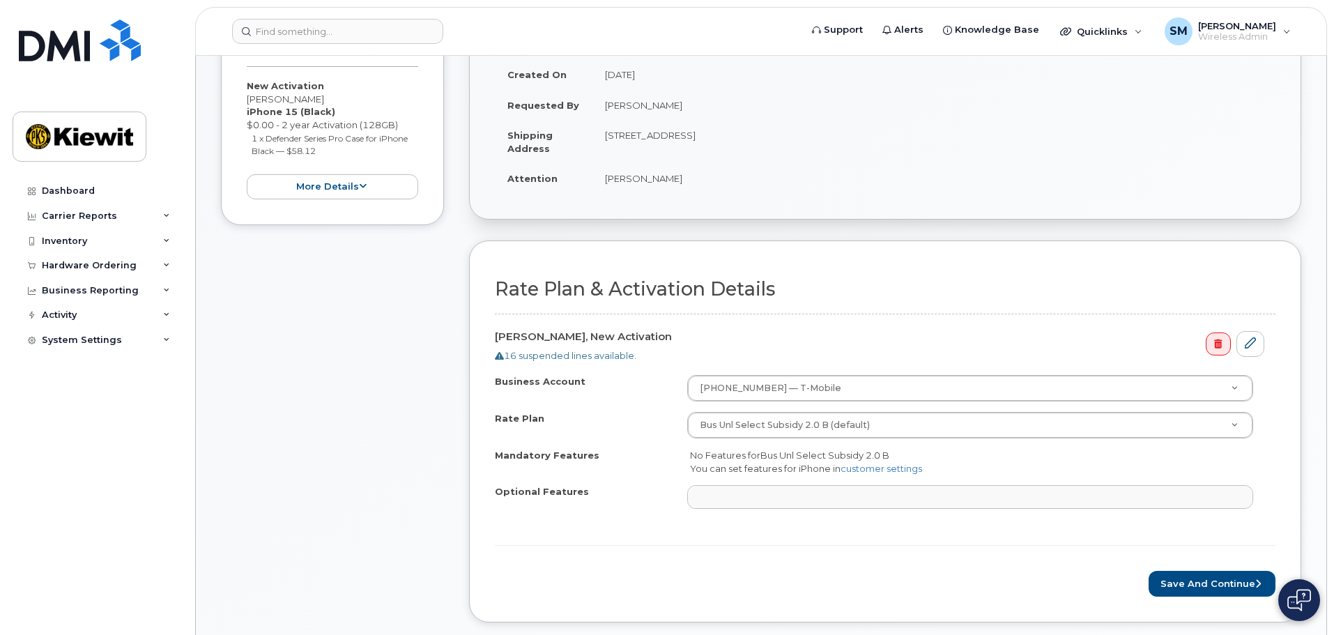
scroll to position [279, 0]
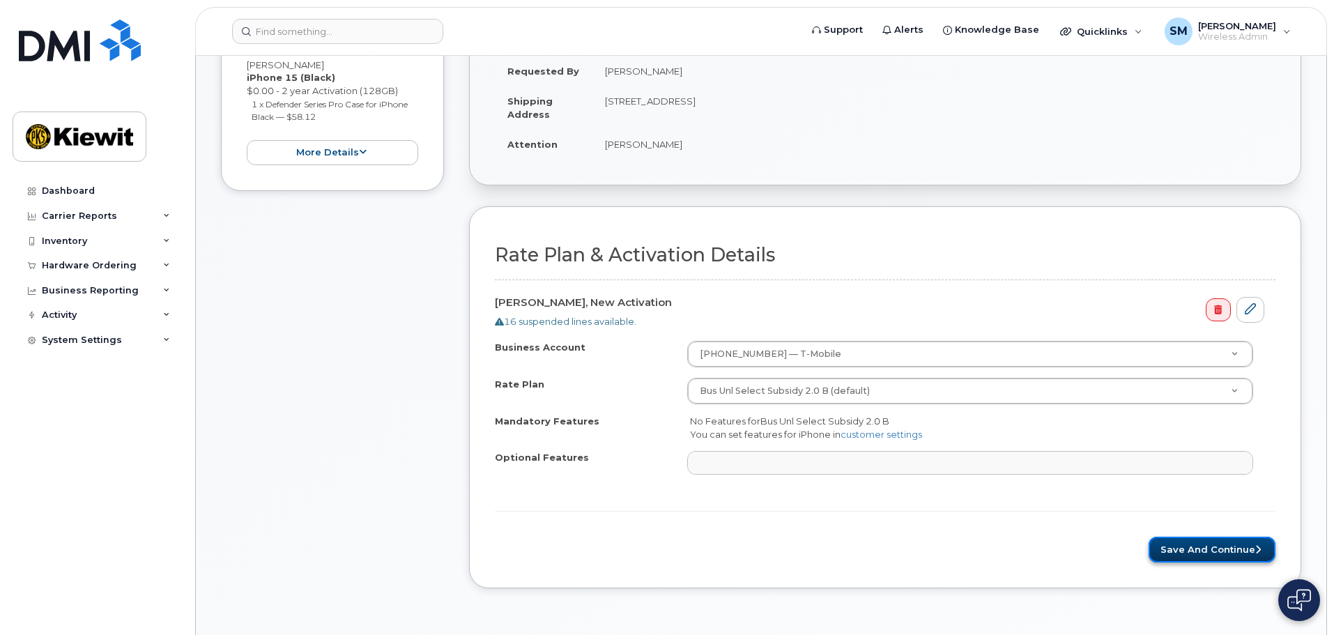
click at [1242, 553] on button "Save and Continue" at bounding box center [1212, 550] width 127 height 26
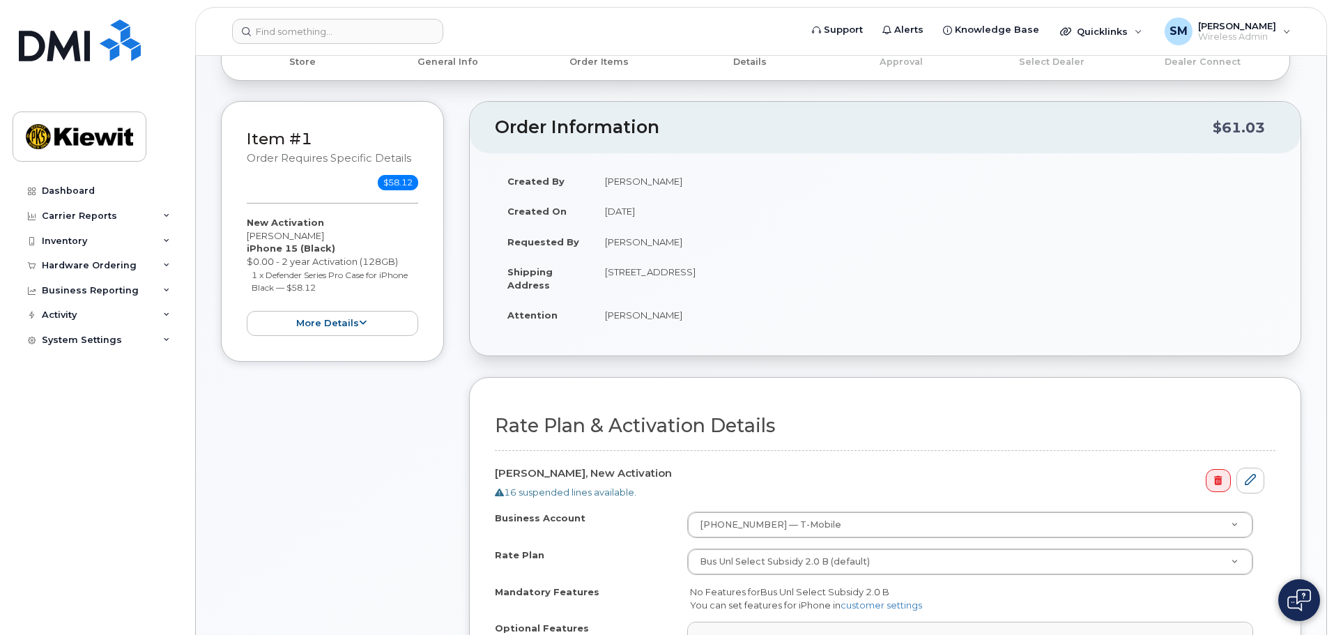
scroll to position [70, 0]
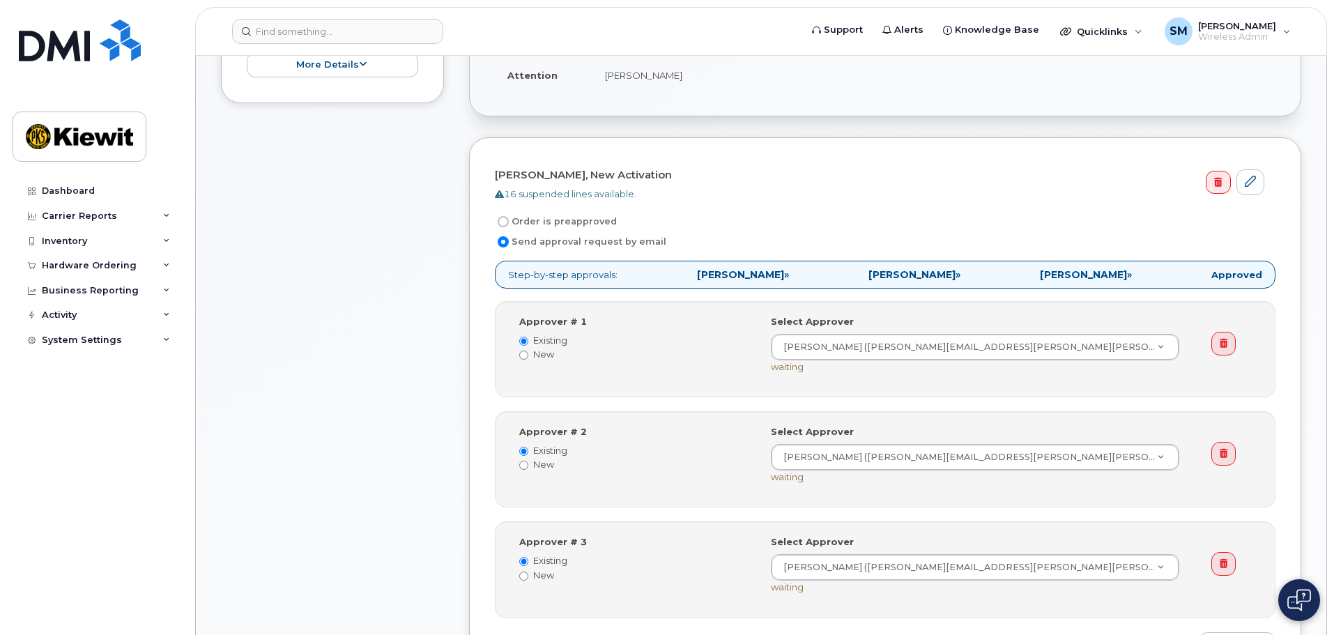
scroll to position [349, 0]
click at [1225, 341] on icon at bounding box center [1224, 342] width 8 height 9
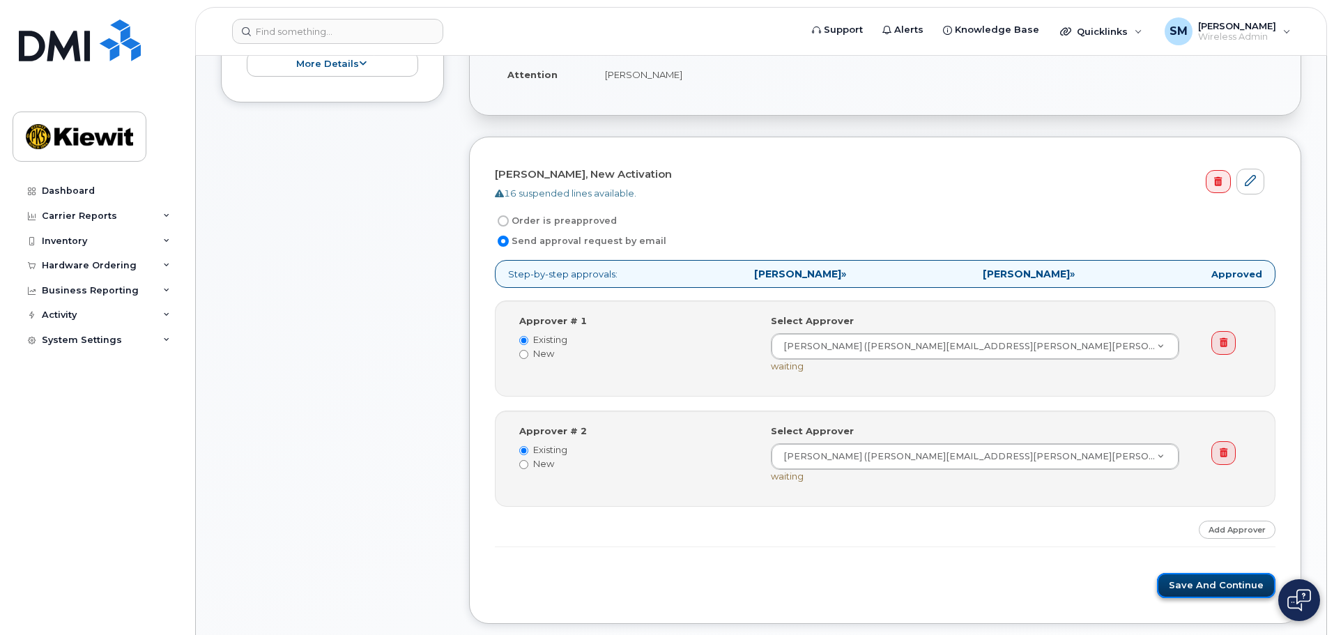
click at [1192, 579] on button "Save and Continue" at bounding box center [1216, 586] width 118 height 26
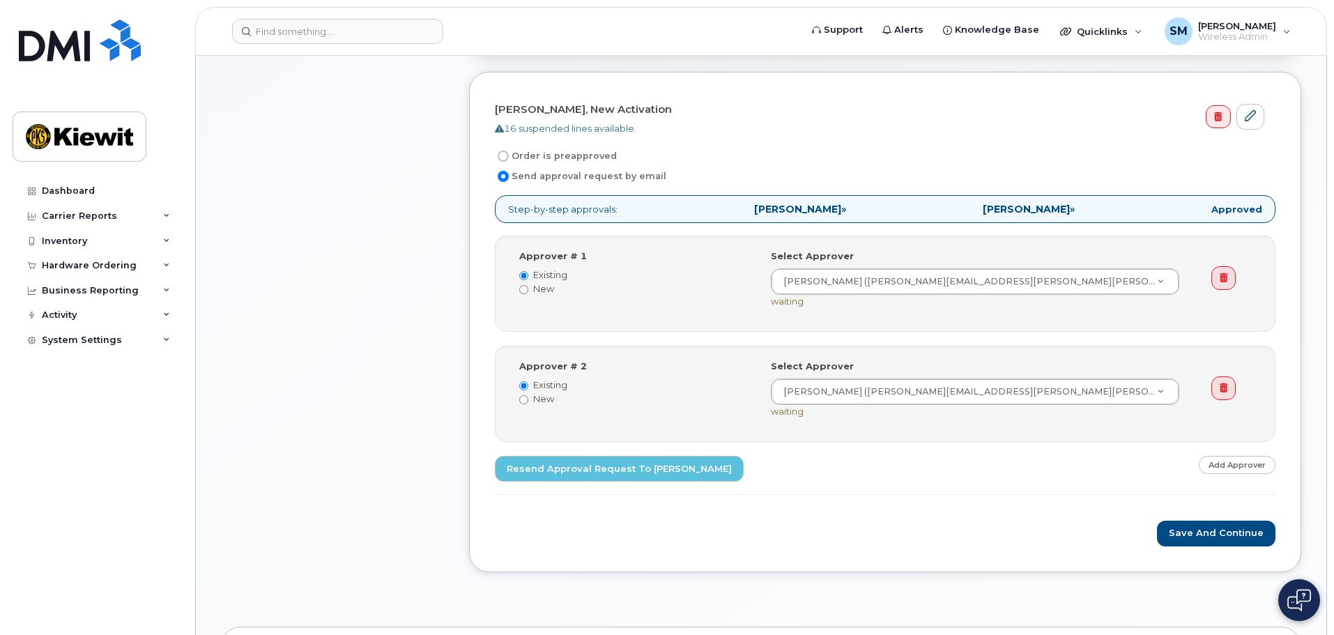
scroll to position [418, 0]
